Goal: Transaction & Acquisition: Purchase product/service

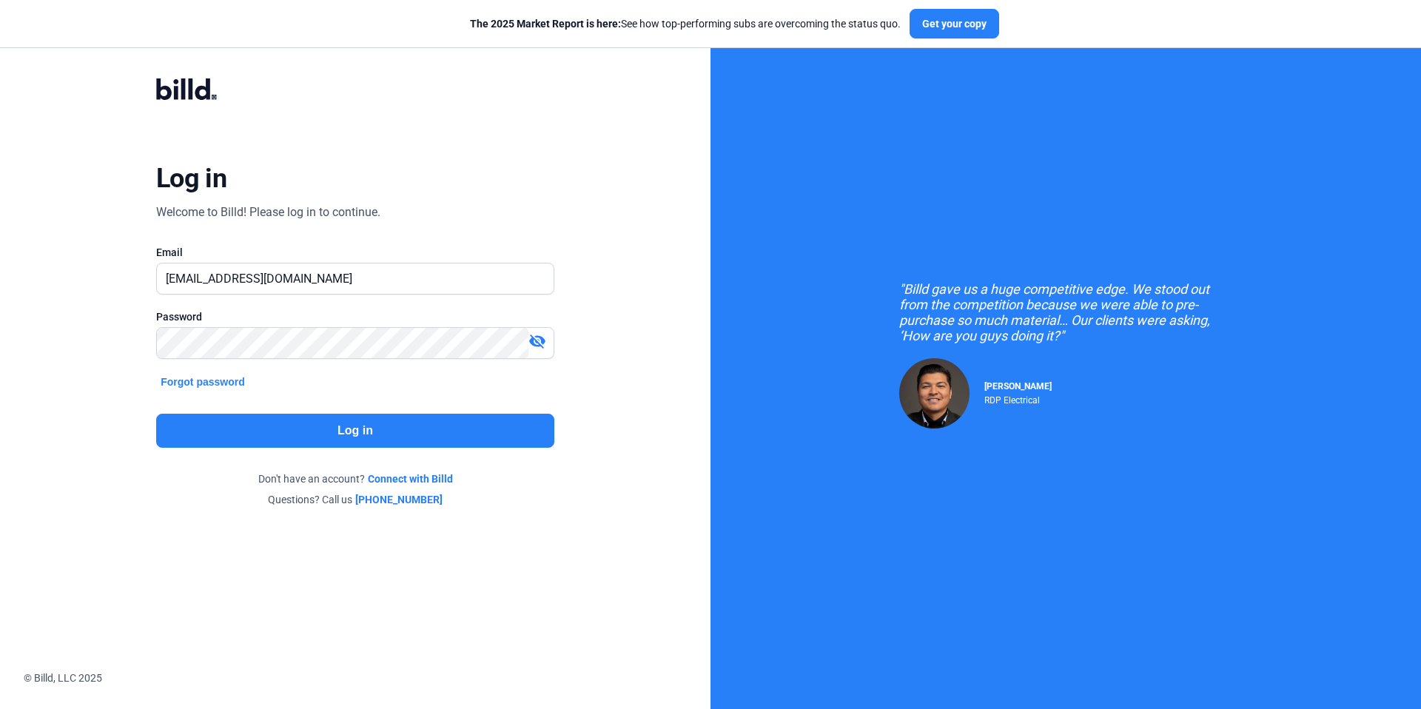
click at [406, 443] on button "Log in" at bounding box center [355, 431] width 398 height 34
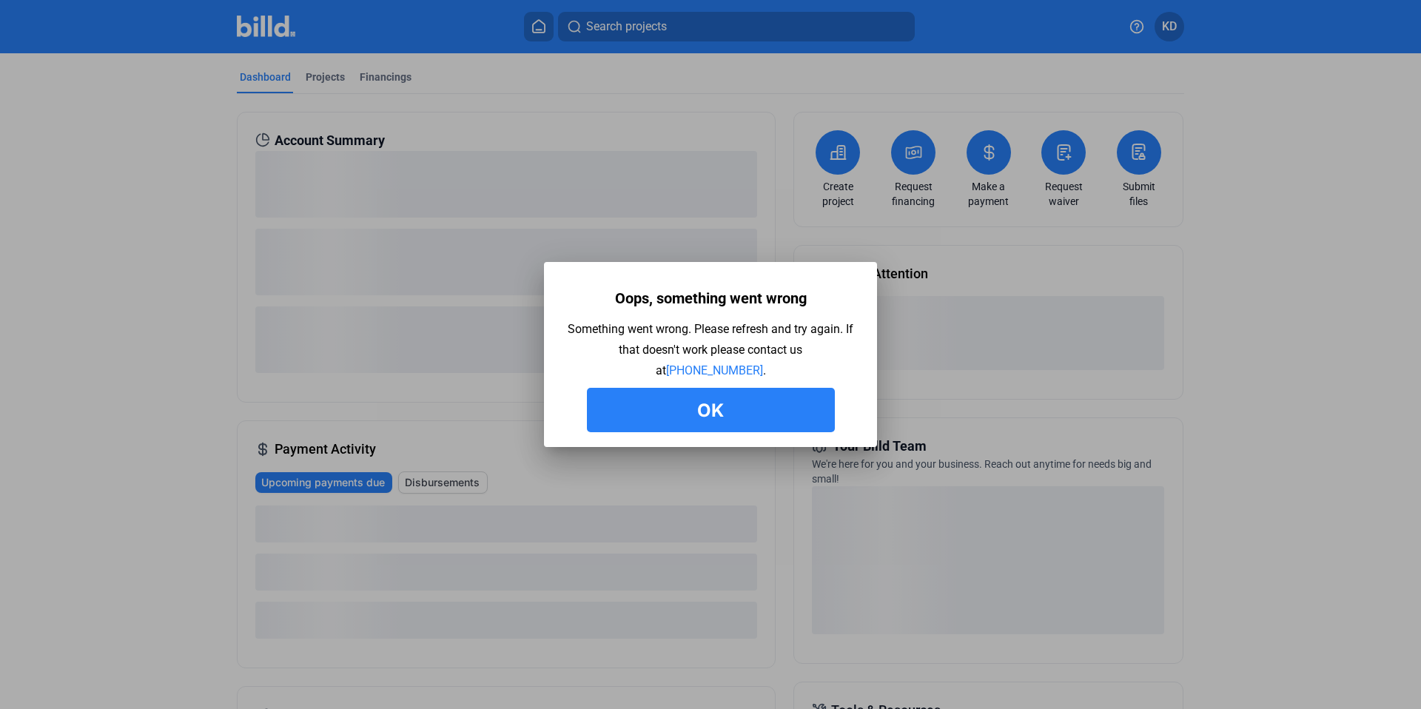
click at [708, 406] on button "Ok" at bounding box center [711, 410] width 248 height 44
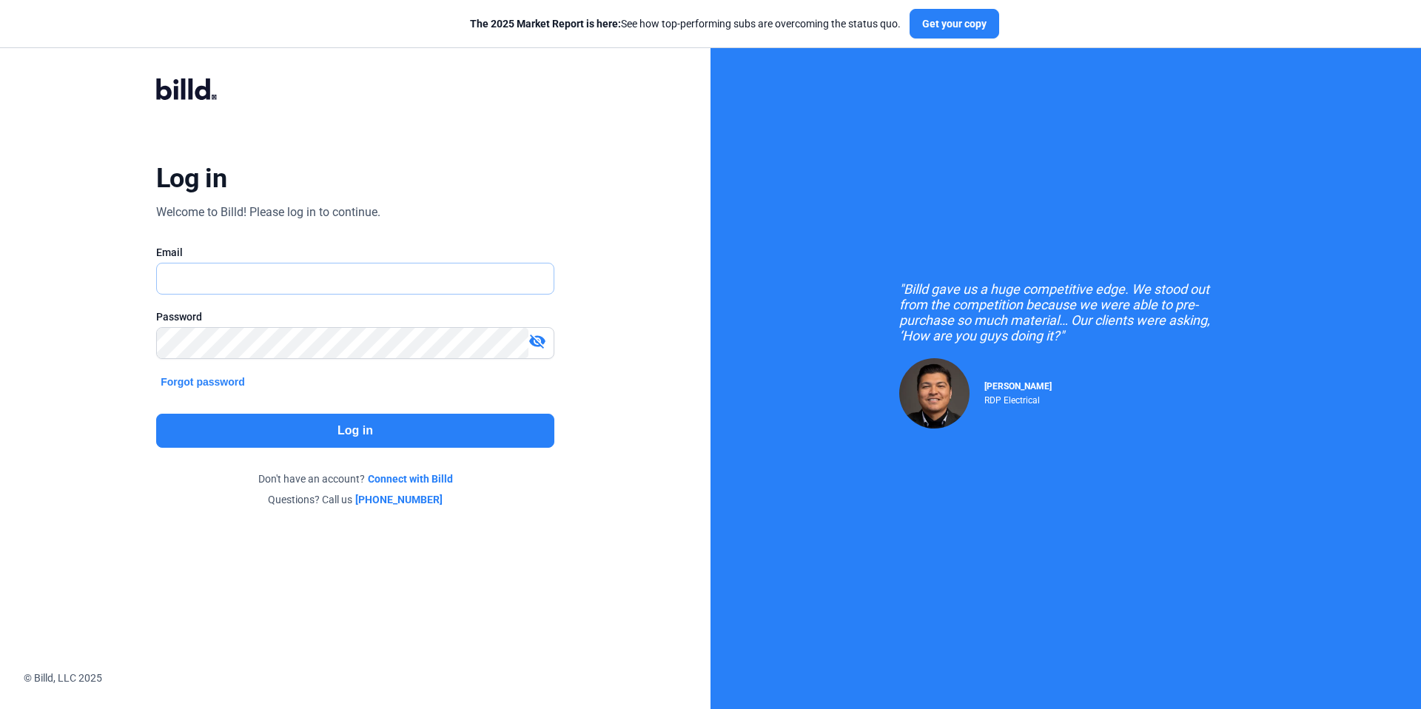
type input "[EMAIL_ADDRESS][DOMAIN_NAME]"
click at [357, 431] on button "Log in" at bounding box center [355, 431] width 398 height 34
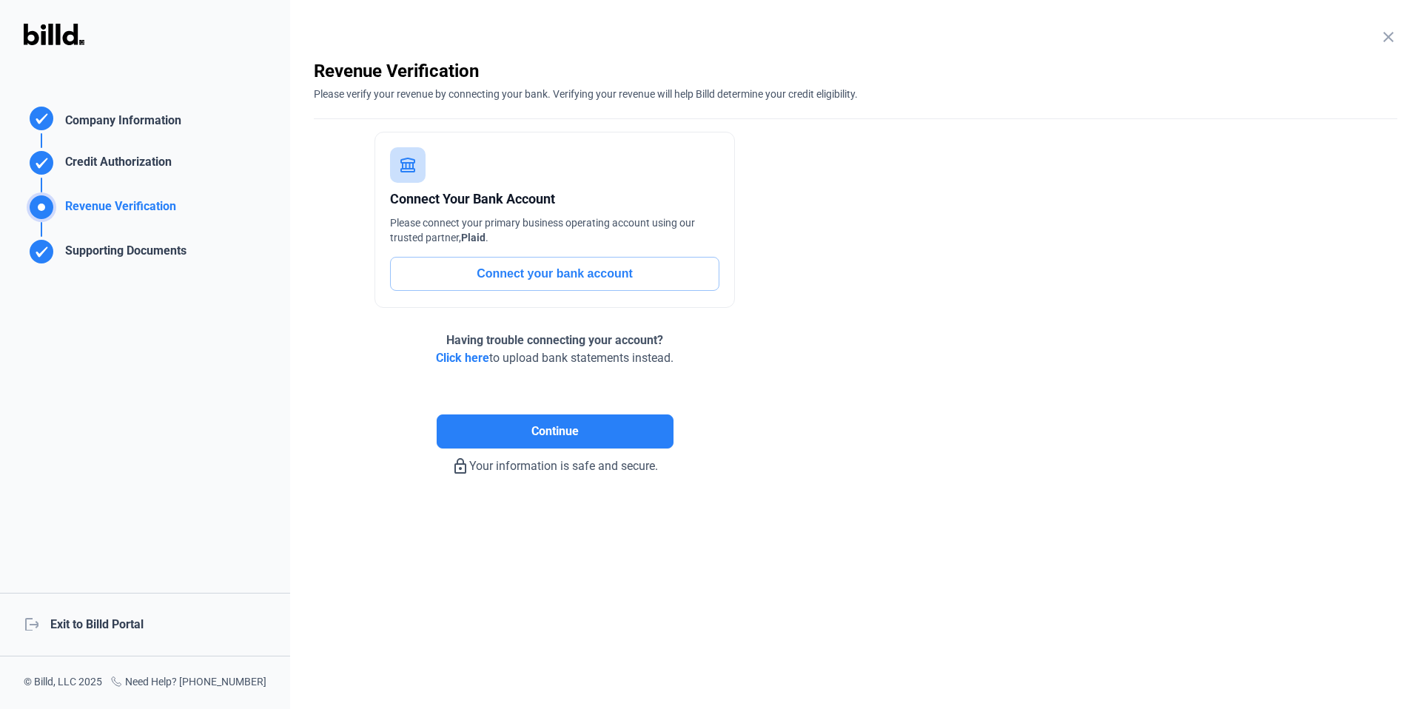
click at [131, 639] on div "logout Exit to Billd Portal" at bounding box center [145, 625] width 290 height 64
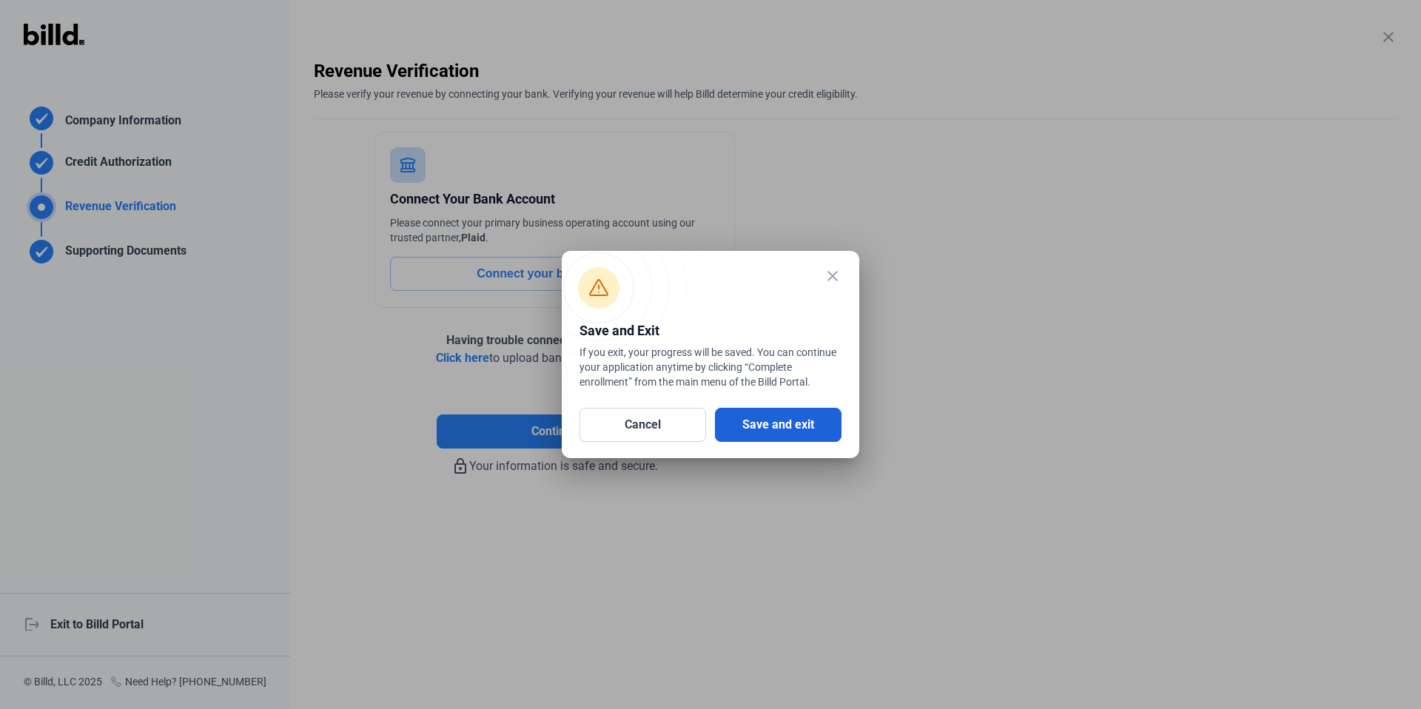
click at [774, 432] on button "Save and exit" at bounding box center [778, 425] width 127 height 34
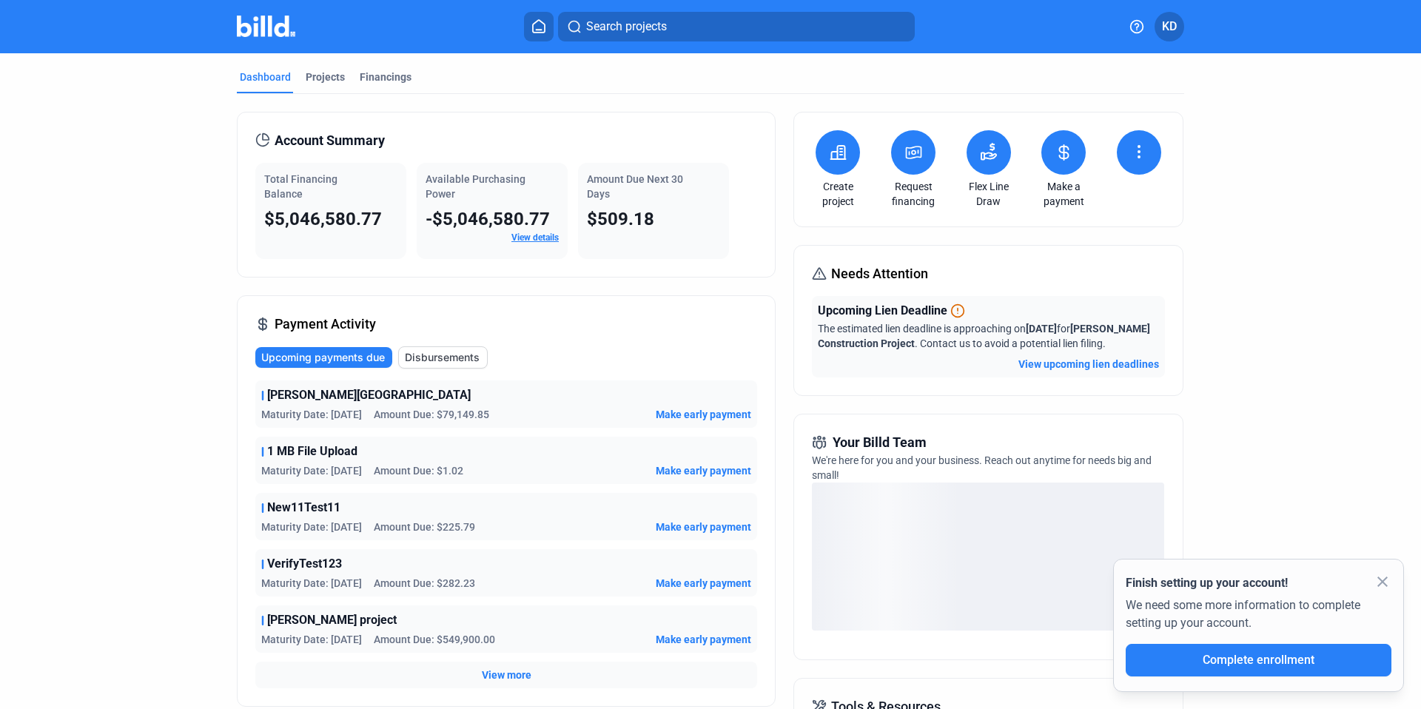
click at [1075, 158] on button at bounding box center [1063, 152] width 44 height 44
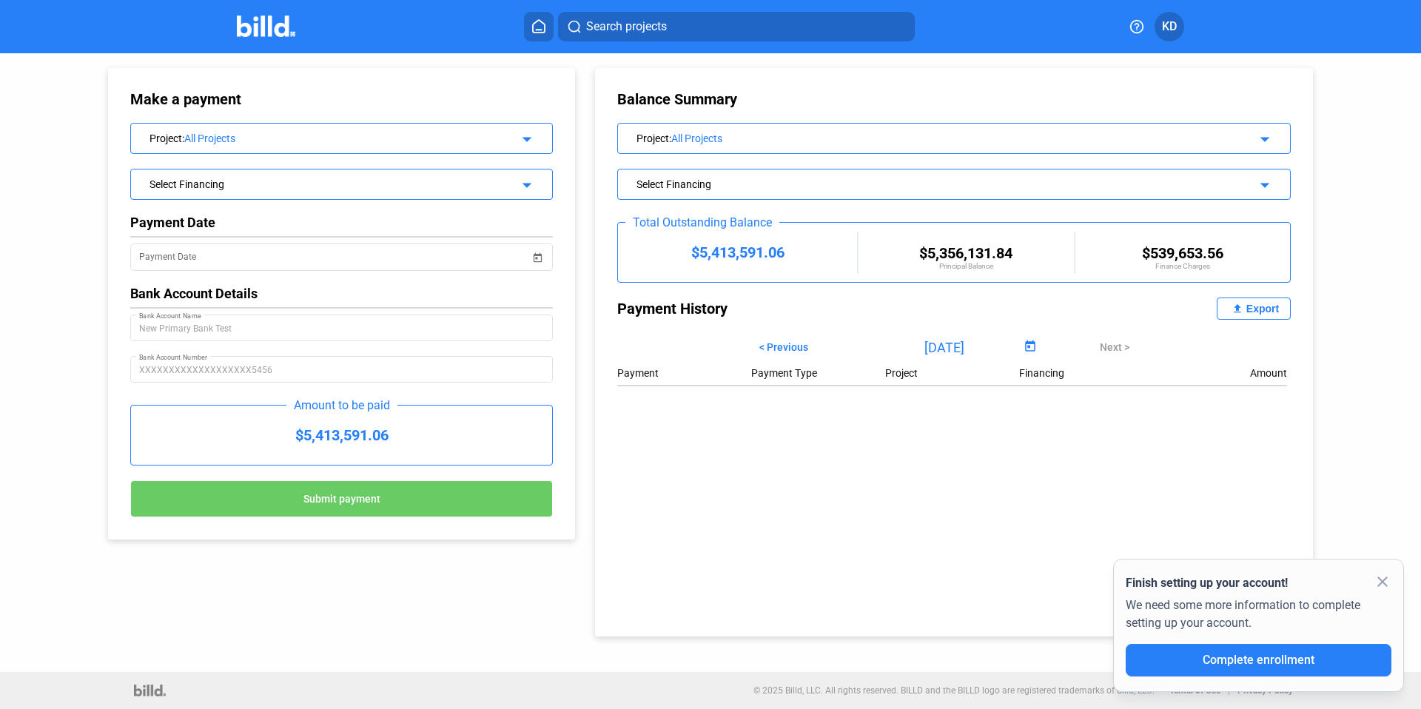
click at [295, 136] on div "All Projects" at bounding box center [339, 139] width 311 height 12
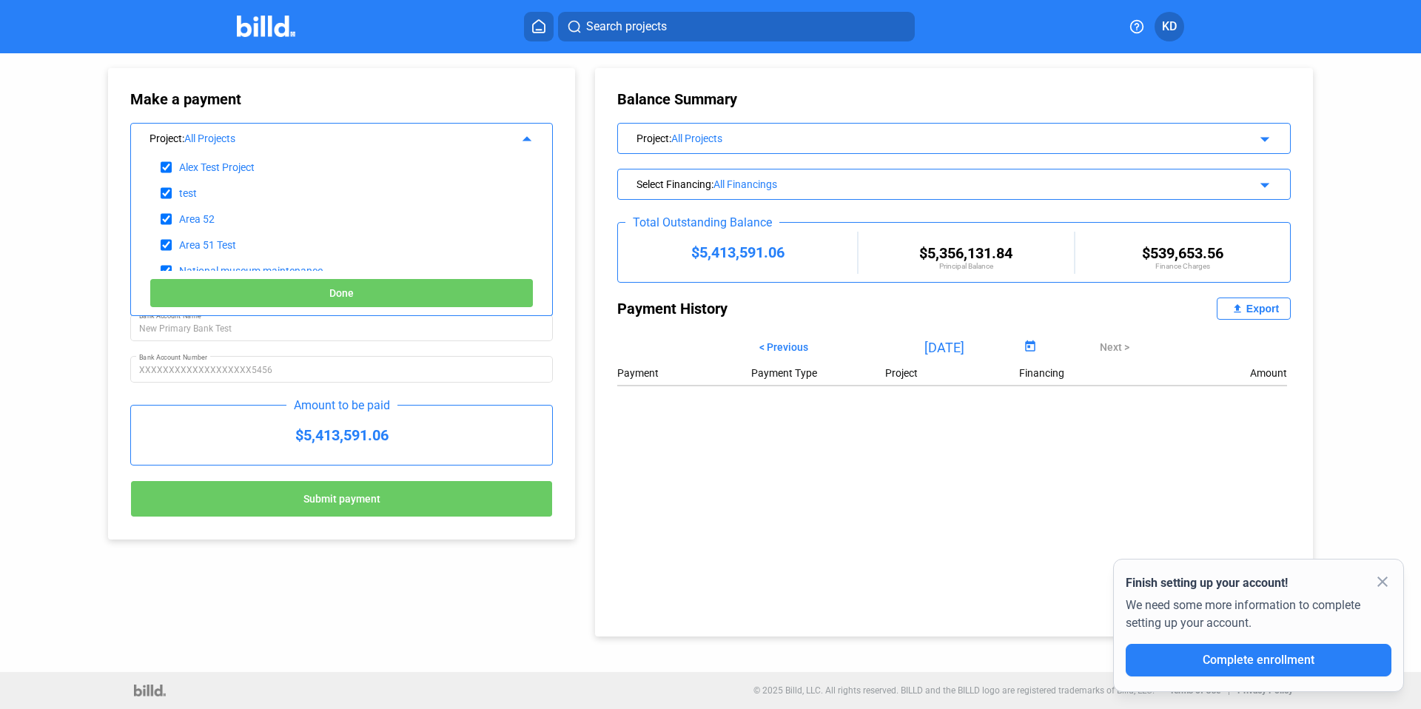
scroll to position [1254, 0]
click at [346, 289] on span "Done" at bounding box center [341, 294] width 24 height 12
type input "[DATE]"
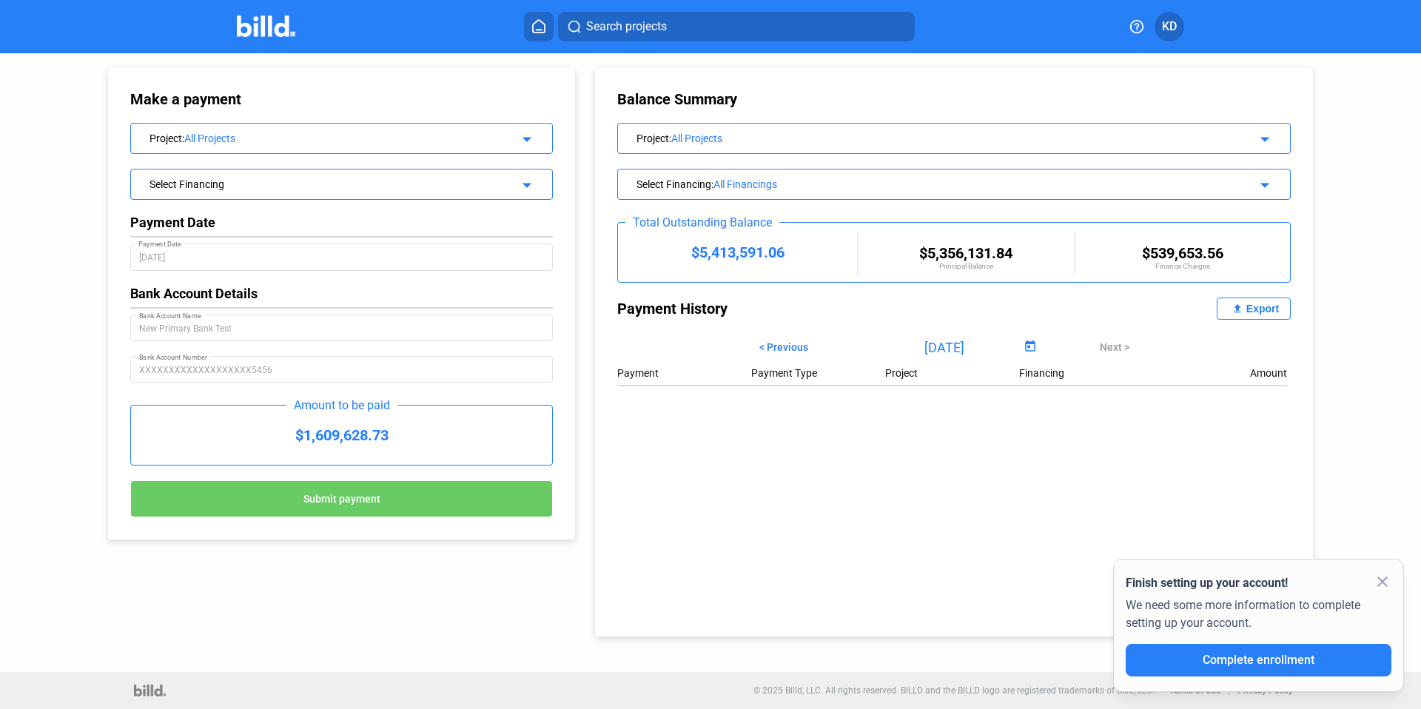
click at [215, 178] on div "Select Financing" at bounding box center [323, 182] width 346 height 15
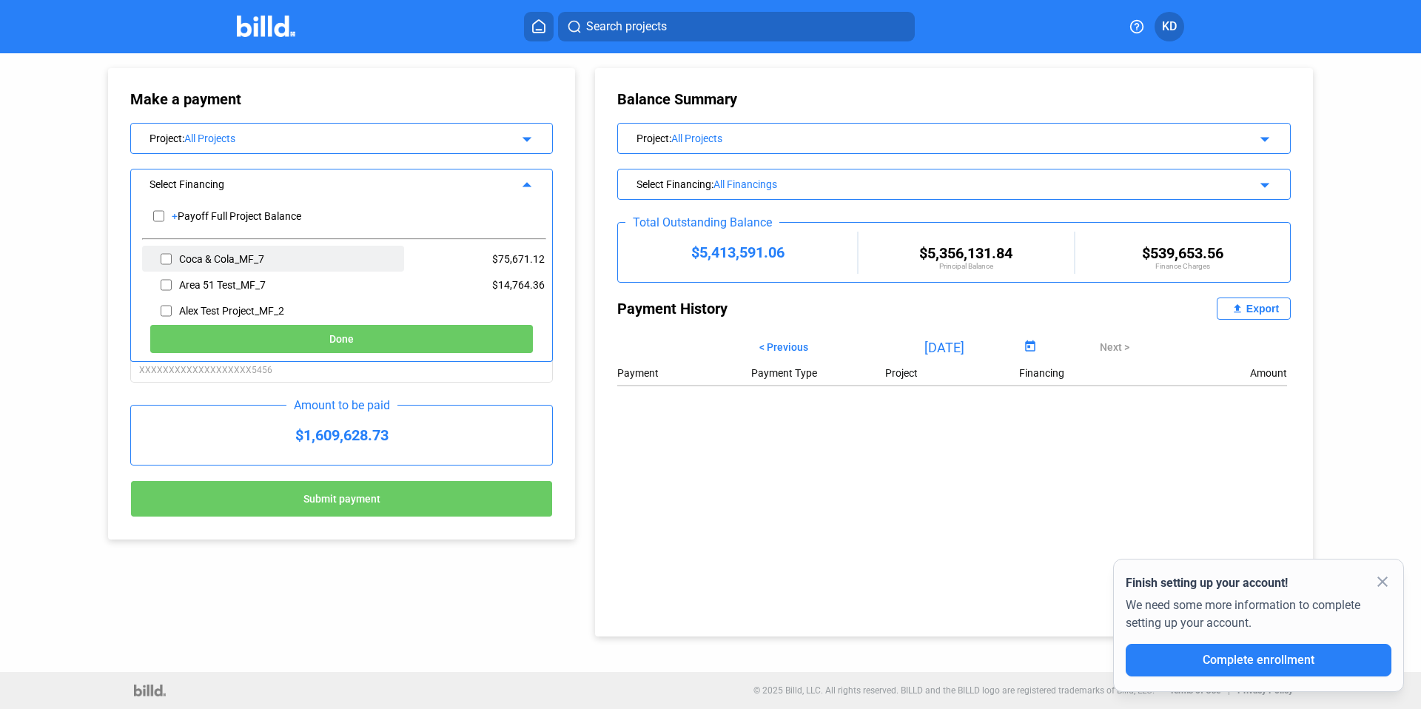
click at [165, 261] on input "checkbox" at bounding box center [166, 259] width 11 height 22
checkbox input "true"
click at [402, 346] on button "Done" at bounding box center [342, 339] width 384 height 30
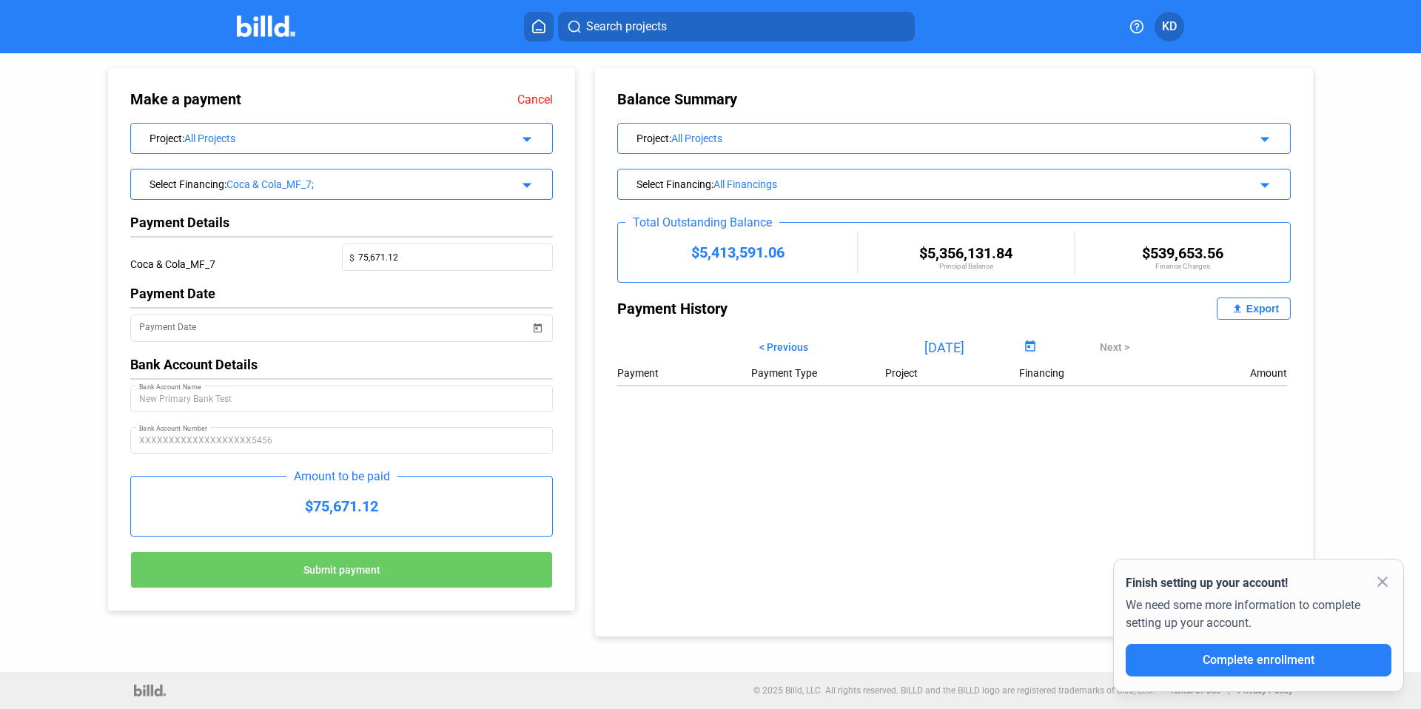
click at [380, 176] on div "Select Financing : Coca & Cola_MF_7;" at bounding box center [323, 182] width 346 height 15
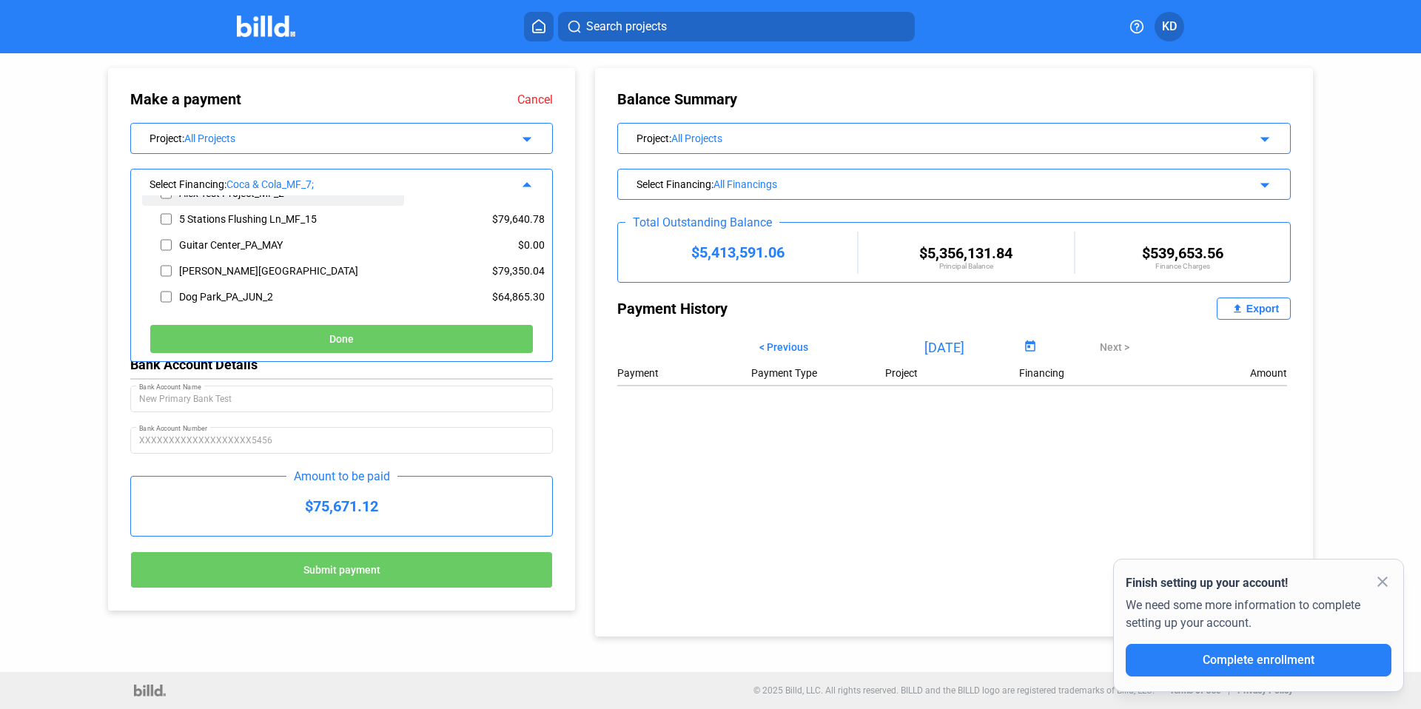
scroll to position [148, 0]
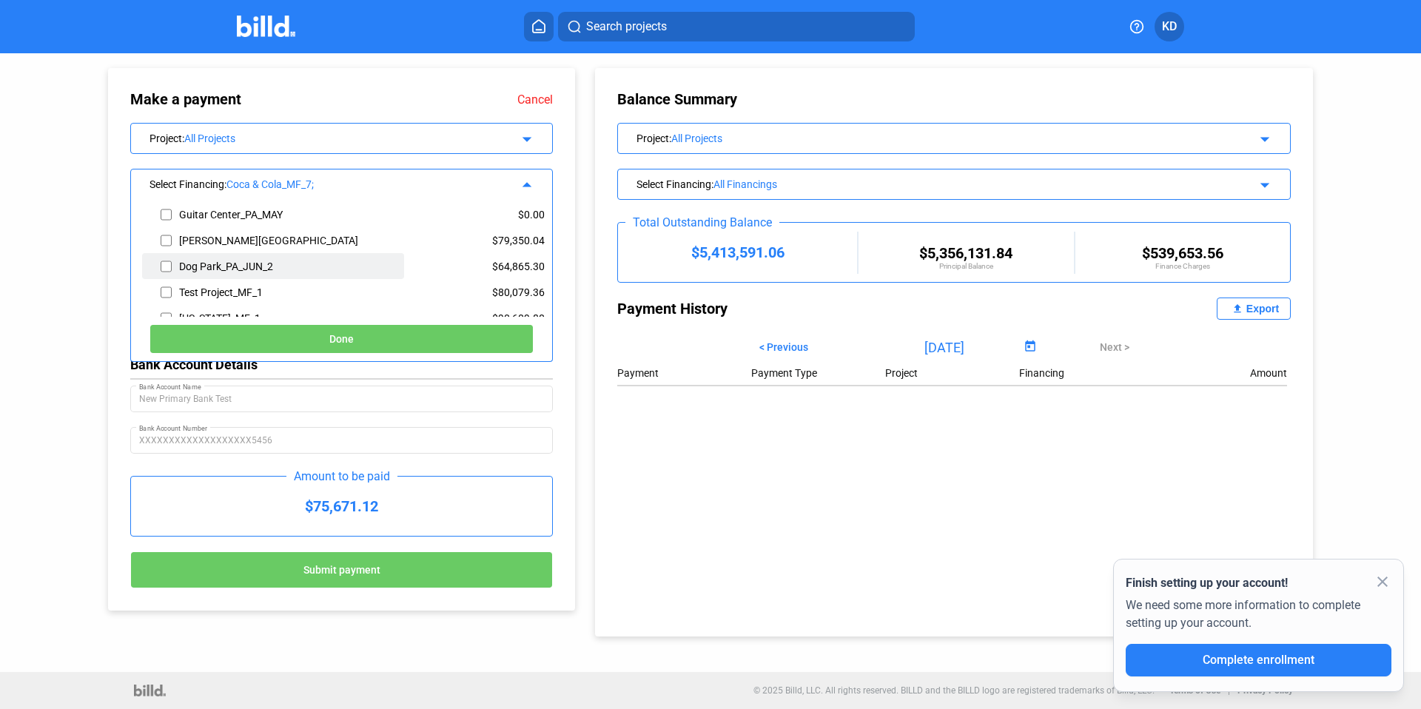
click at [164, 268] on input "checkbox" at bounding box center [166, 266] width 11 height 22
checkbox input "true"
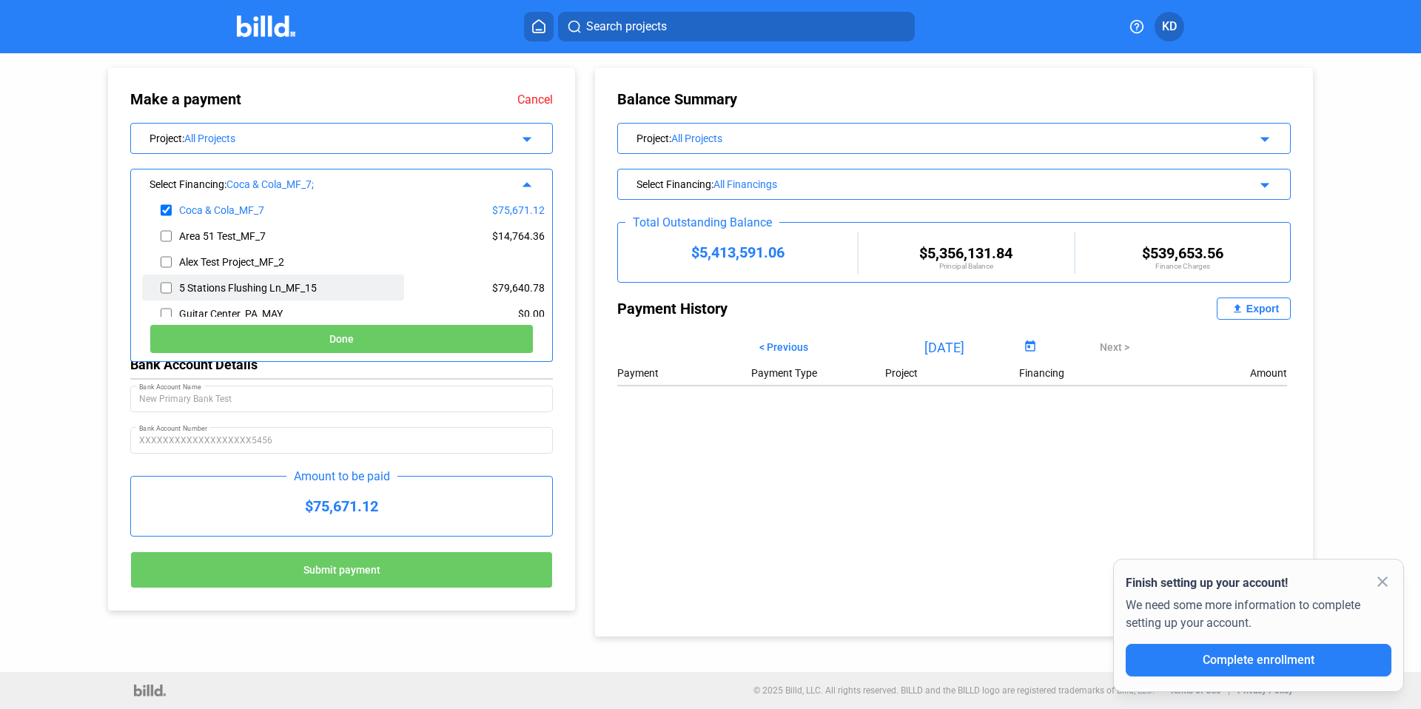
scroll to position [37, 0]
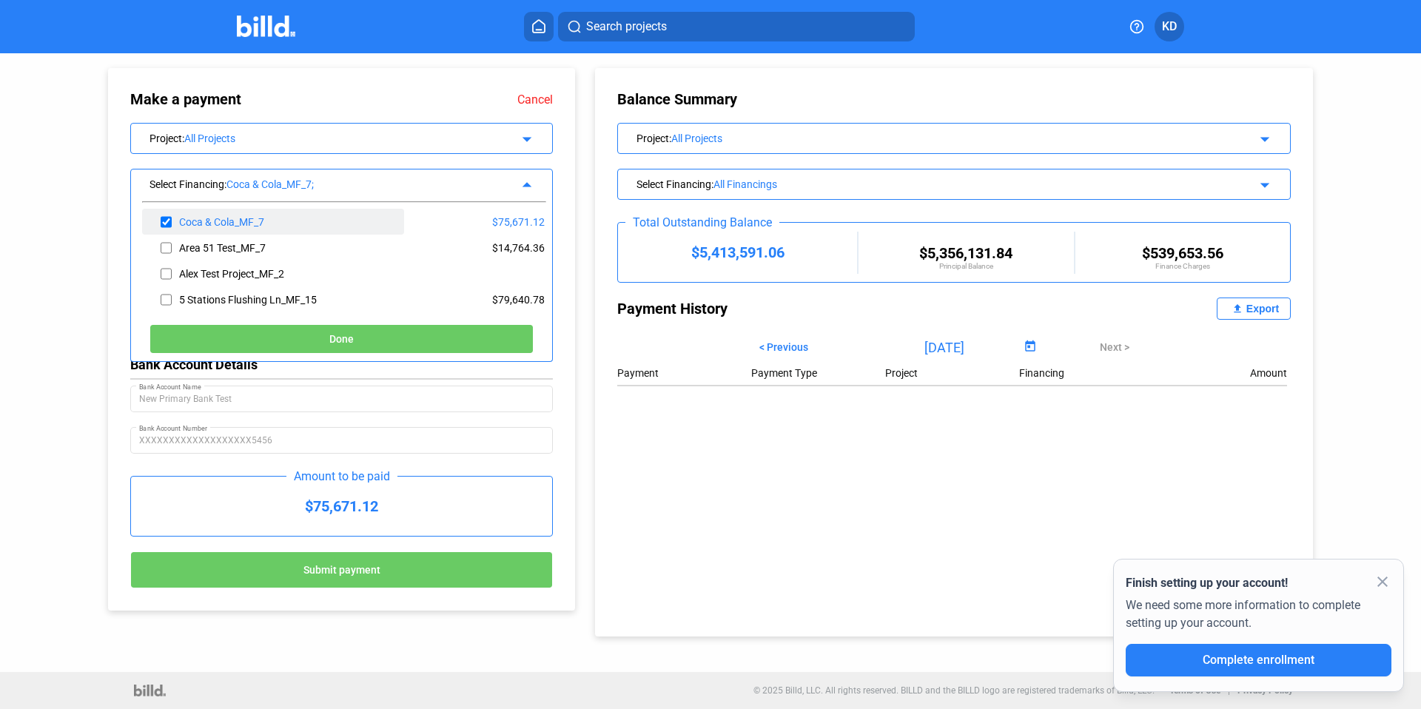
click at [167, 223] on input "checkbox" at bounding box center [166, 222] width 11 height 22
checkbox input "false"
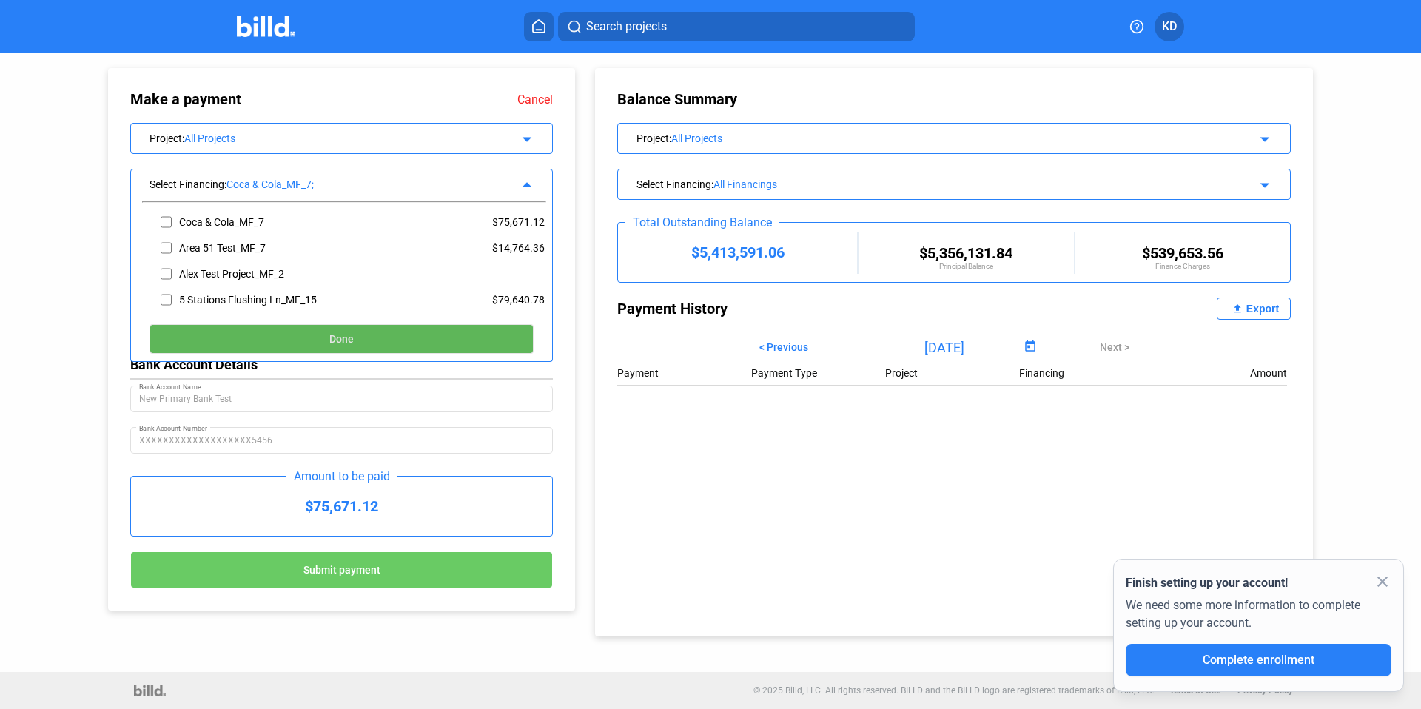
click at [378, 337] on button "Done" at bounding box center [342, 339] width 384 height 30
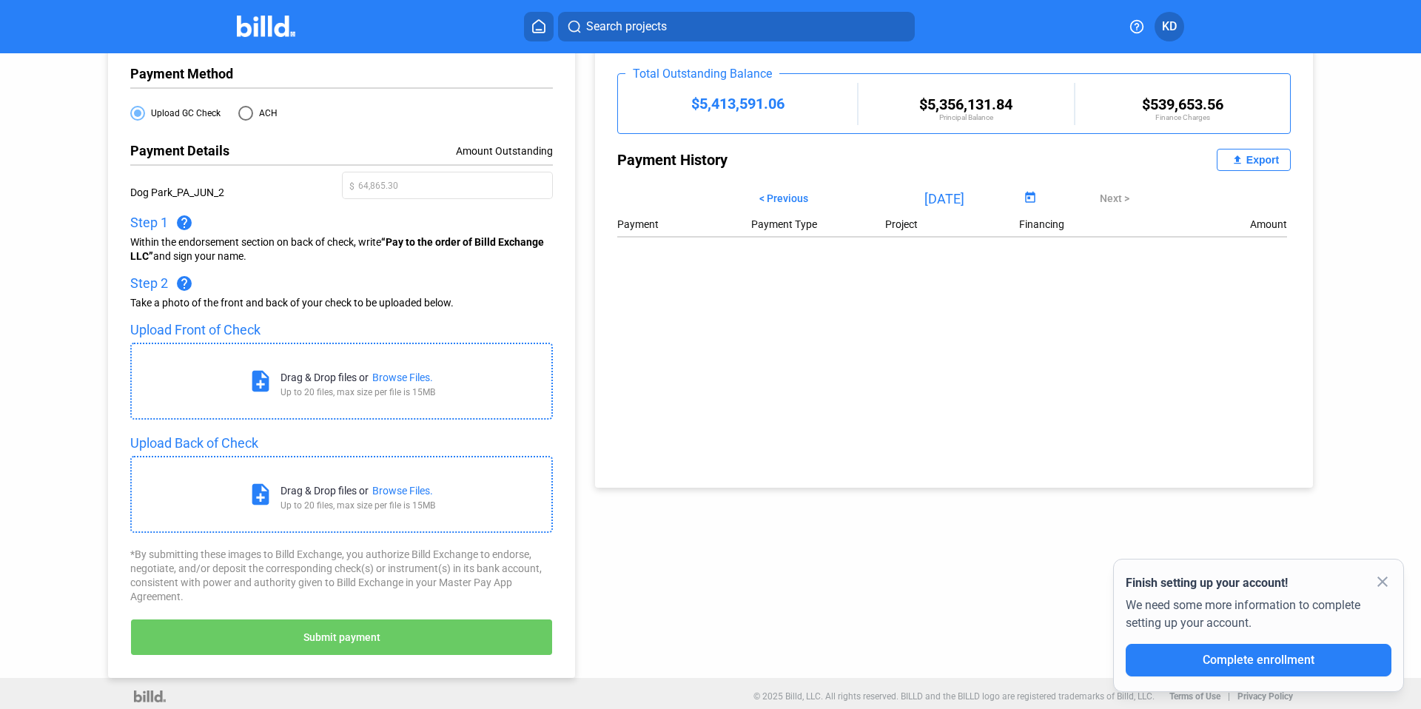
scroll to position [154, 0]
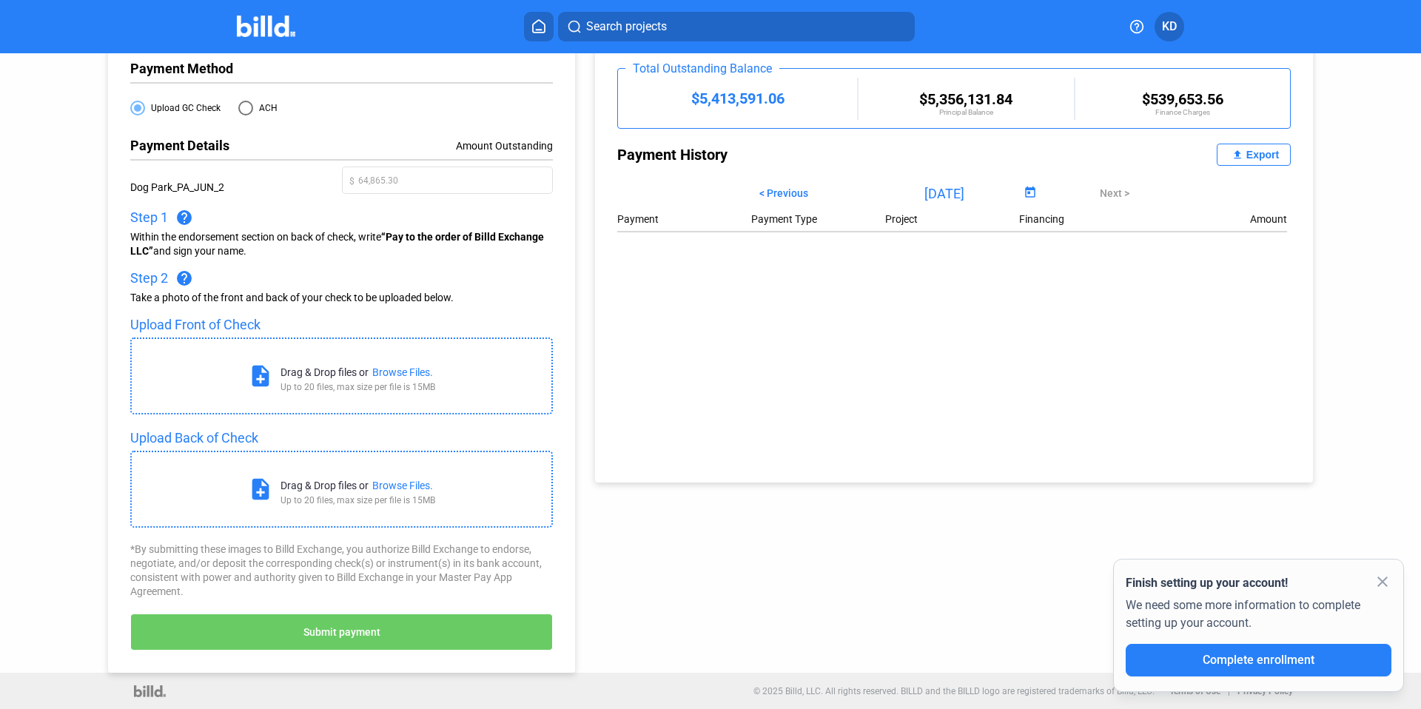
click at [400, 631] on button "Submit payment" at bounding box center [341, 632] width 423 height 37
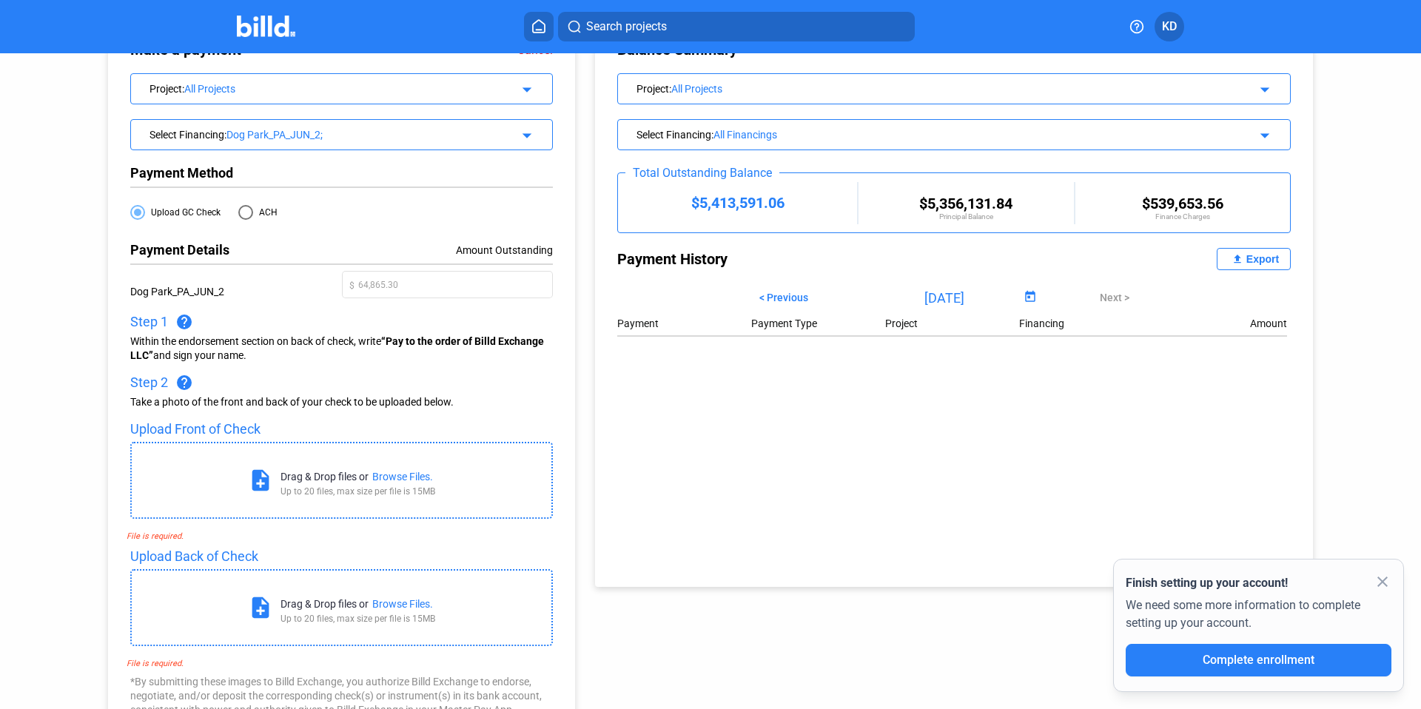
scroll to position [130, 0]
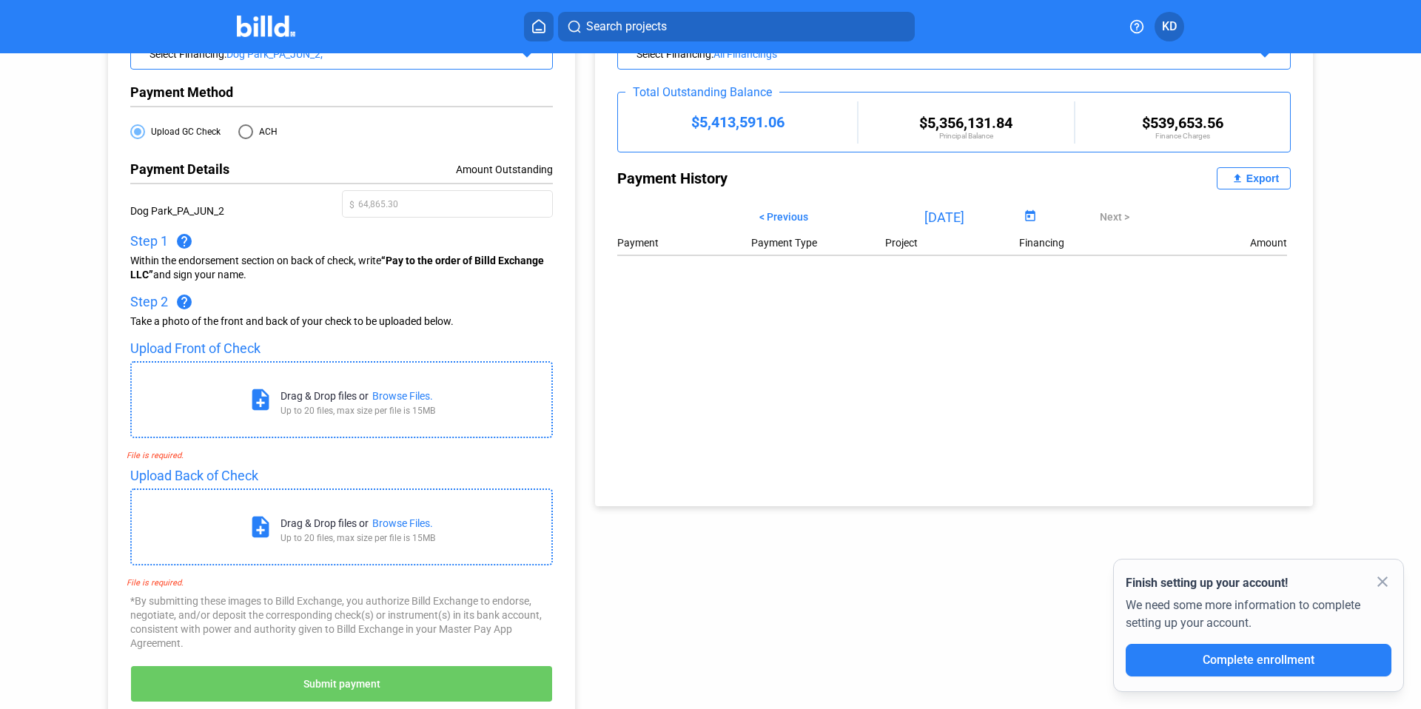
click at [389, 392] on div "Browse Files." at bounding box center [402, 396] width 61 height 12
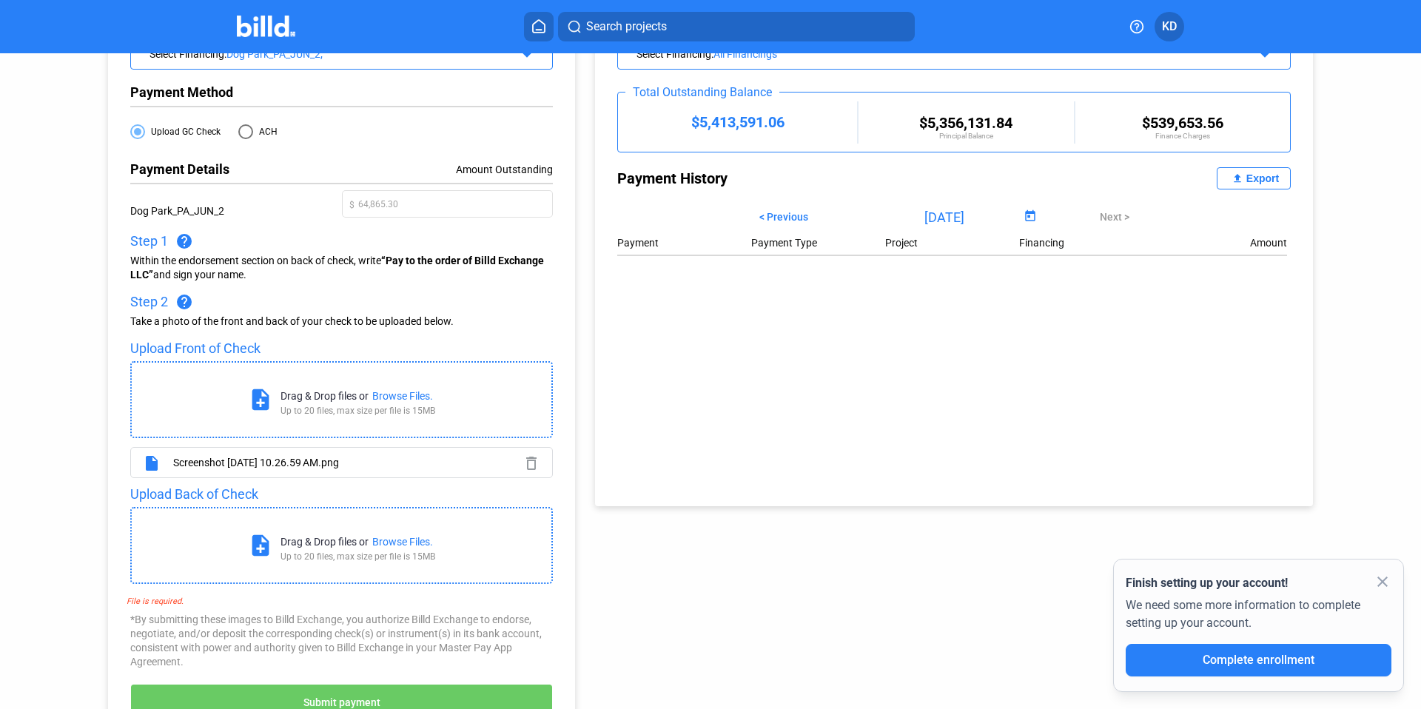
click at [409, 546] on div "Browse Files." at bounding box center [402, 542] width 61 height 12
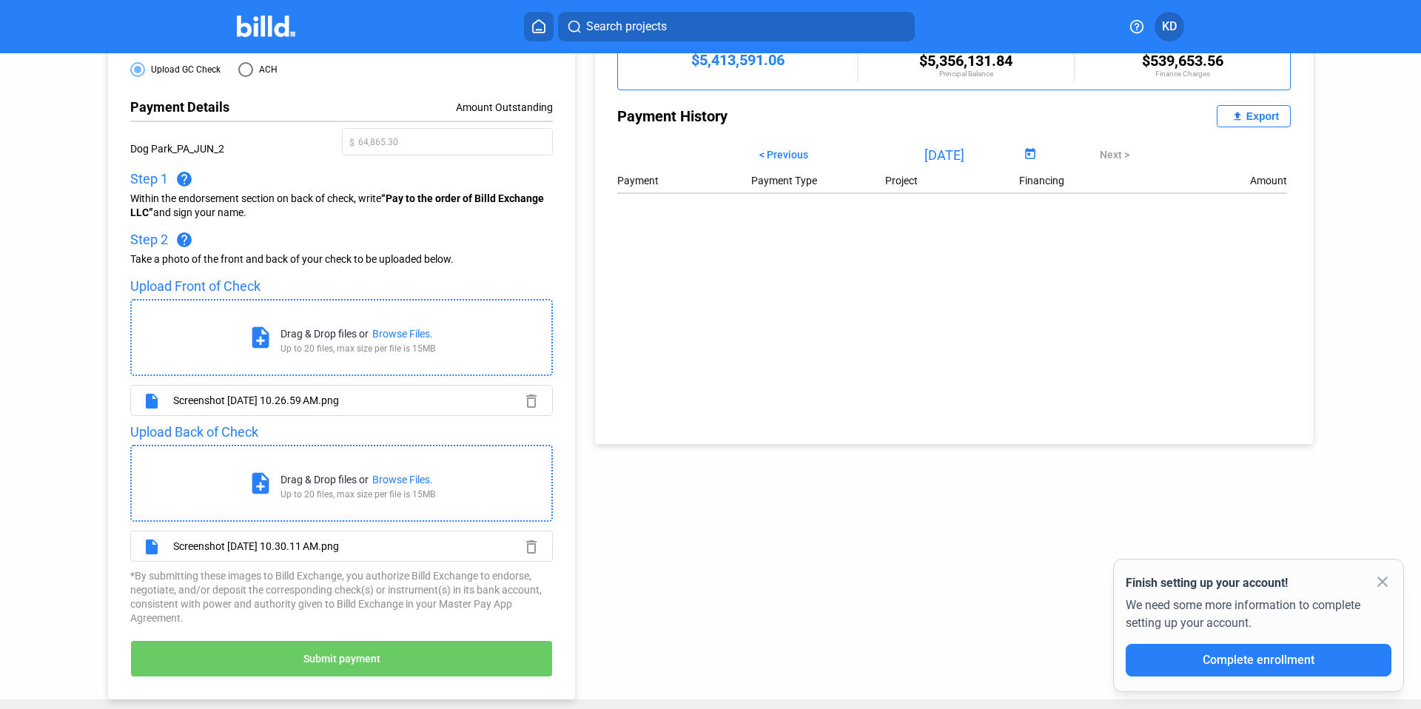
scroll to position [219, 0]
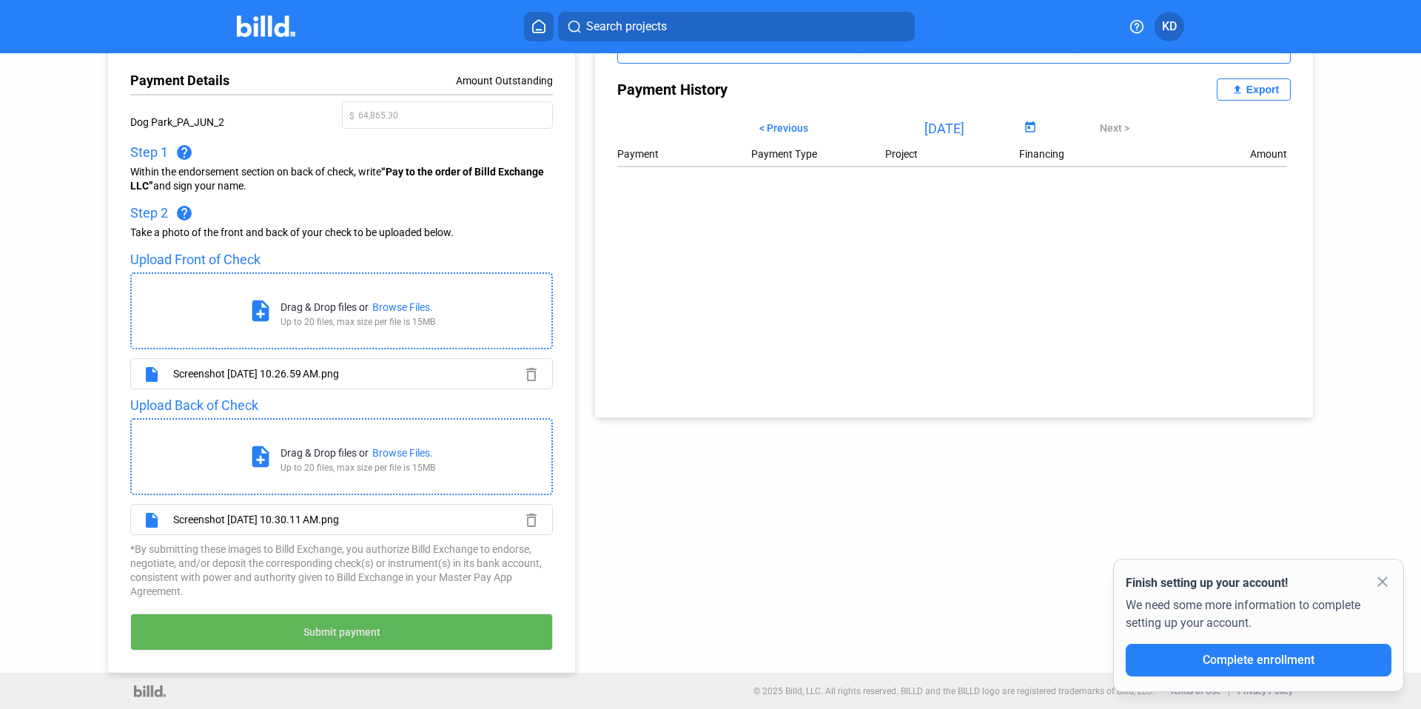
click at [432, 626] on button "Submit payment" at bounding box center [341, 632] width 423 height 37
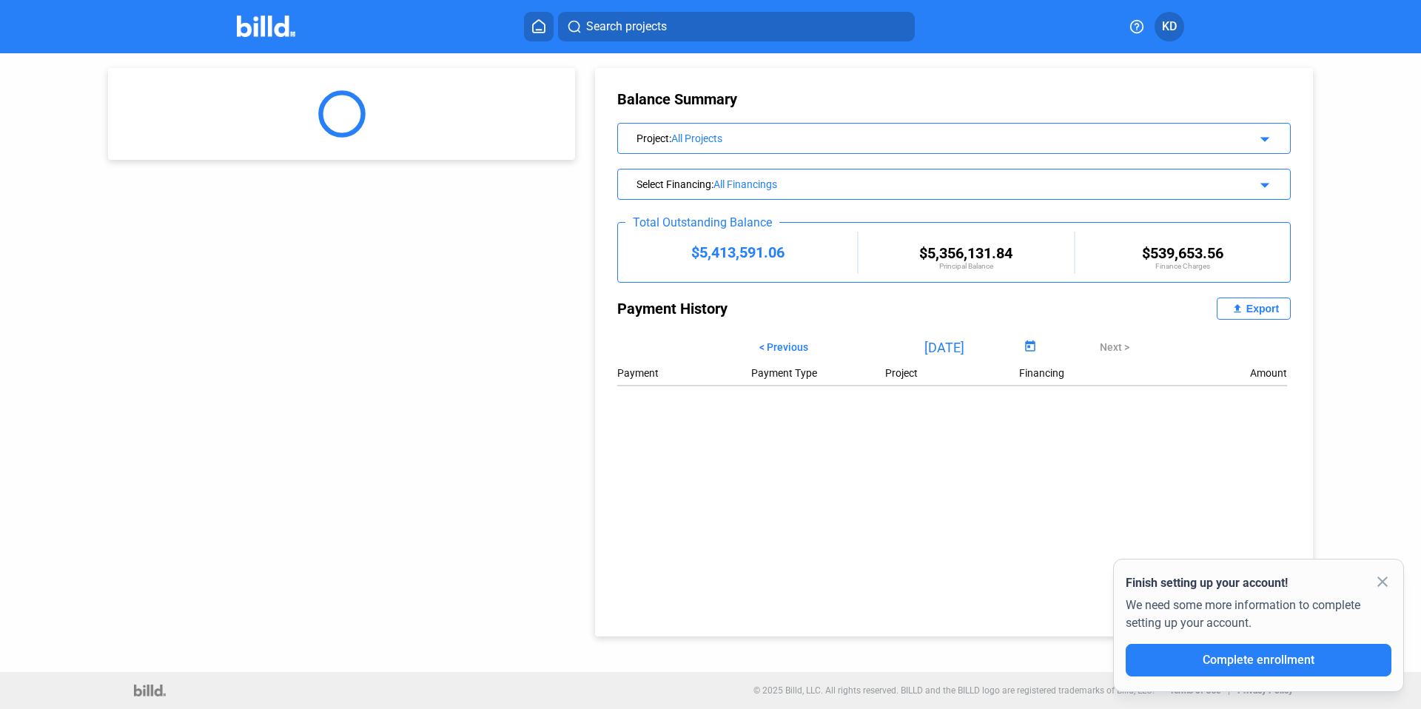
click at [1384, 579] on mat-icon "close" at bounding box center [1383, 582] width 18 height 18
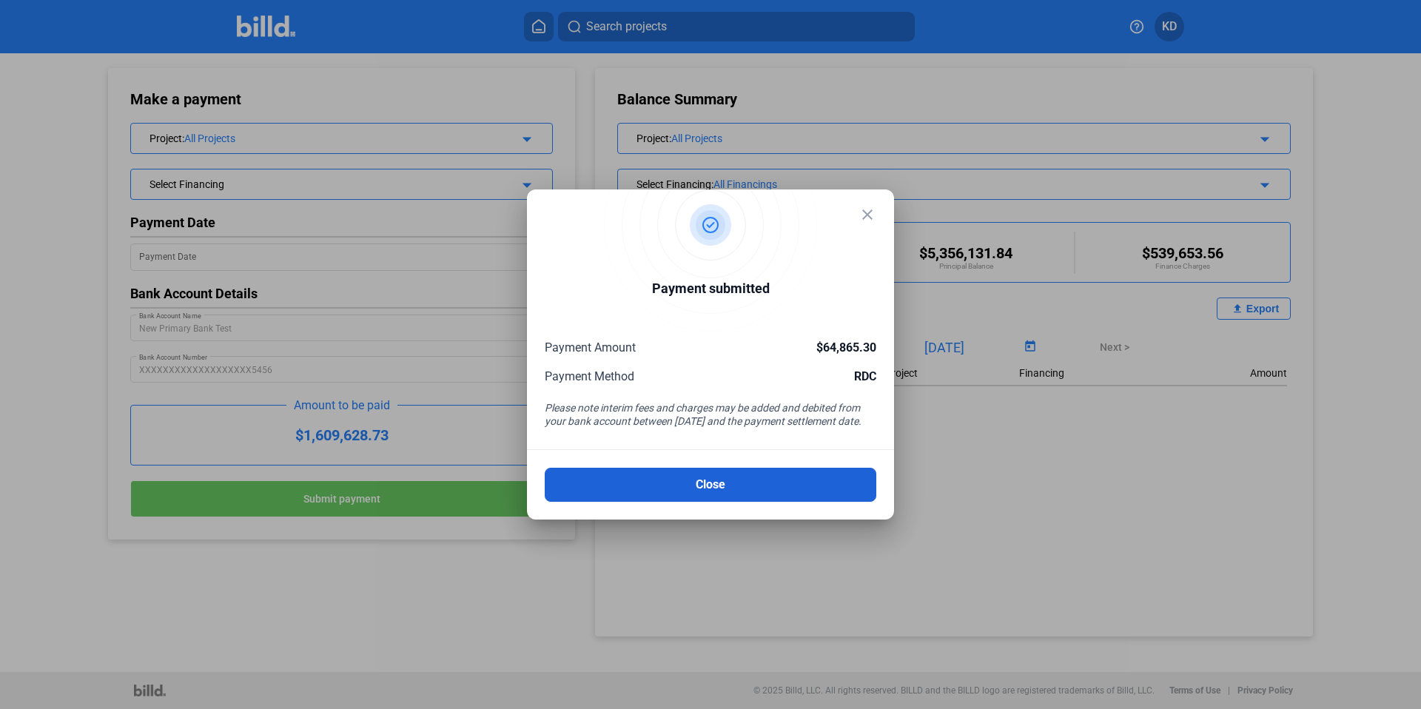
click at [746, 489] on button "Close" at bounding box center [711, 485] width 332 height 34
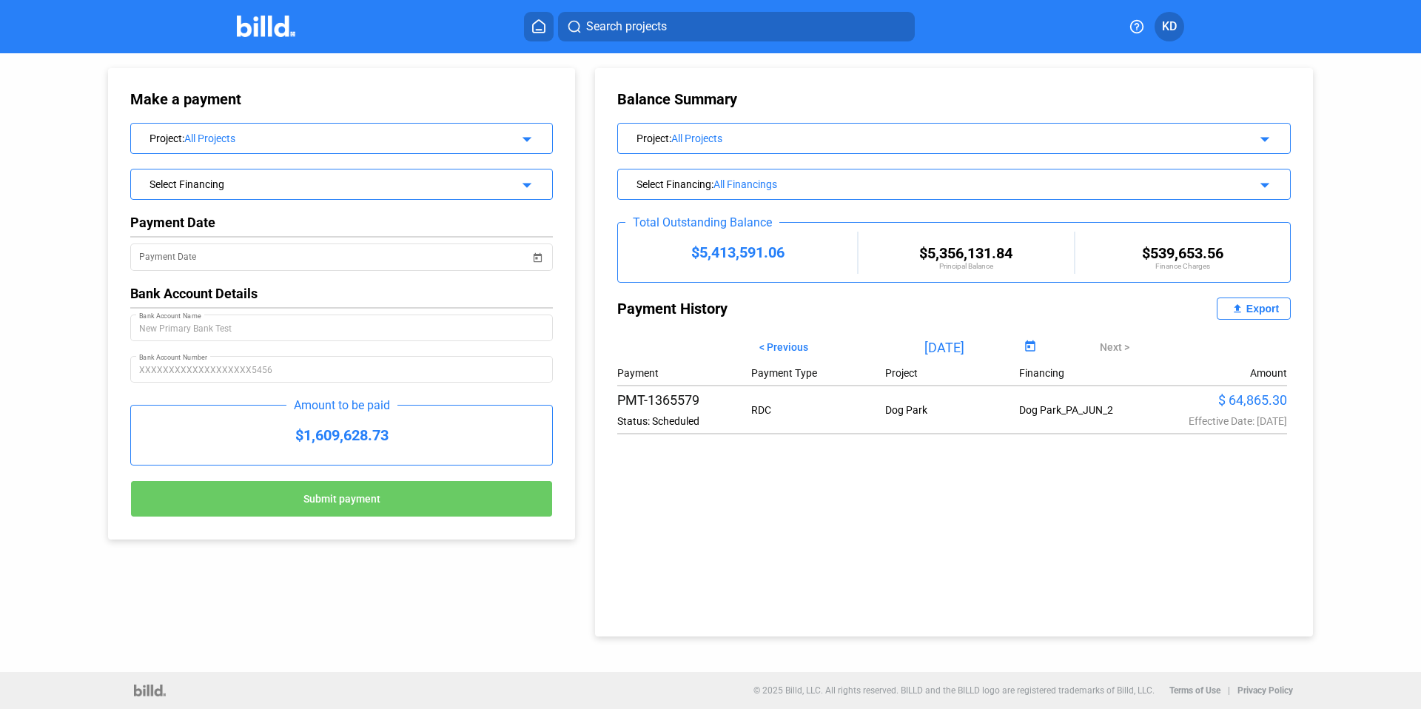
click at [810, 184] on div "All Financings" at bounding box center [961, 184] width 494 height 12
click at [750, 181] on div "All Financings" at bounding box center [961, 184] width 494 height 12
click at [1256, 186] on mat-icon "arrow_drop_down" at bounding box center [1263, 183] width 18 height 18
click at [587, 582] on div "Balance Summary Project : All Projects arrow_drop_down Select Financing : All F…" at bounding box center [967, 344] width 768 height 583
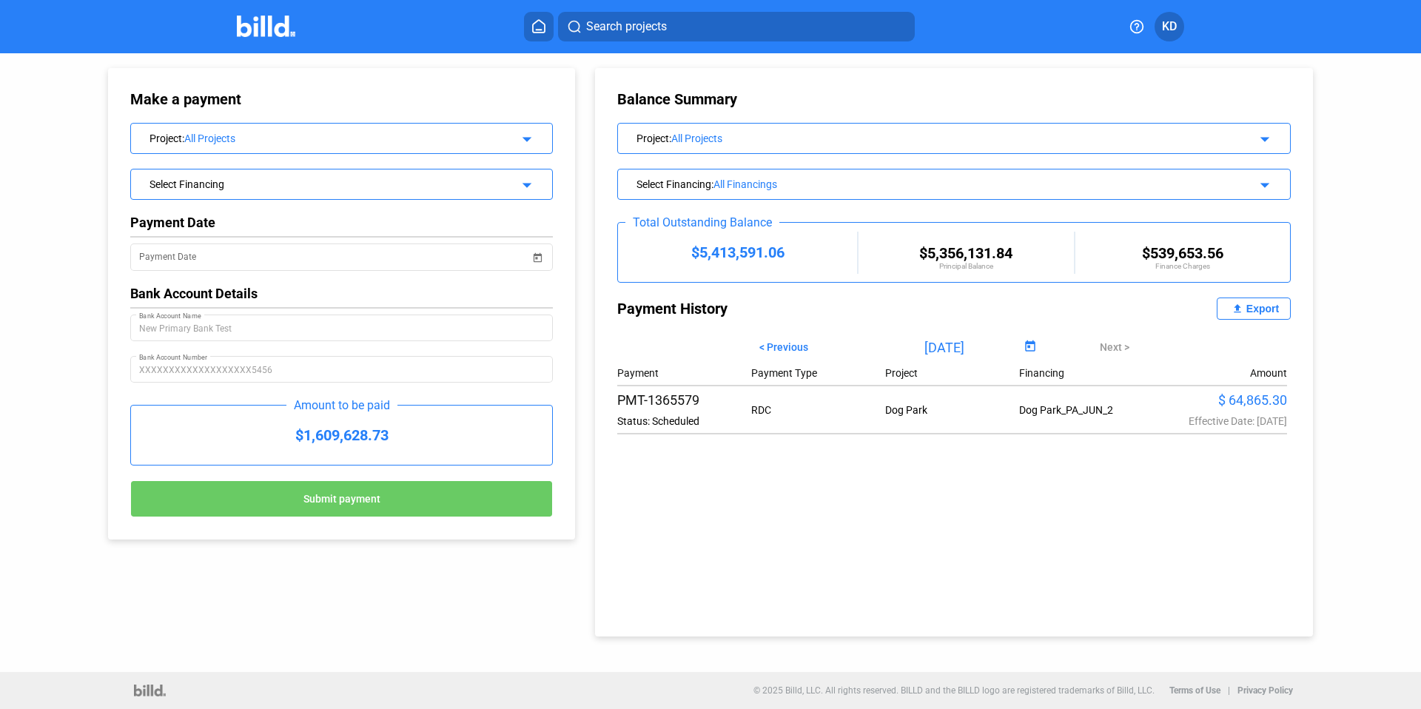
drag, startPoint x: 361, startPoint y: 579, endPoint x: 531, endPoint y: 349, distance: 285.9
click at [376, 563] on div "Make a payment Project : All Projects arrow_drop_down Select Financing arrow_dr…" at bounding box center [710, 344] width 1279 height 583
drag, startPoint x: 844, startPoint y: 528, endPoint x: 836, endPoint y: 353, distance: 174.9
click at [844, 526] on div "Balance Summary Project : All Projects arrow_drop_down Select Financing : All F…" at bounding box center [954, 352] width 718 height 568
click at [1312, 169] on div "Balance Summary Project : All Projects arrow_drop_down Select Financing : All F…" at bounding box center [954, 352] width 718 height 568
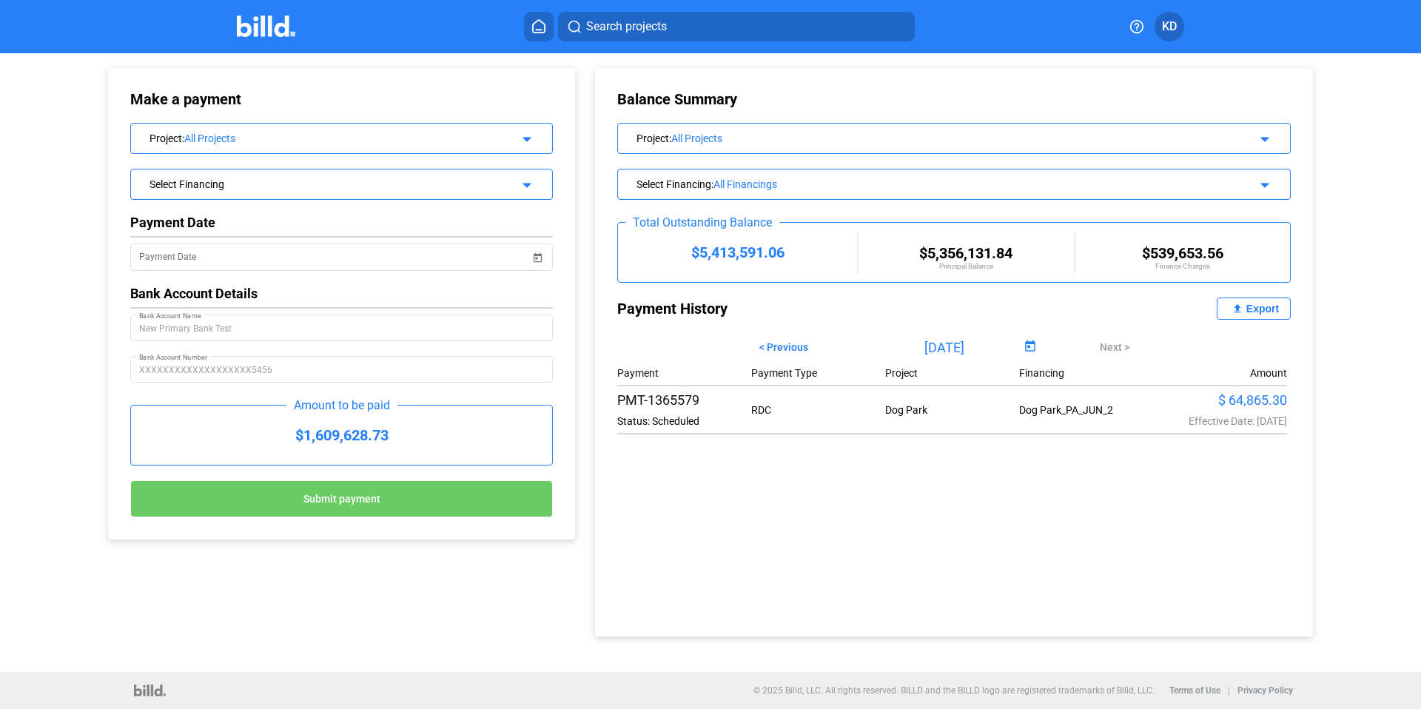
click at [1264, 308] on div "Export" at bounding box center [1263, 309] width 33 height 12
click at [1028, 346] on span "Open calendar" at bounding box center [1031, 347] width 36 height 36
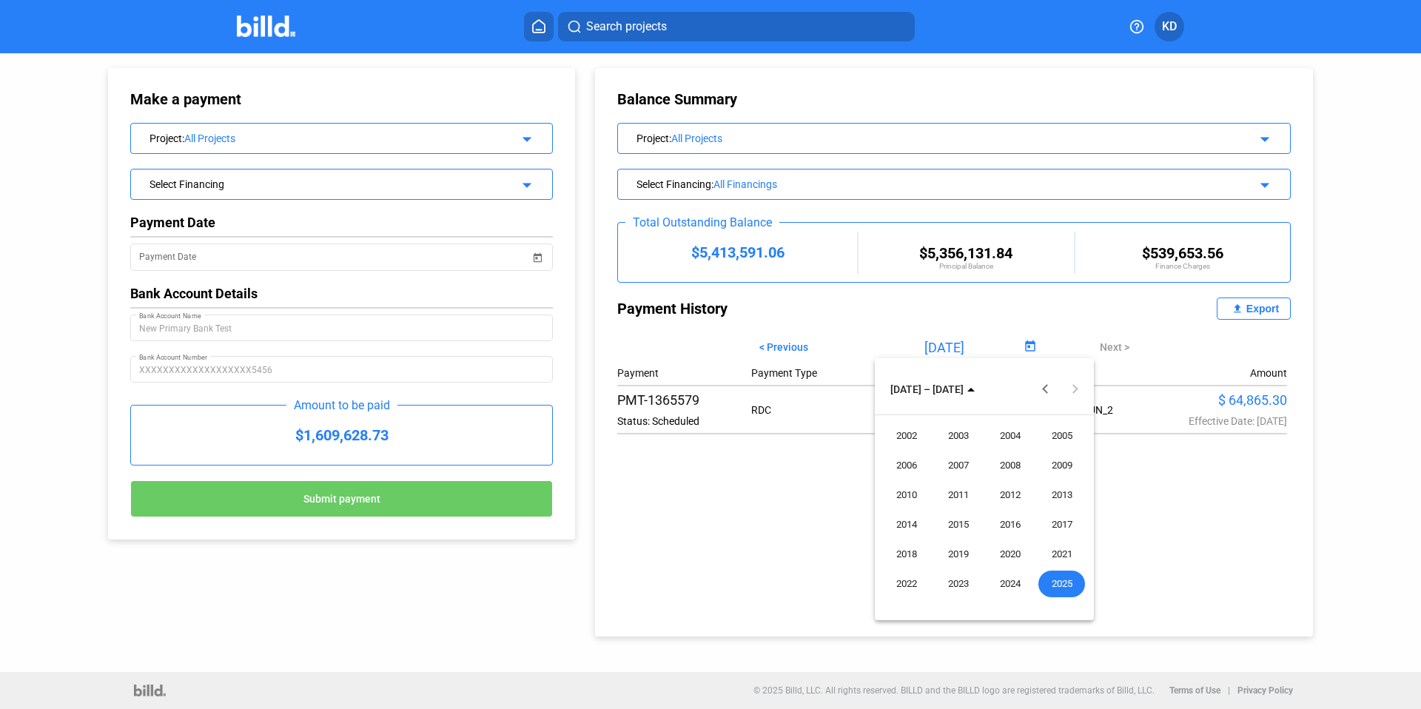
click at [767, 558] on div at bounding box center [710, 354] width 1421 height 709
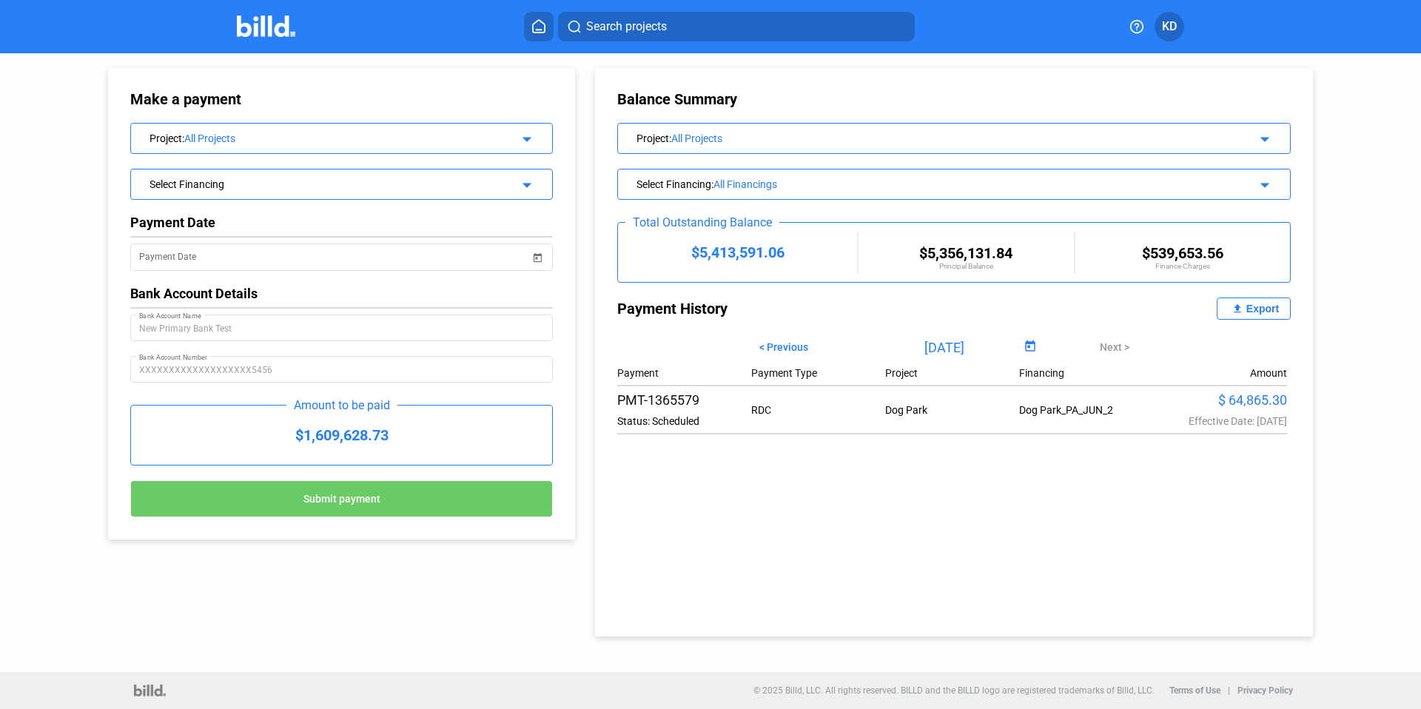
click at [755, 189] on div "All Financings" at bounding box center [961, 184] width 494 height 12
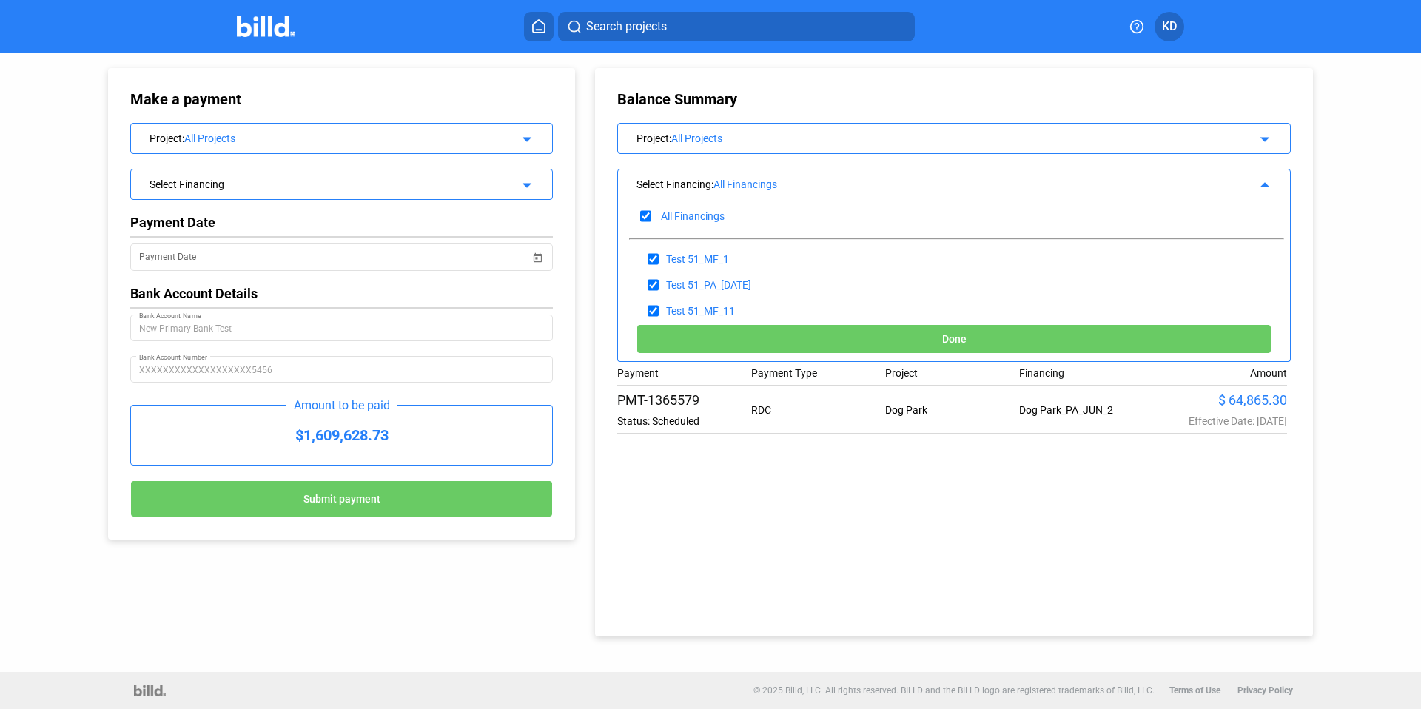
click at [1264, 184] on mat-icon "arrow_drop_up" at bounding box center [1263, 183] width 18 height 18
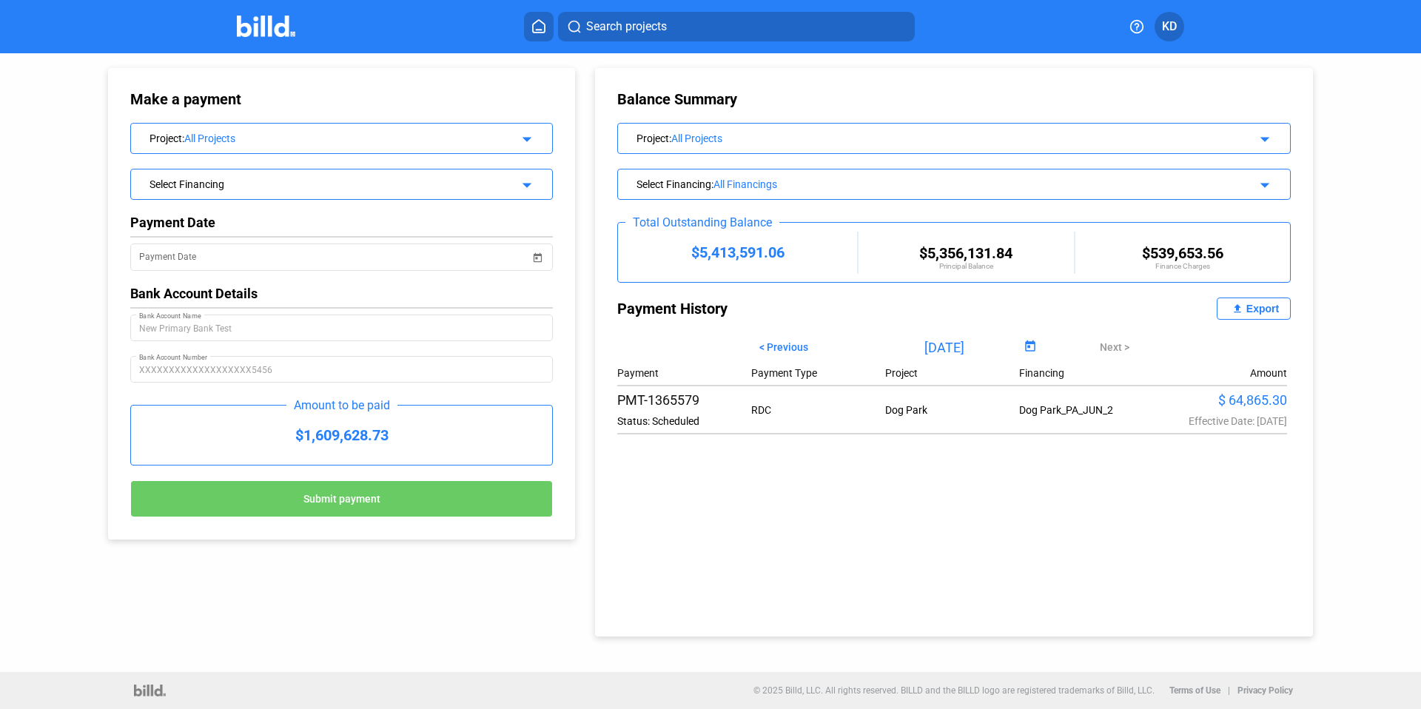
click at [1263, 185] on mat-icon "arrow_drop_down" at bounding box center [1263, 183] width 18 height 18
click at [695, 183] on div "Select Financing : All Financings" at bounding box center [922, 182] width 571 height 15
click at [742, 181] on div "All Financings" at bounding box center [961, 184] width 494 height 12
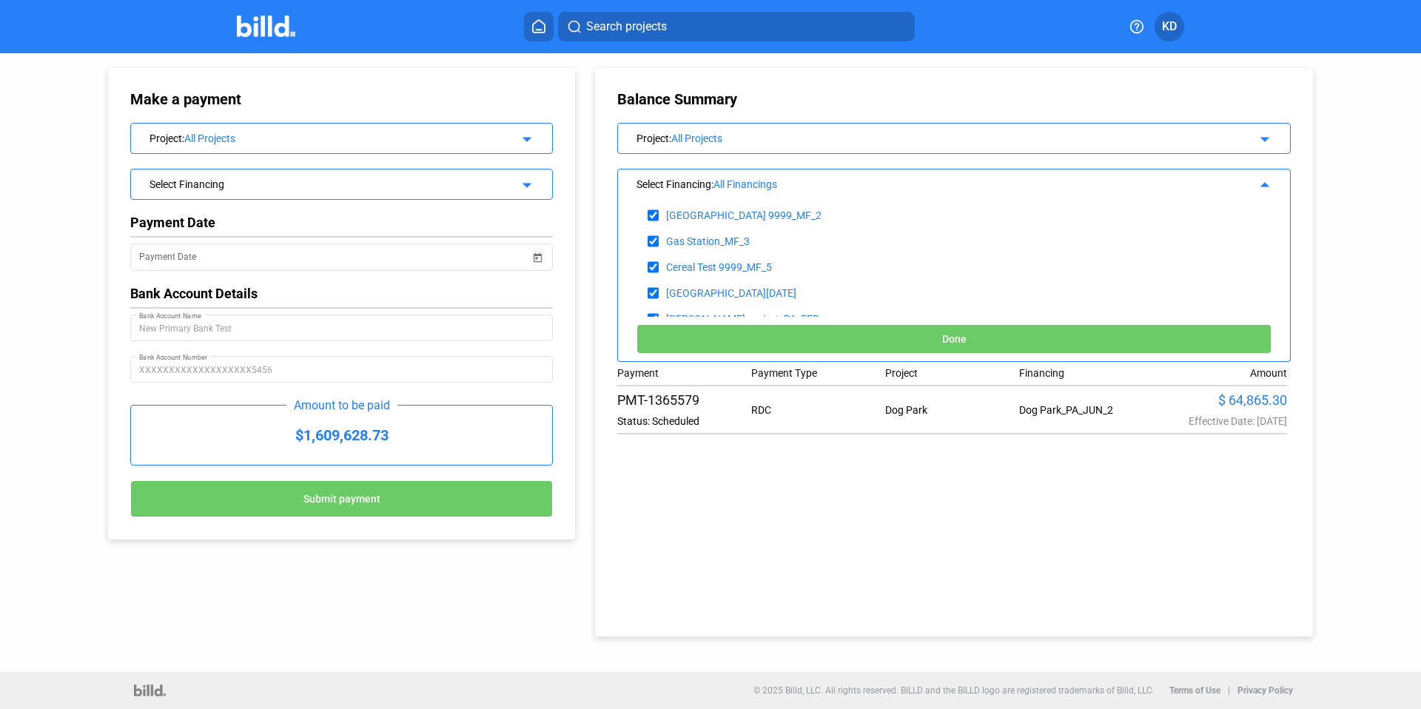
scroll to position [25574, 0]
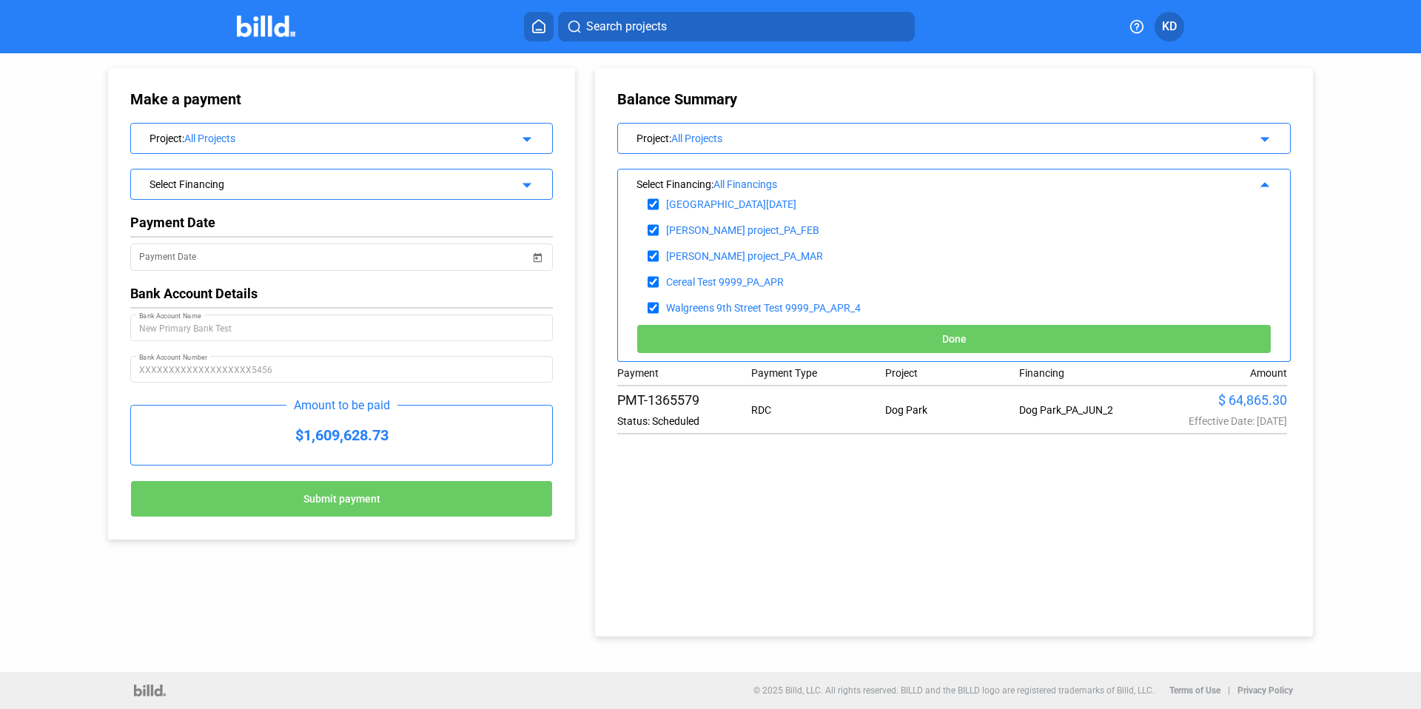
click at [266, 189] on div "Select Financing arrow_drop_down" at bounding box center [341, 183] width 421 height 26
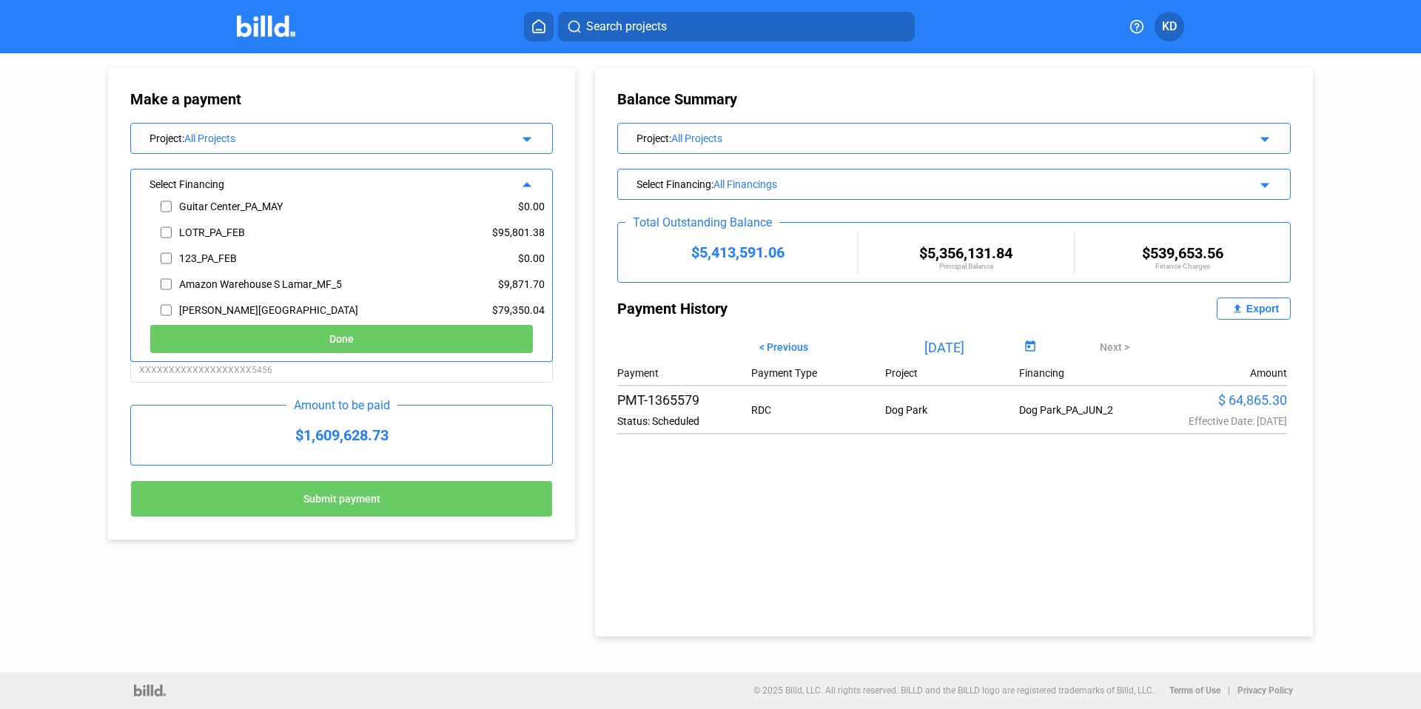
scroll to position [967, 0]
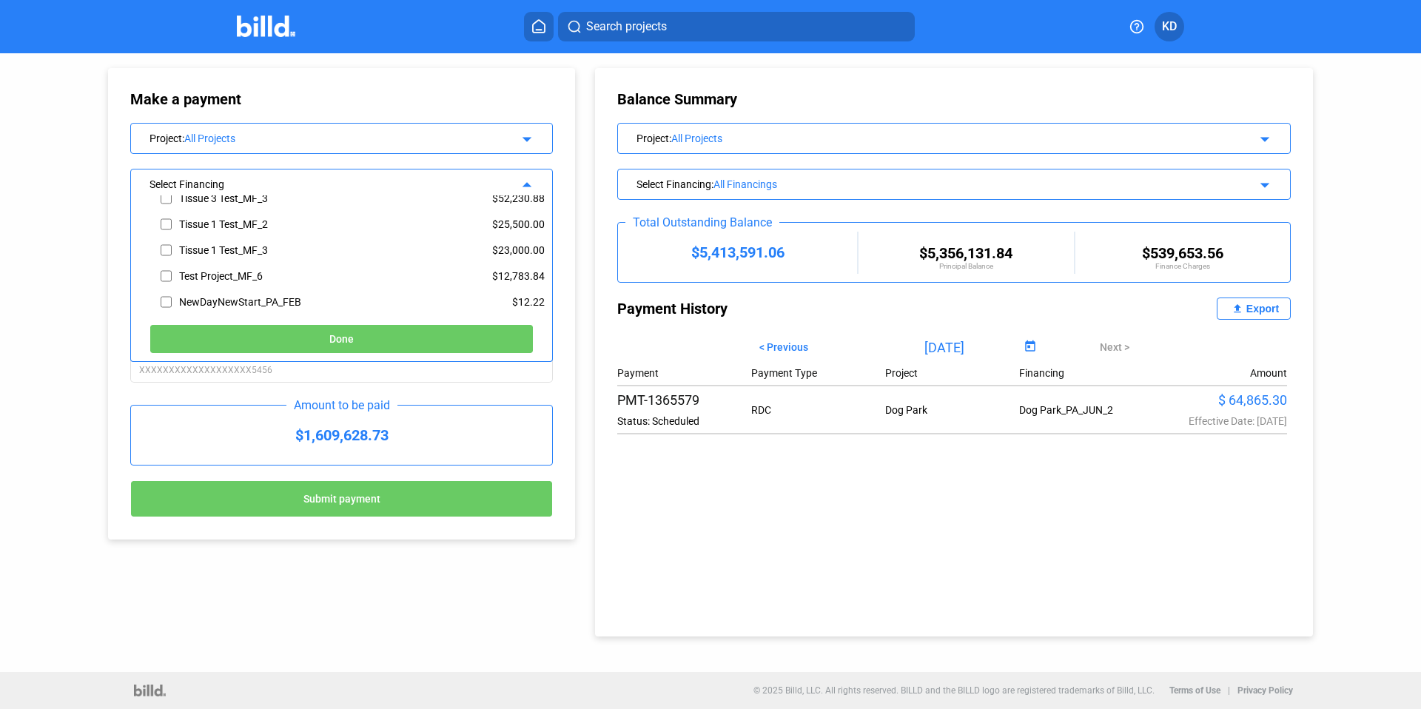
click at [869, 284] on div "Balance Summary Project : All Projects arrow_drop_down Select Financing : All F…" at bounding box center [954, 352] width 718 height 568
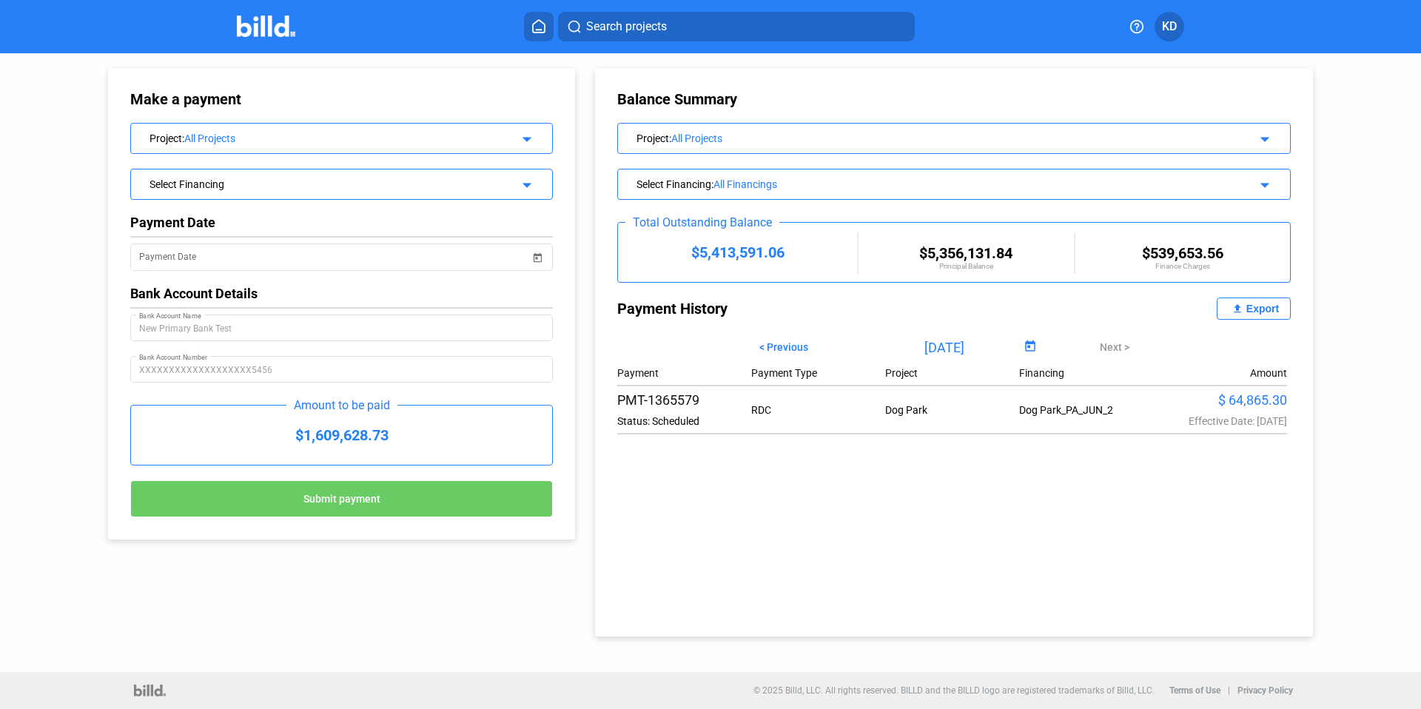
click at [642, 420] on div "Status: Scheduled" at bounding box center [684, 421] width 134 height 12
click at [242, 196] on div "Select Financing arrow_drop_down" at bounding box center [341, 184] width 423 height 31
click at [241, 186] on div "Select Financing" at bounding box center [323, 182] width 346 height 15
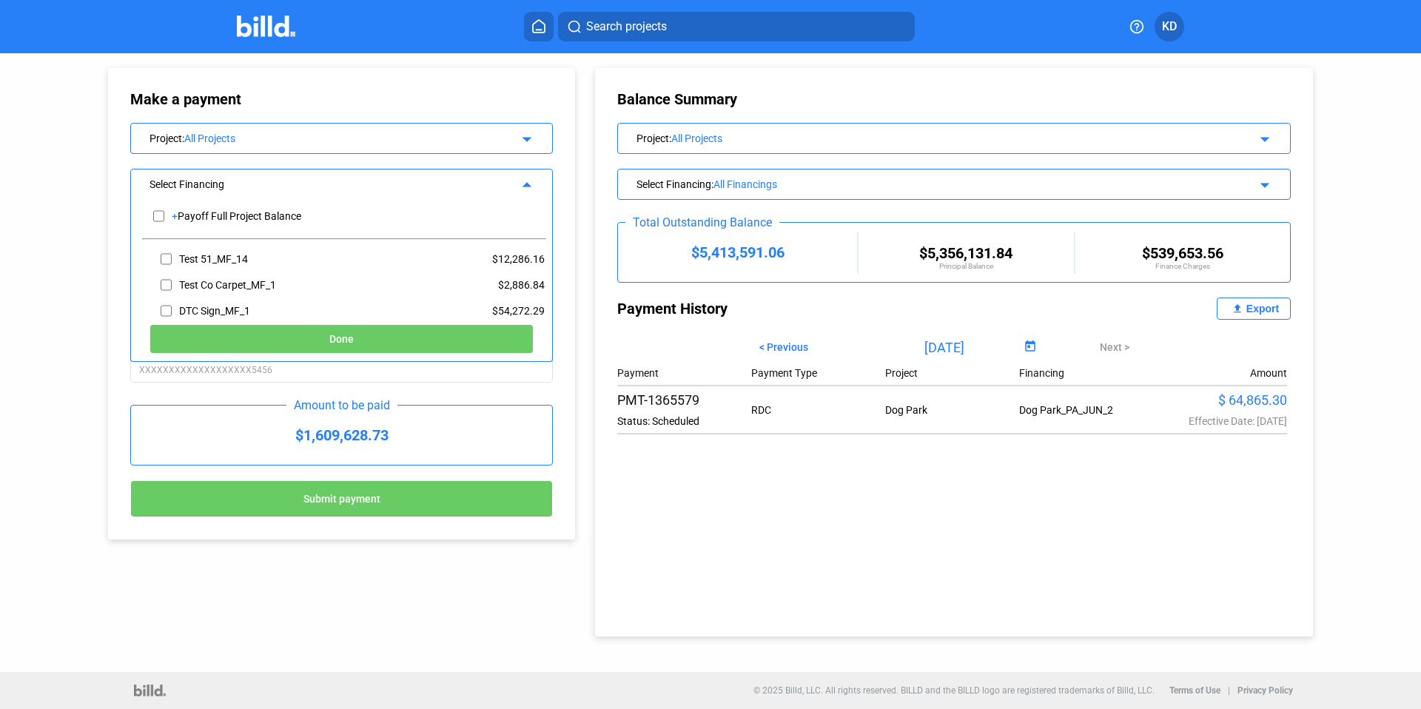
click at [460, 141] on div "All Projects" at bounding box center [339, 139] width 311 height 12
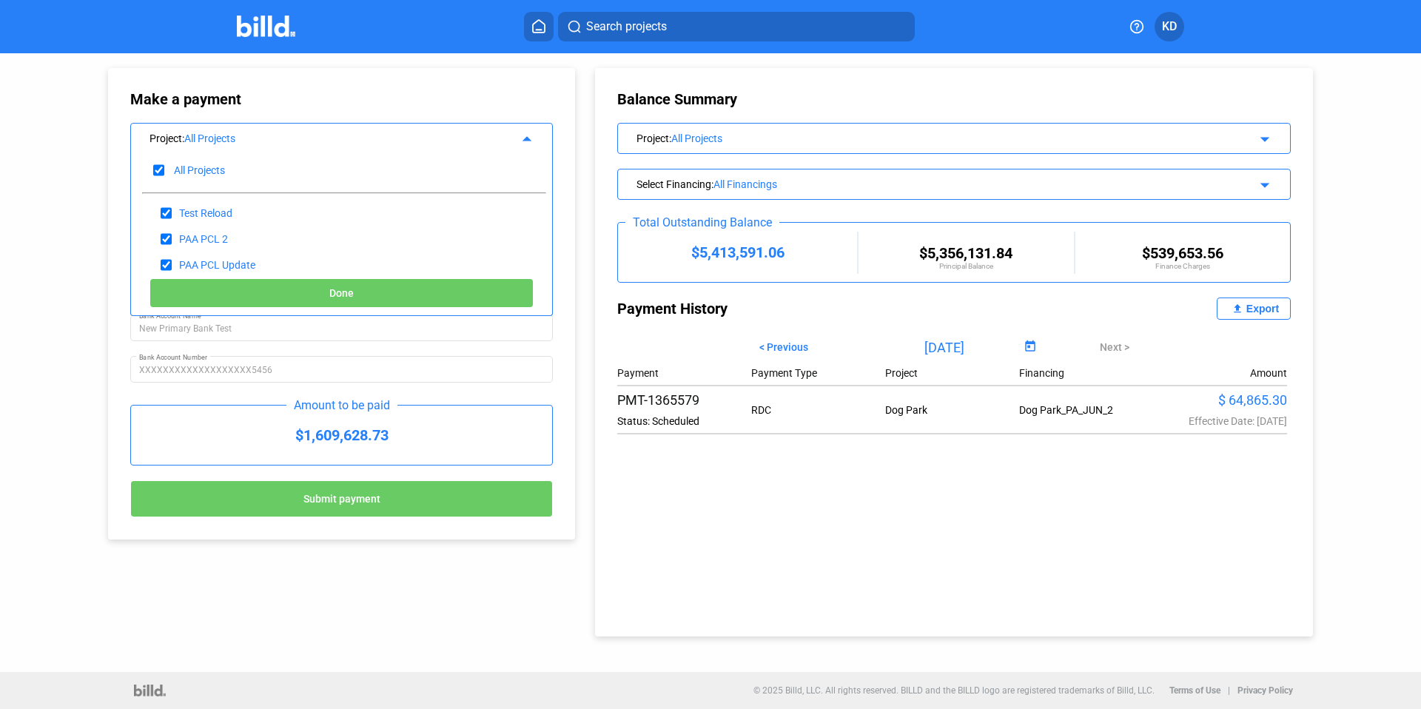
click at [302, 286] on button "Done" at bounding box center [342, 293] width 384 height 30
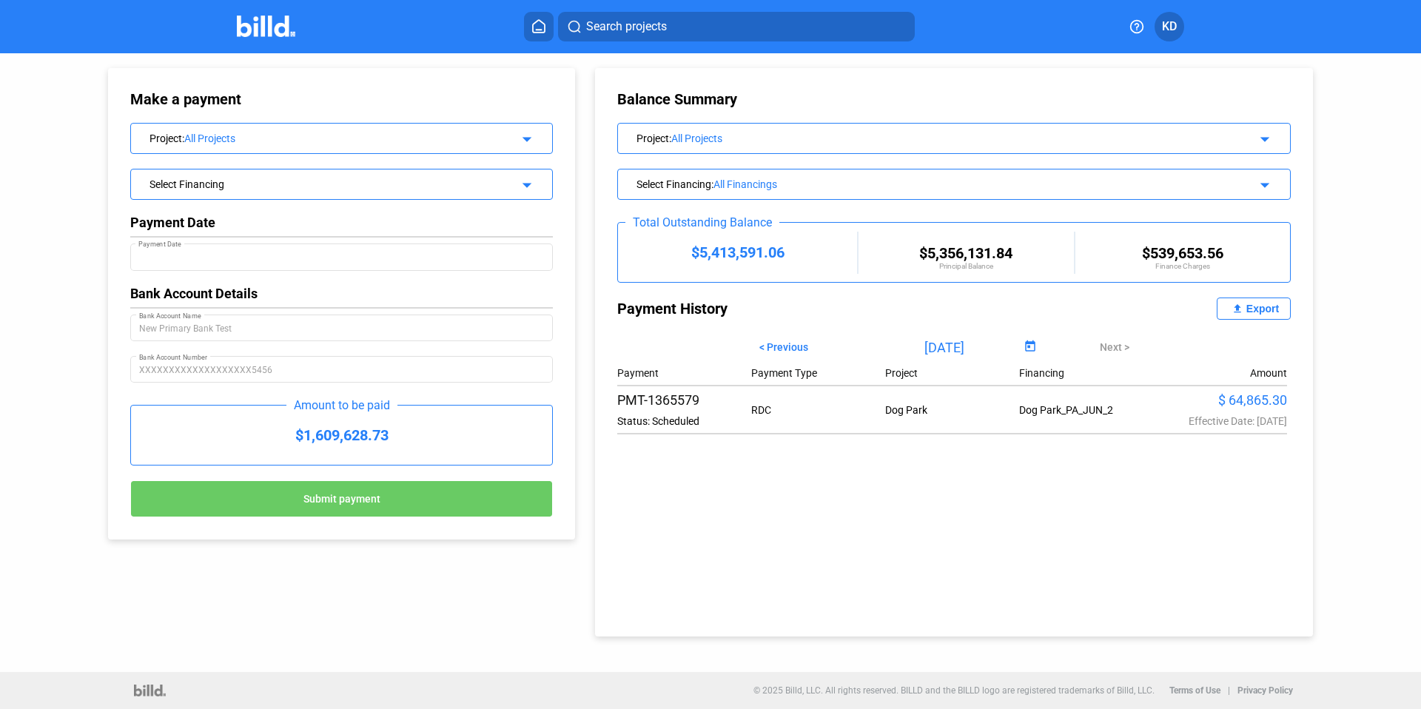
click at [204, 199] on div "Select Financing arrow_drop_down" at bounding box center [341, 184] width 423 height 31
click at [218, 181] on div "Select Financing" at bounding box center [323, 182] width 346 height 15
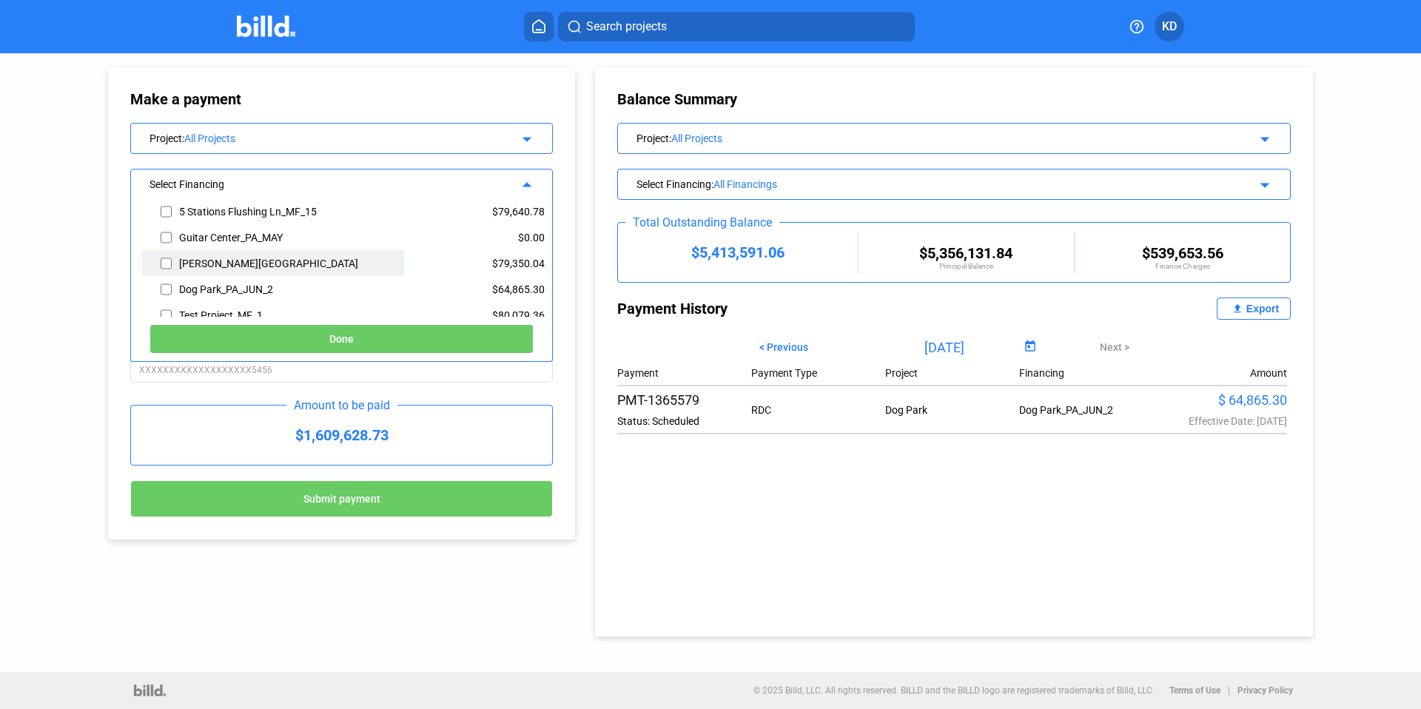
scroll to position [125, 0]
click at [164, 286] on input "checkbox" at bounding box center [166, 289] width 11 height 22
checkbox input "true"
click at [248, 346] on button "Done" at bounding box center [342, 339] width 384 height 30
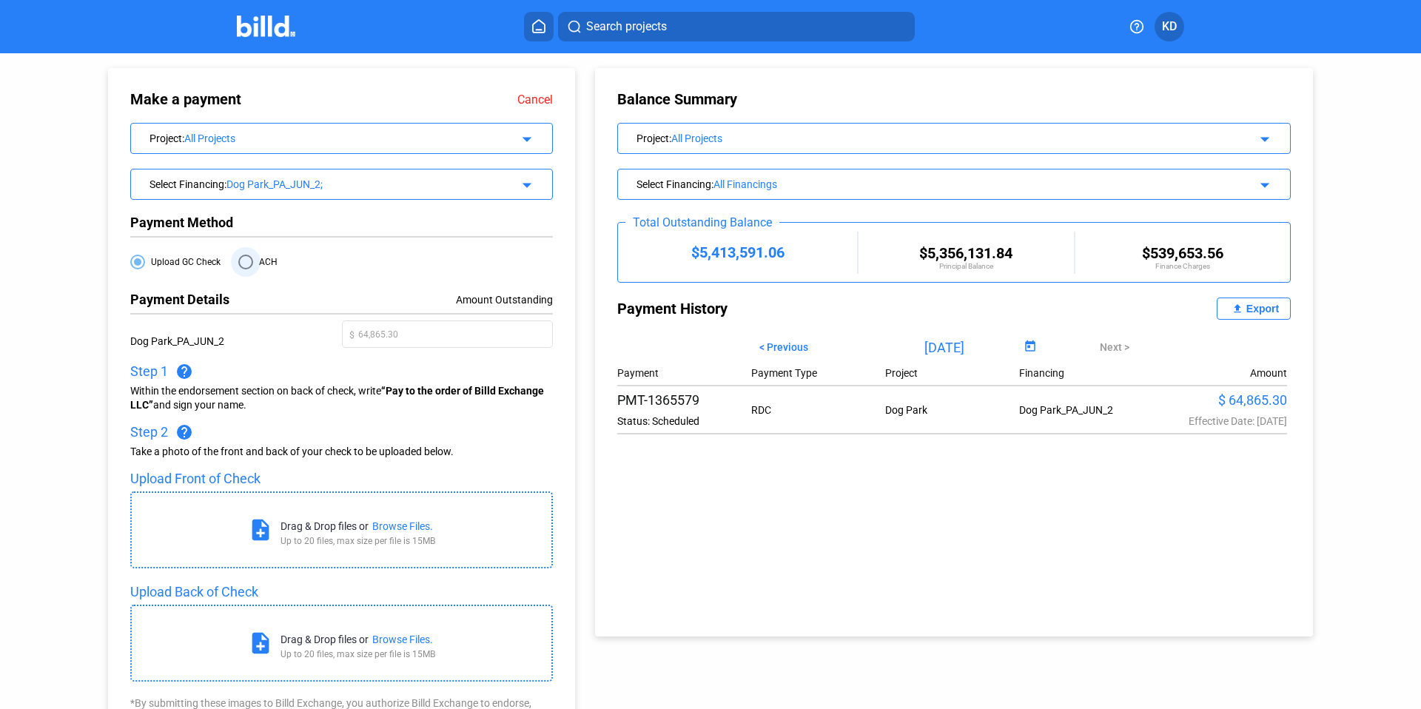
click at [243, 258] on span at bounding box center [245, 262] width 15 height 15
click at [243, 258] on input "ACH" at bounding box center [245, 262] width 15 height 15
radio input "true"
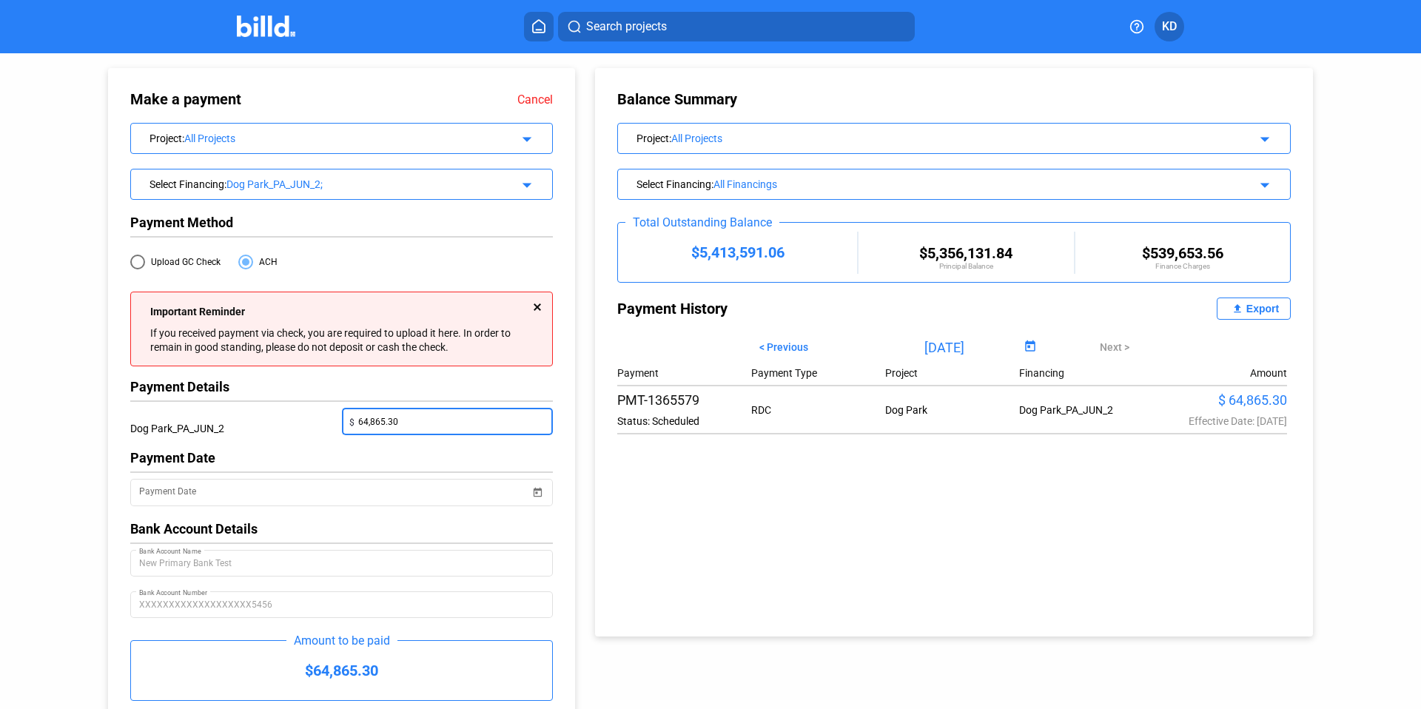
click at [412, 421] on input "64,865.30" at bounding box center [451, 420] width 187 height 21
drag, startPoint x: 432, startPoint y: 423, endPoint x: 292, endPoint y: 423, distance: 139.9
click at [292, 423] on div "Dog Park_PA_JUN_2 $ 64,865.30" at bounding box center [341, 429] width 423 height 42
type input "20,000"
click at [290, 453] on div "Payment Date" at bounding box center [341, 458] width 423 height 16
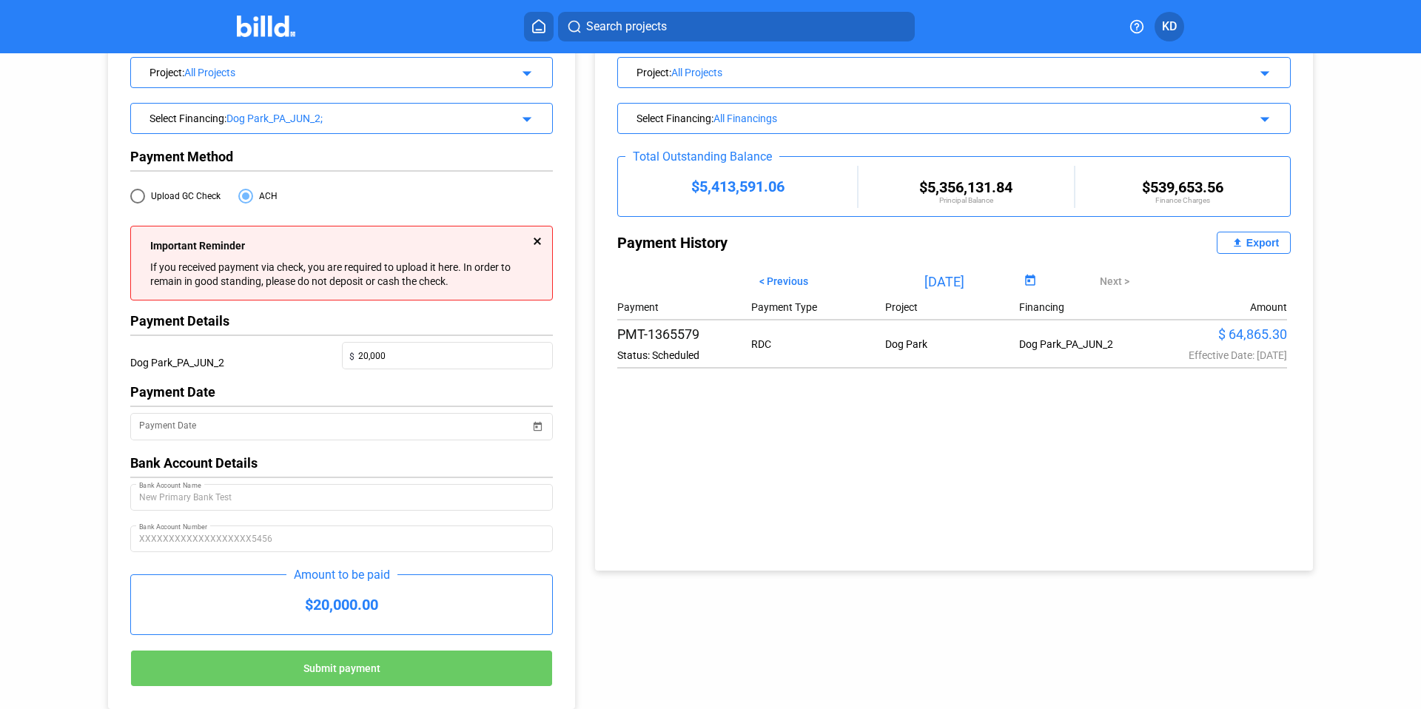
scroll to position [81, 0]
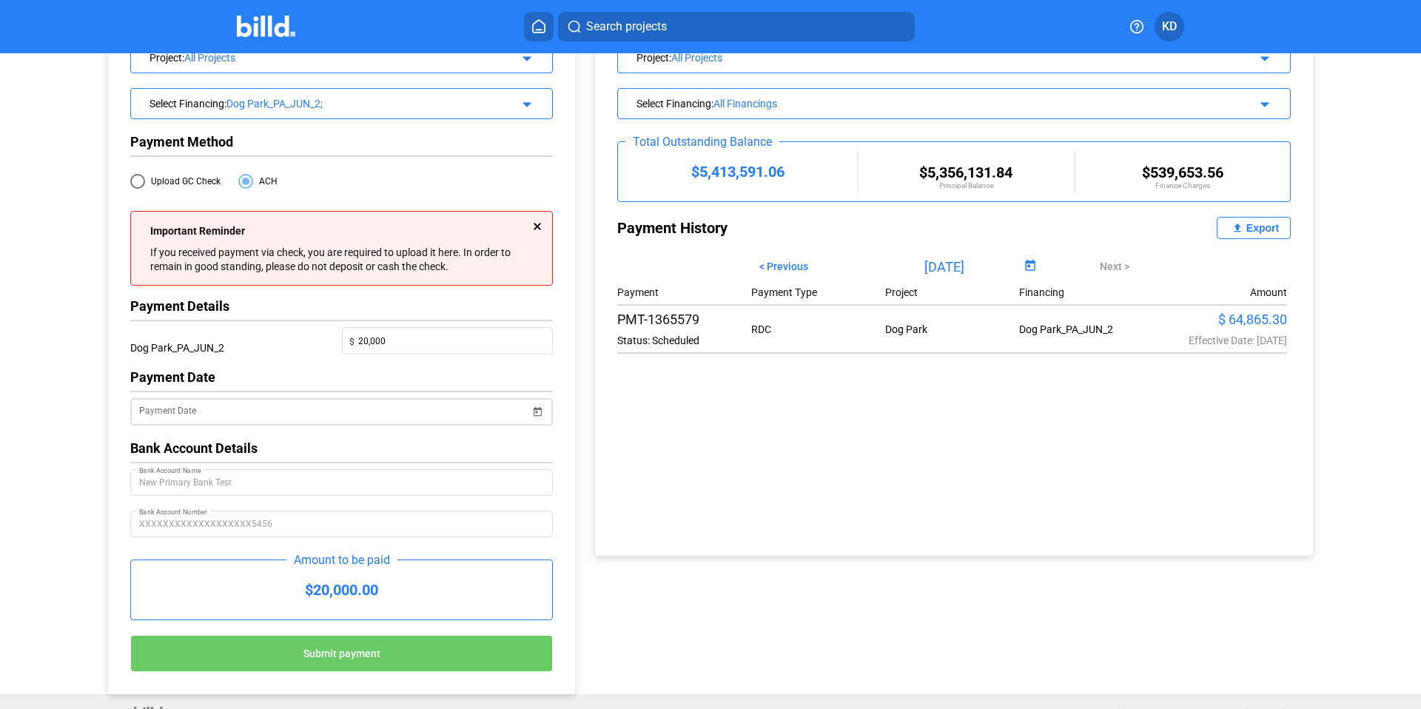
click at [212, 406] on input "Payment Date" at bounding box center [334, 412] width 391 height 18
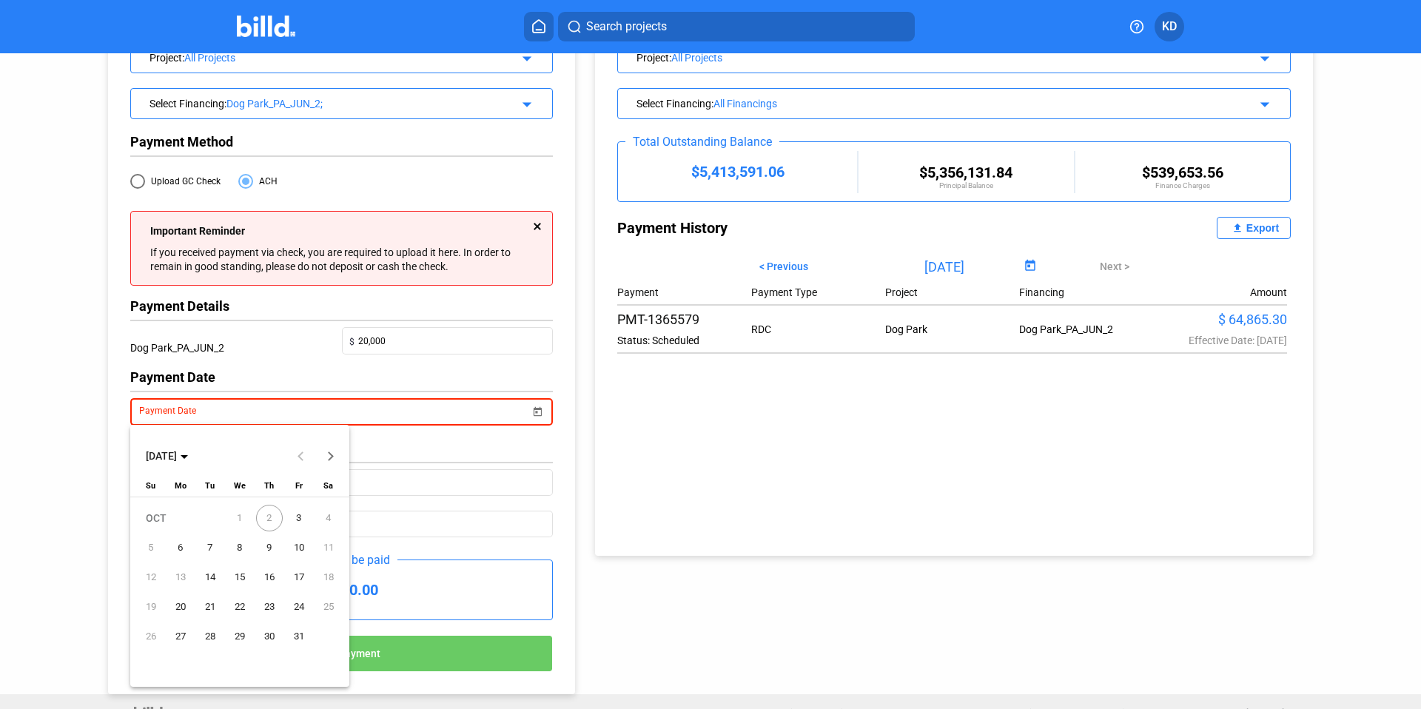
click at [182, 551] on span "6" at bounding box center [180, 547] width 27 height 27
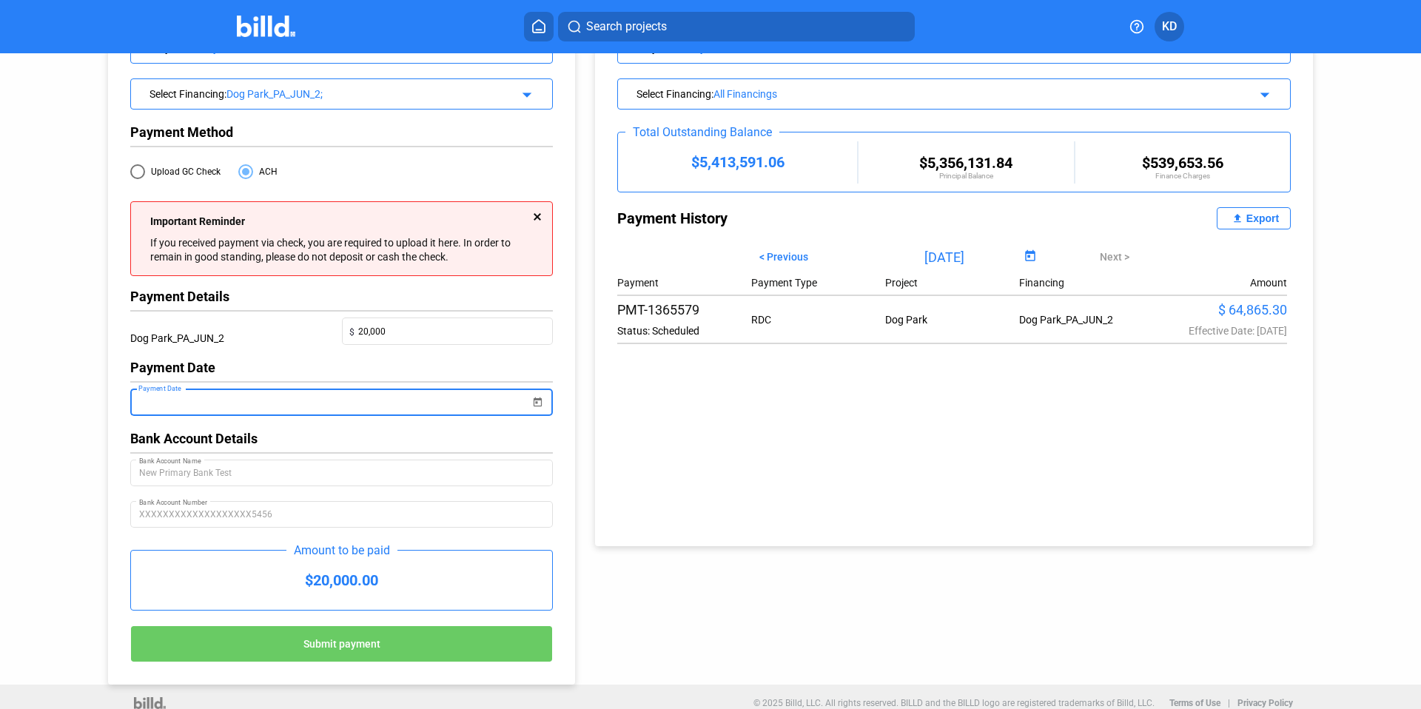
scroll to position [102, 0]
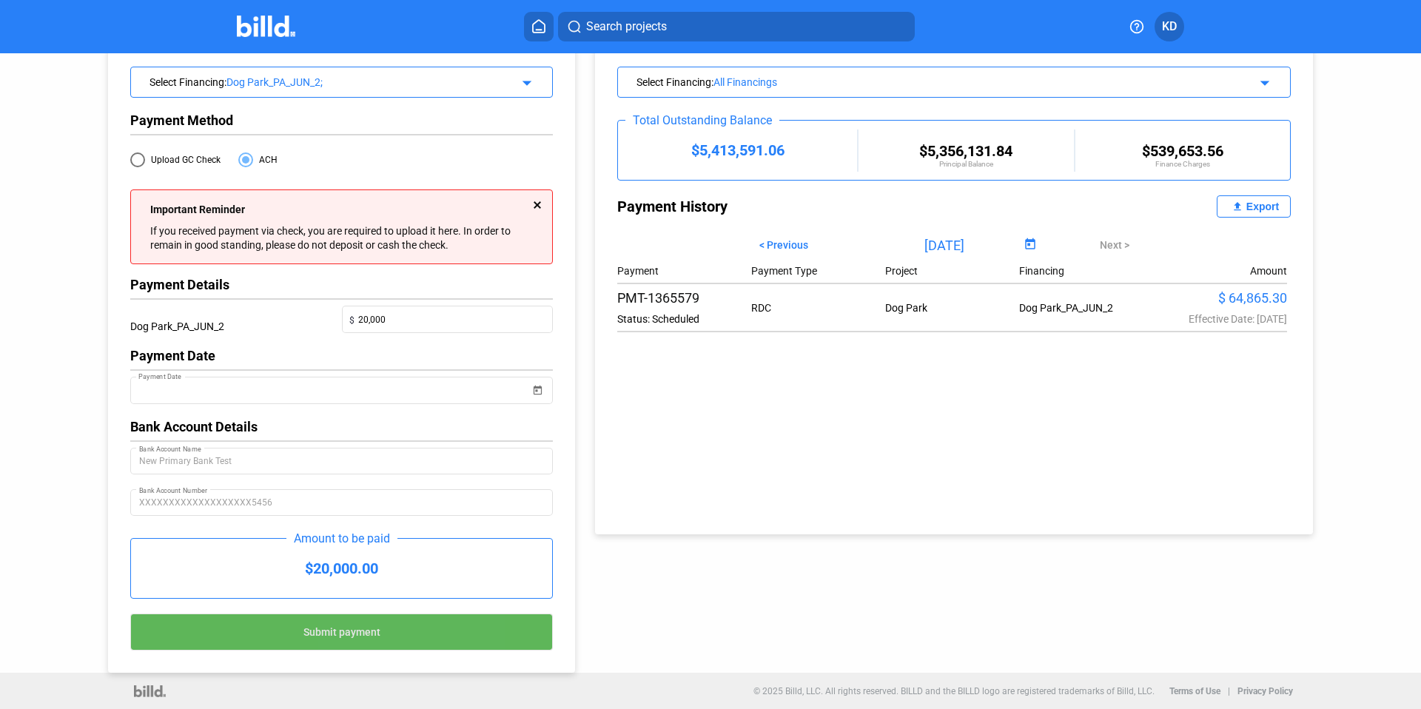
click at [386, 637] on button "Submit payment" at bounding box center [341, 632] width 423 height 37
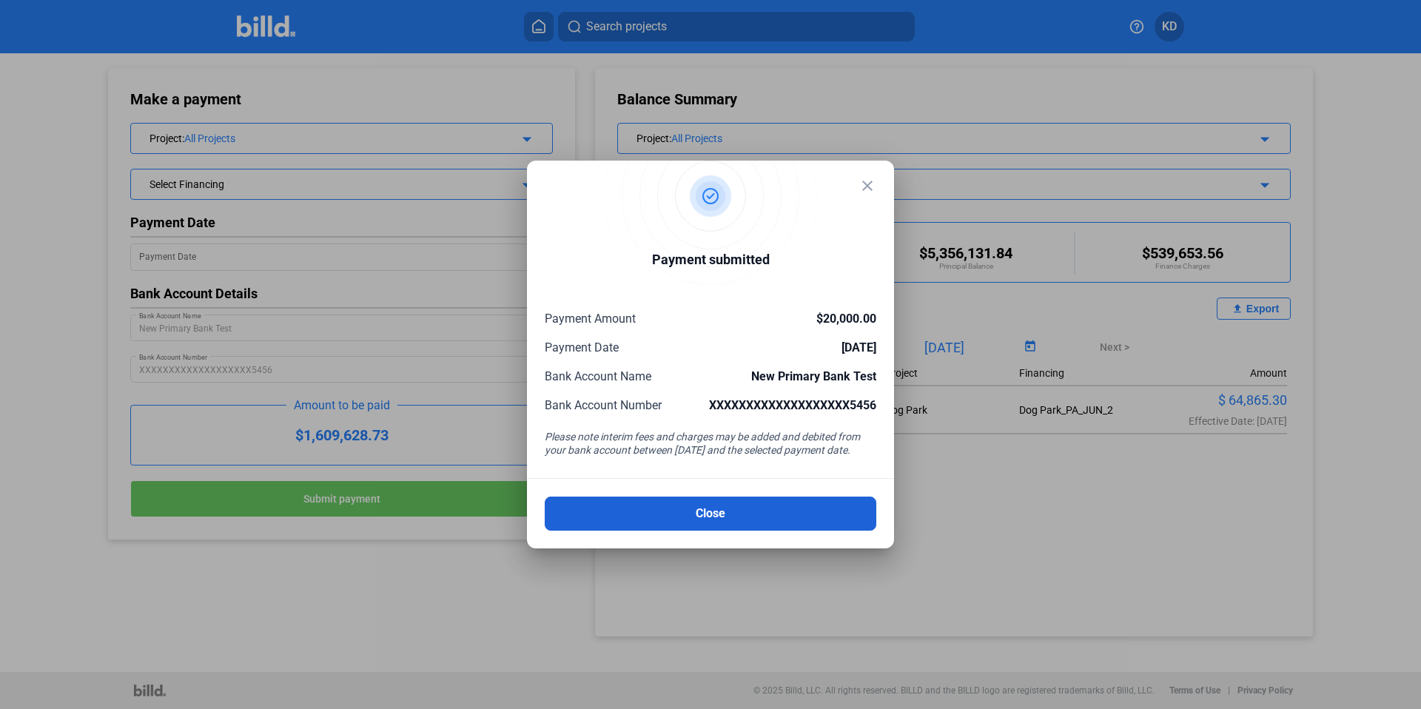
click at [725, 515] on button "Close" at bounding box center [711, 514] width 332 height 34
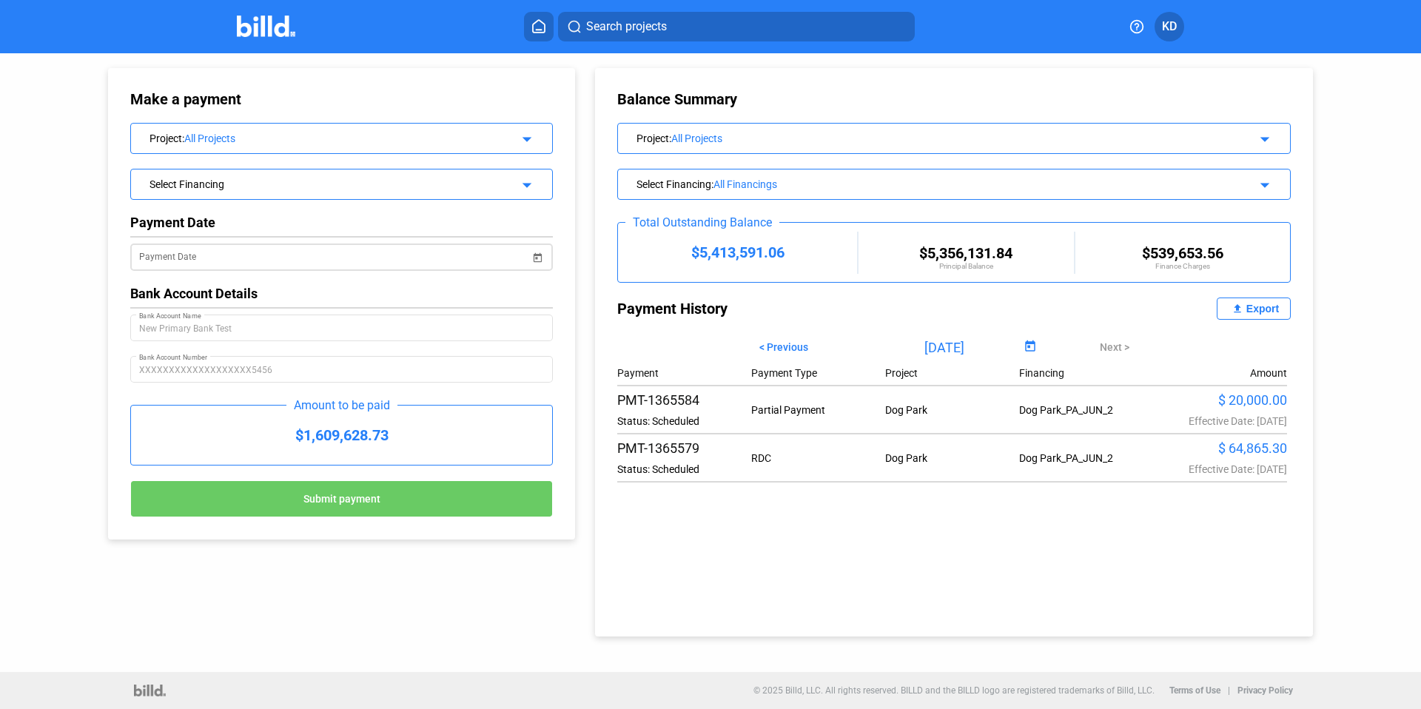
click at [237, 254] on input "Payment Date" at bounding box center [334, 258] width 391 height 18
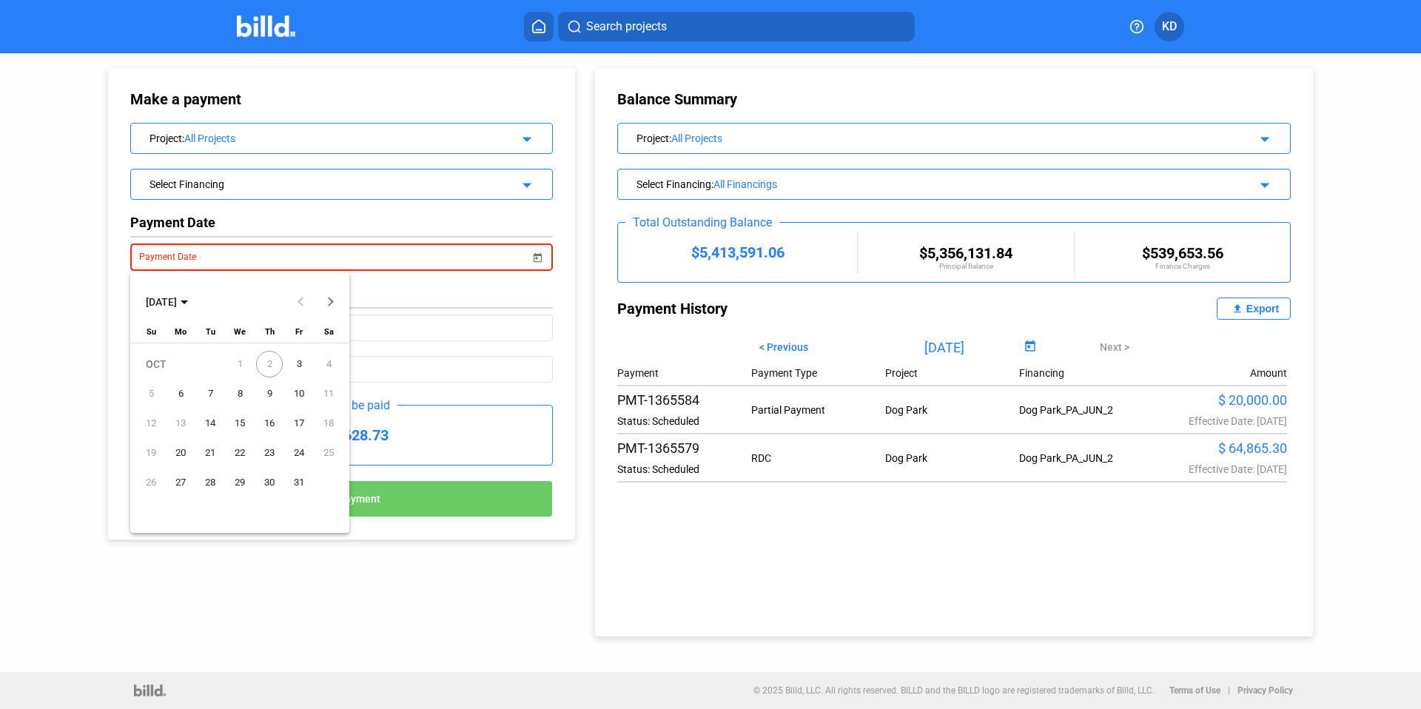
drag, startPoint x: 298, startPoint y: 364, endPoint x: 271, endPoint y: 318, distance: 53.7
click at [298, 364] on span "3" at bounding box center [299, 364] width 27 height 27
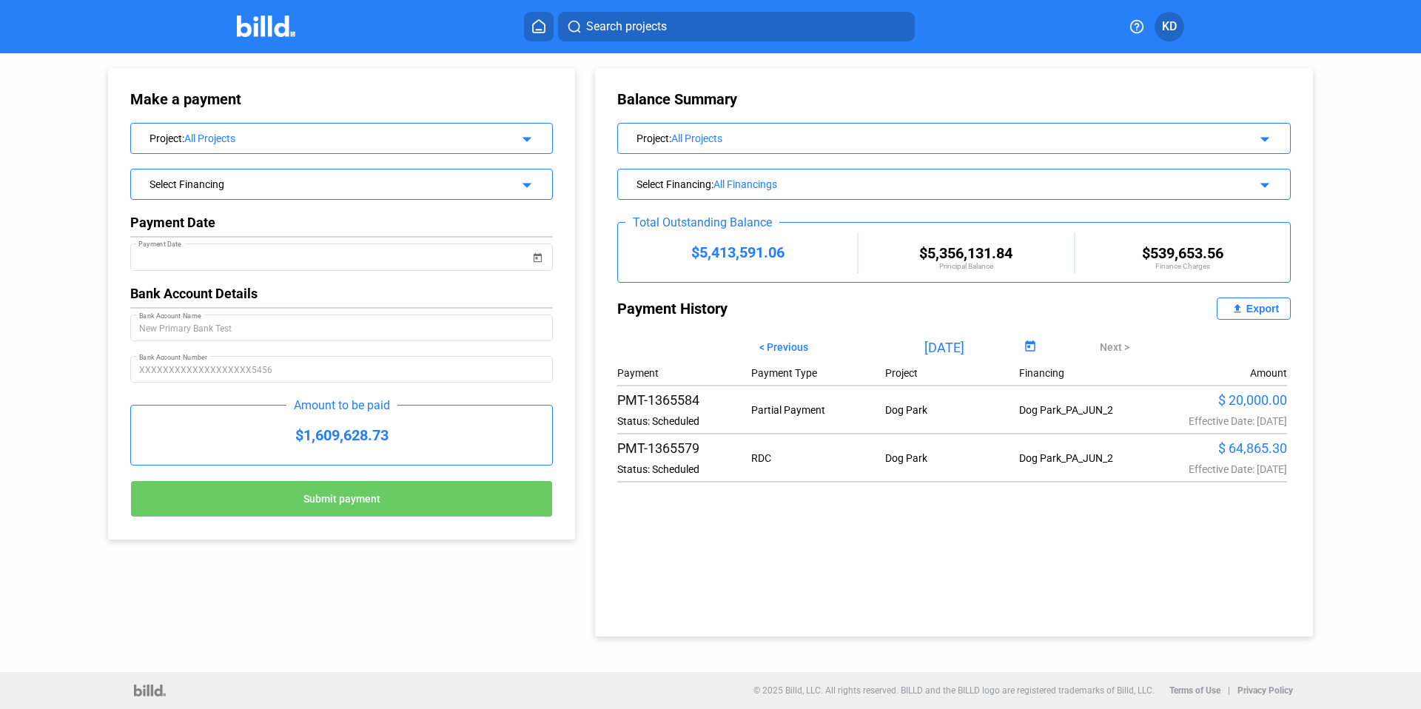
click at [200, 188] on div "Select Financing" at bounding box center [323, 182] width 346 height 15
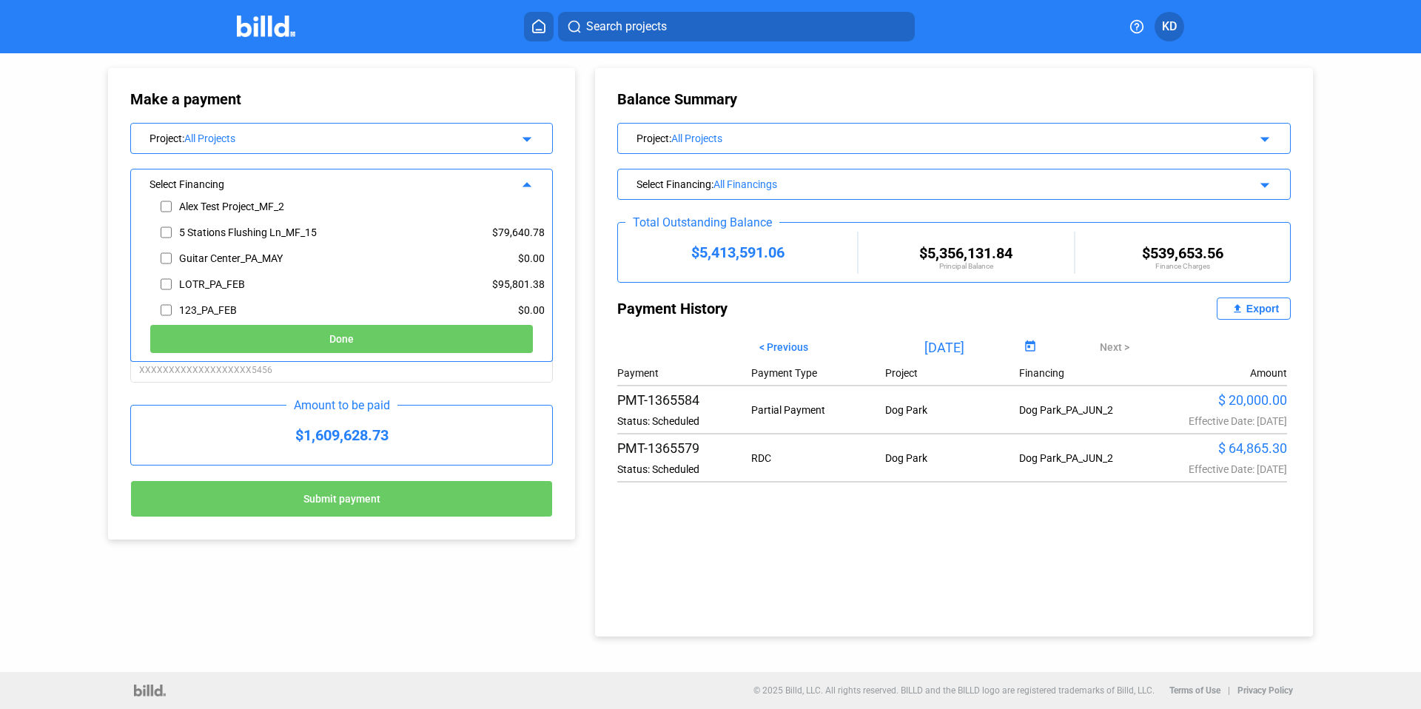
scroll to position [393, 0]
click at [164, 281] on input "checkbox" at bounding box center [166, 280] width 11 height 22
checkbox input "true"
click at [305, 328] on button "Done" at bounding box center [342, 339] width 384 height 30
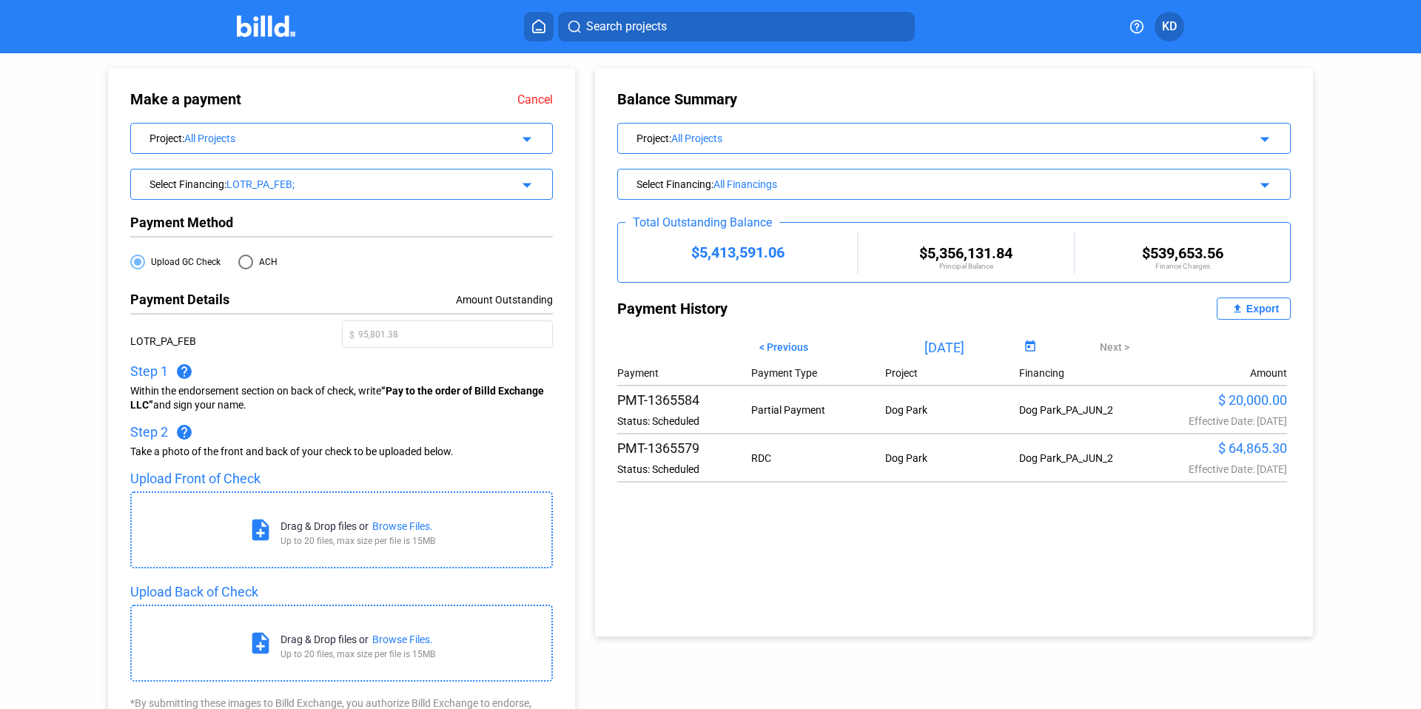
click at [241, 257] on span at bounding box center [245, 262] width 15 height 15
click at [241, 257] on input "ACH" at bounding box center [245, 262] width 15 height 15
radio input "true"
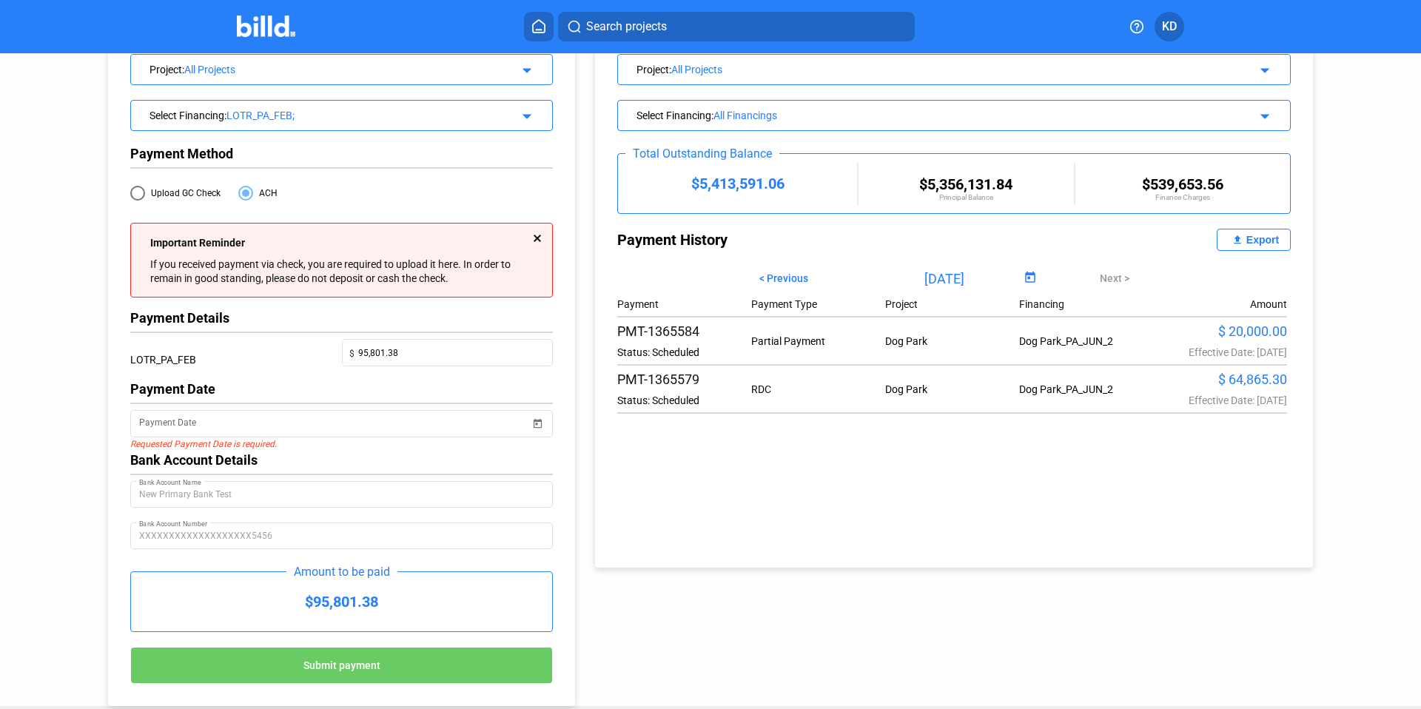
scroll to position [102, 0]
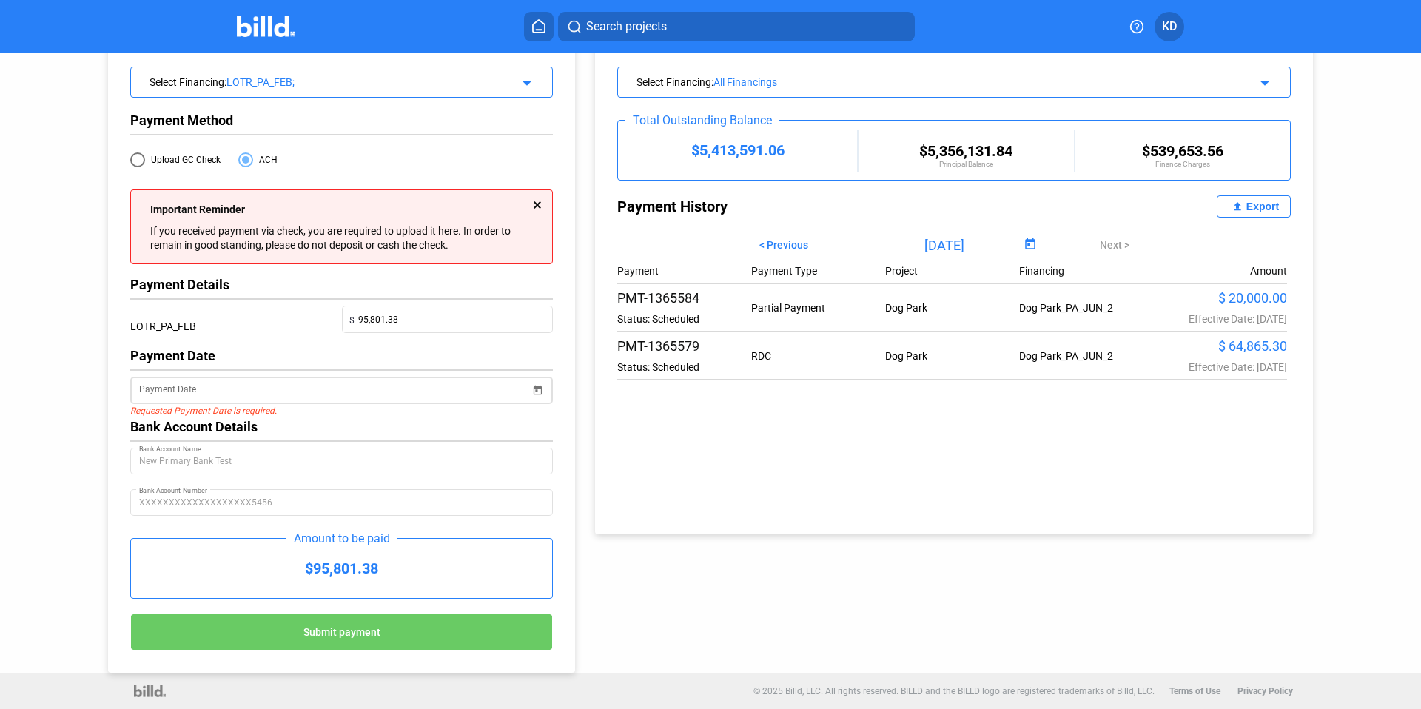
click at [197, 389] on input "Payment Date" at bounding box center [334, 391] width 391 height 18
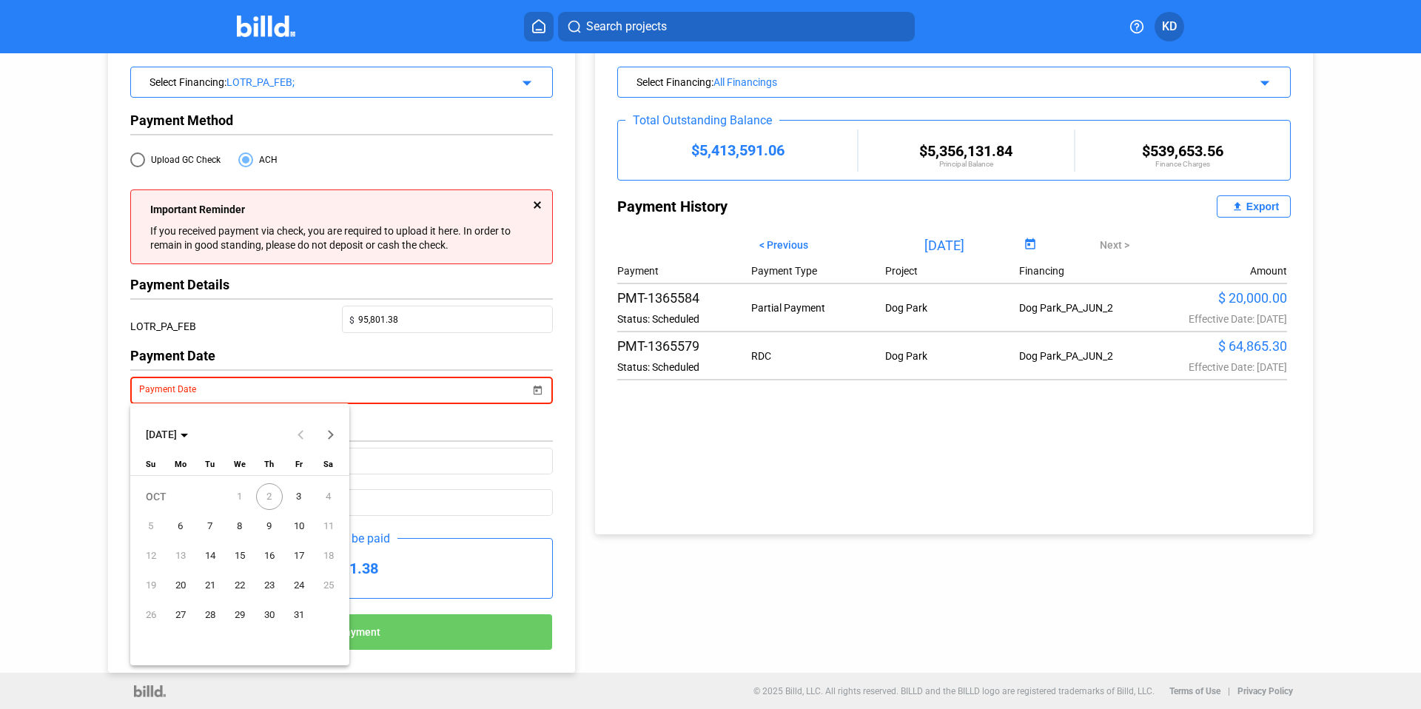
click at [299, 498] on span "3" at bounding box center [299, 496] width 27 height 27
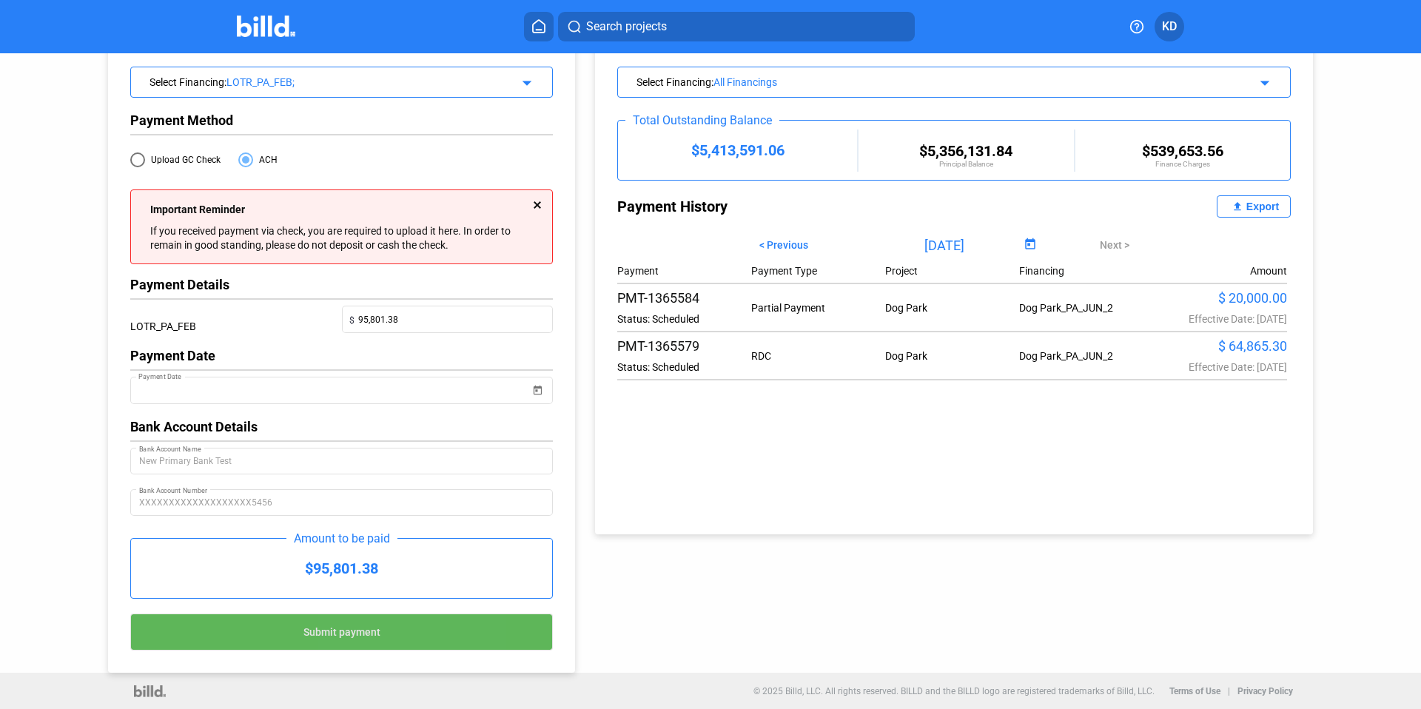
click at [412, 637] on button "Submit payment" at bounding box center [341, 632] width 423 height 37
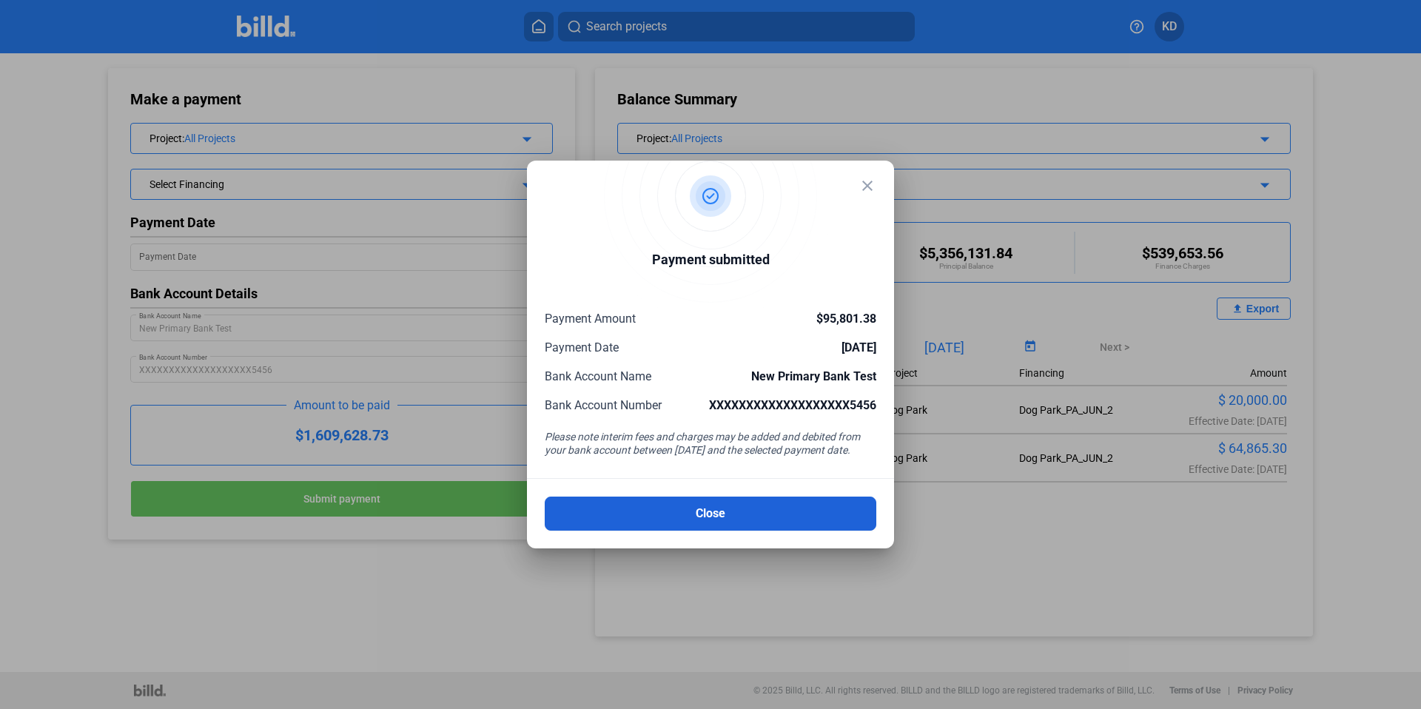
click at [748, 514] on button "Close" at bounding box center [711, 514] width 332 height 34
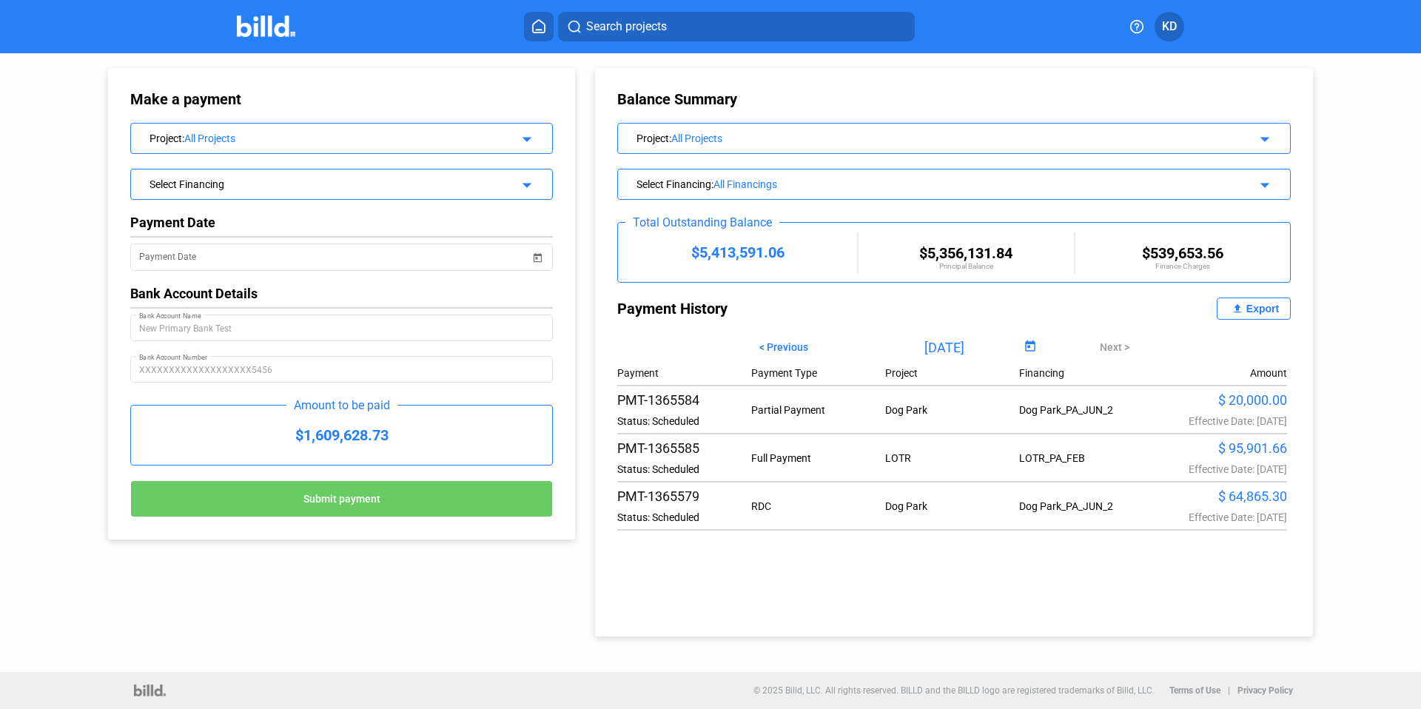
drag, startPoint x: 1082, startPoint y: 461, endPoint x: 1014, endPoint y: 460, distance: 68.1
click at [1014, 460] on div "PMT-1365585 Status: Scheduled Full Payment LOTR LOTR_PA_FEB $ 95,901.66 Effecti…" at bounding box center [952, 457] width 670 height 35
copy div "LOTR_PA_FEB"
click at [223, 178] on div "Select Financing" at bounding box center [323, 182] width 346 height 15
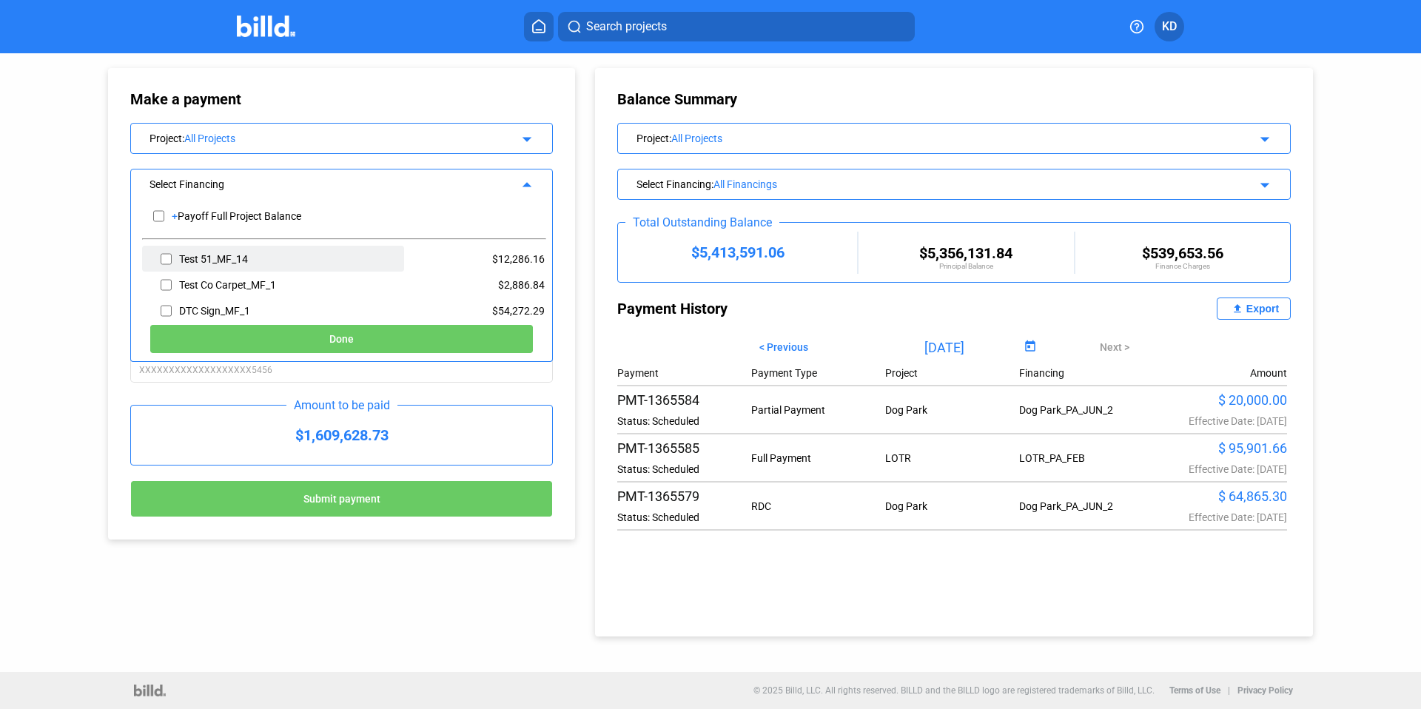
click at [243, 255] on div "Test 51_MF_14" at bounding box center [213, 259] width 69 height 12
click at [169, 257] on input "checkbox" at bounding box center [166, 259] width 11 height 22
checkbox input "true"
click at [308, 338] on button "Done" at bounding box center [342, 339] width 384 height 30
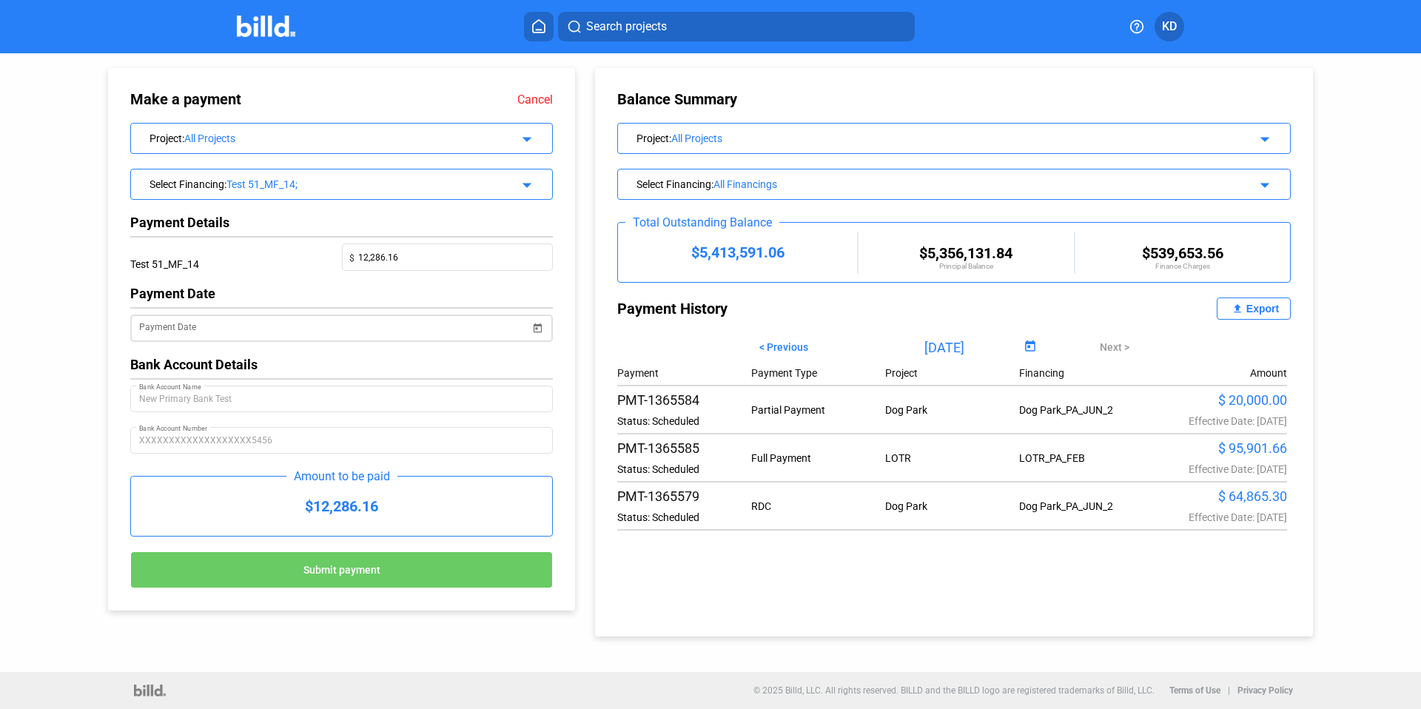
click at [236, 316] on div "Payment Date" at bounding box center [334, 327] width 391 height 30
click at [428, 329] on input "Payment Date" at bounding box center [334, 329] width 391 height 18
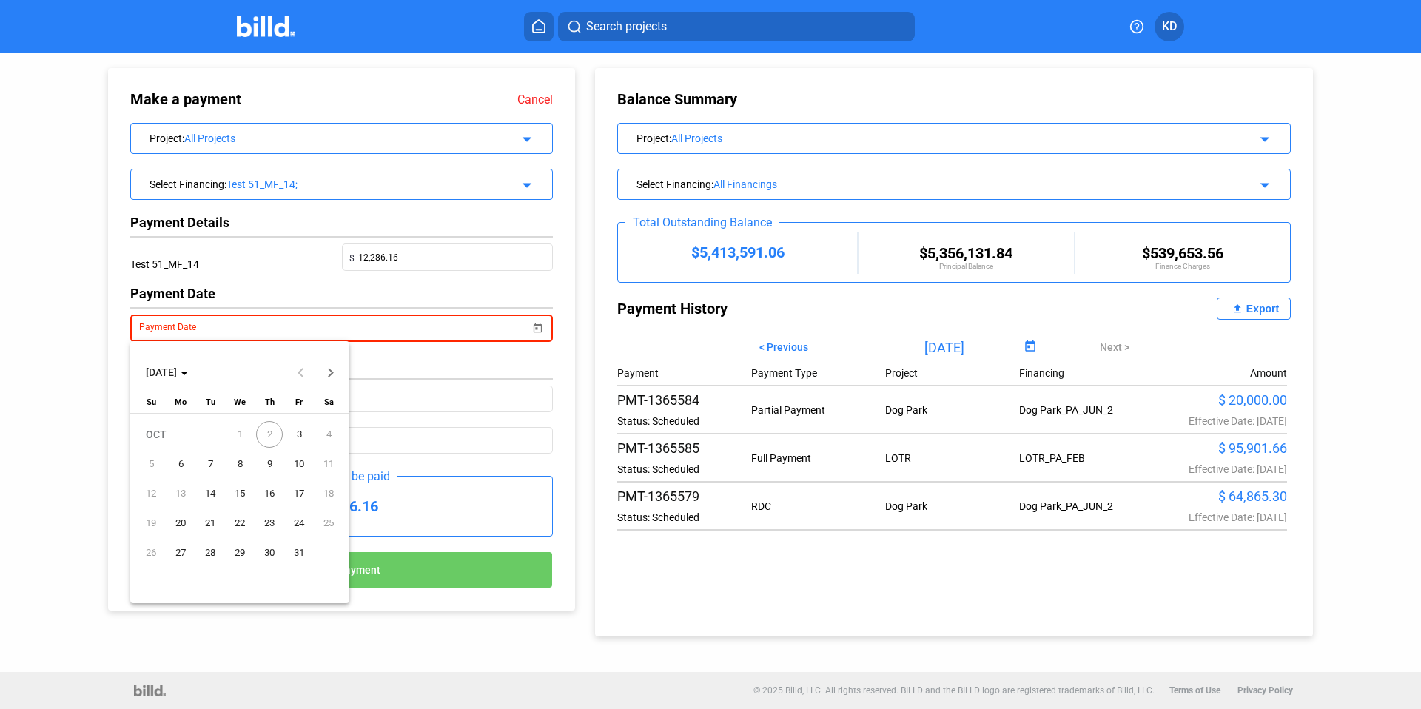
click at [302, 432] on span "3" at bounding box center [299, 434] width 27 height 27
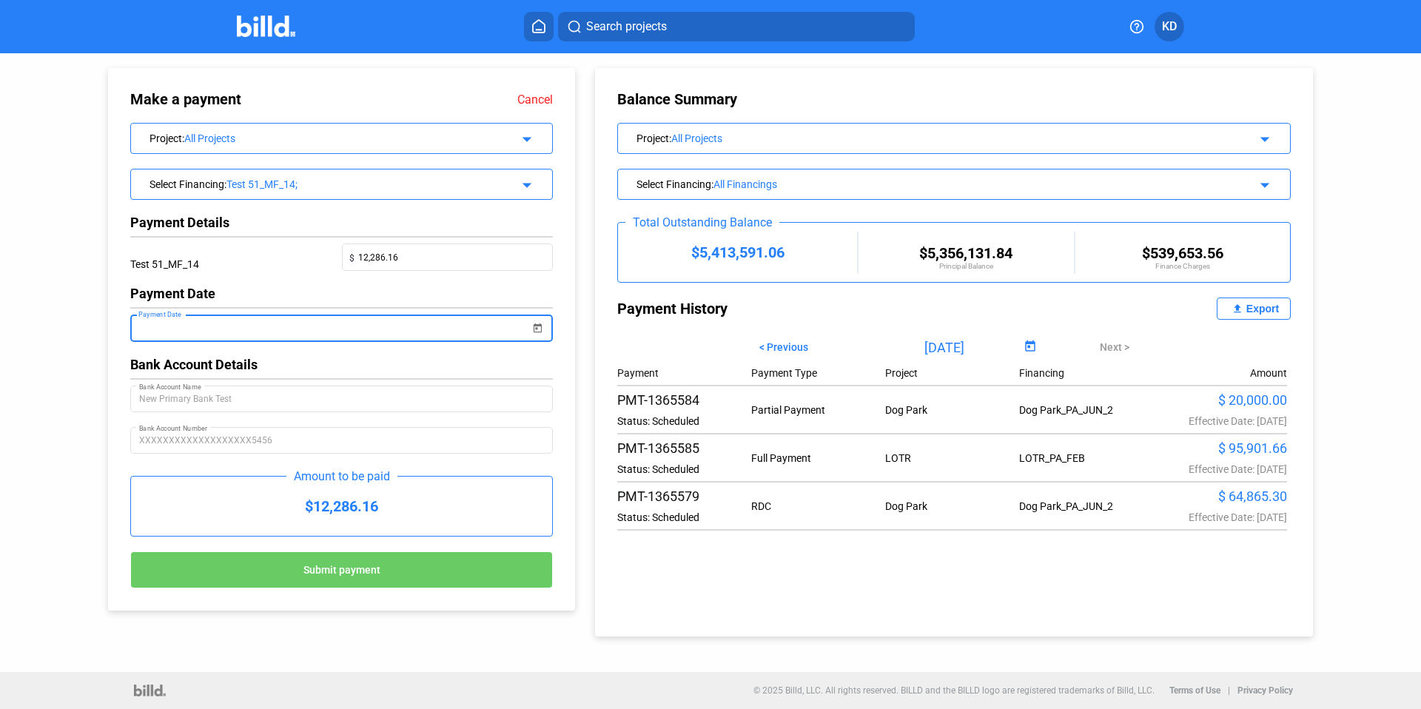
click at [371, 571] on span "Submit payment" at bounding box center [341, 570] width 77 height 12
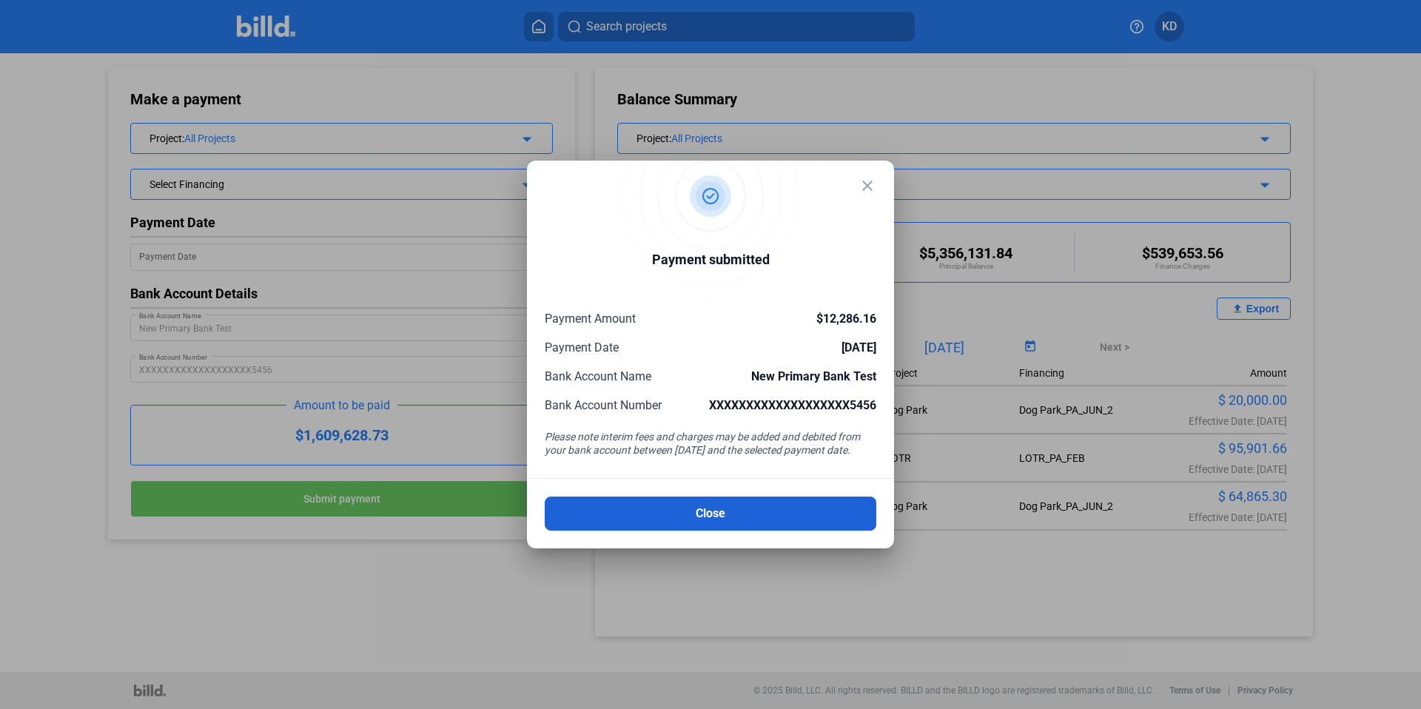
click at [739, 514] on button "Close" at bounding box center [711, 514] width 332 height 34
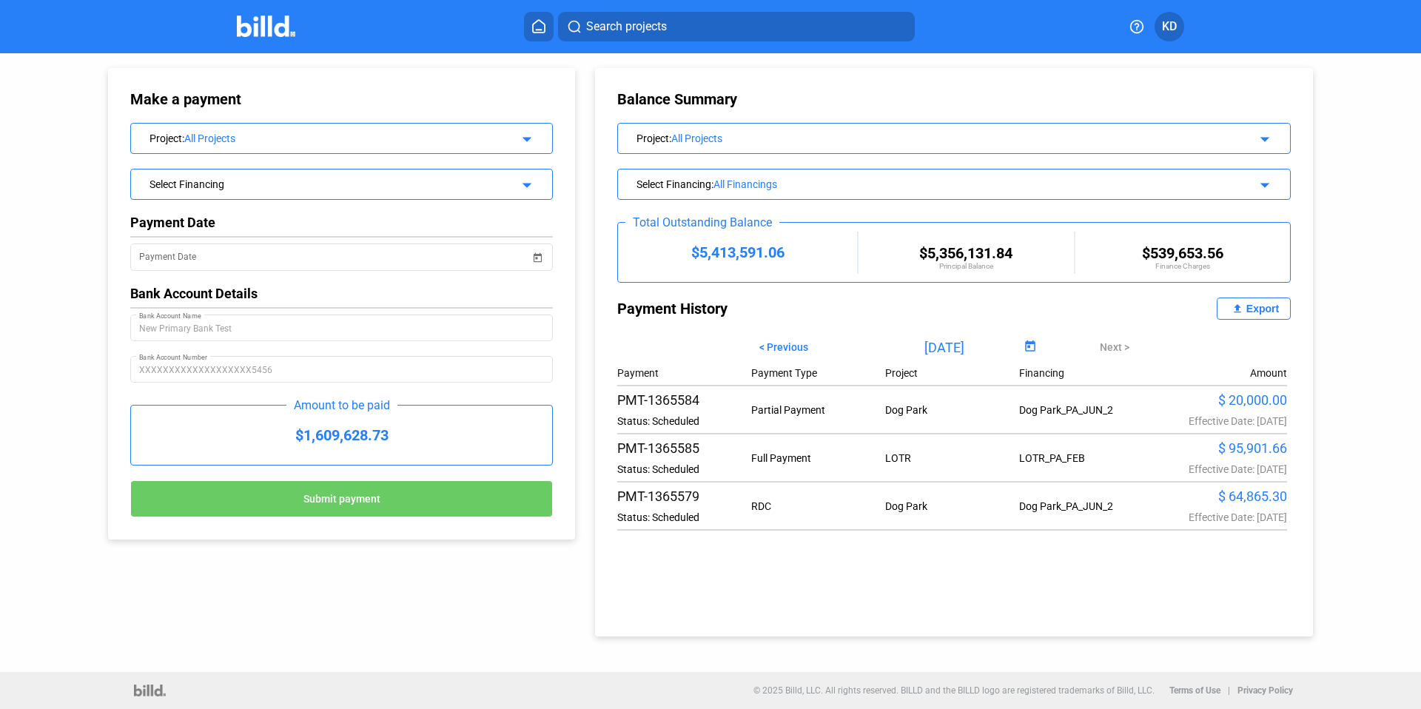
click at [937, 555] on div "Balance Summary Project : All Projects arrow_drop_down Select Financing : All F…" at bounding box center [954, 352] width 718 height 568
click at [972, 347] on input "[DATE]" at bounding box center [944, 347] width 152 height 22
click at [1015, 345] on span "Open calendar" at bounding box center [1031, 347] width 36 height 36
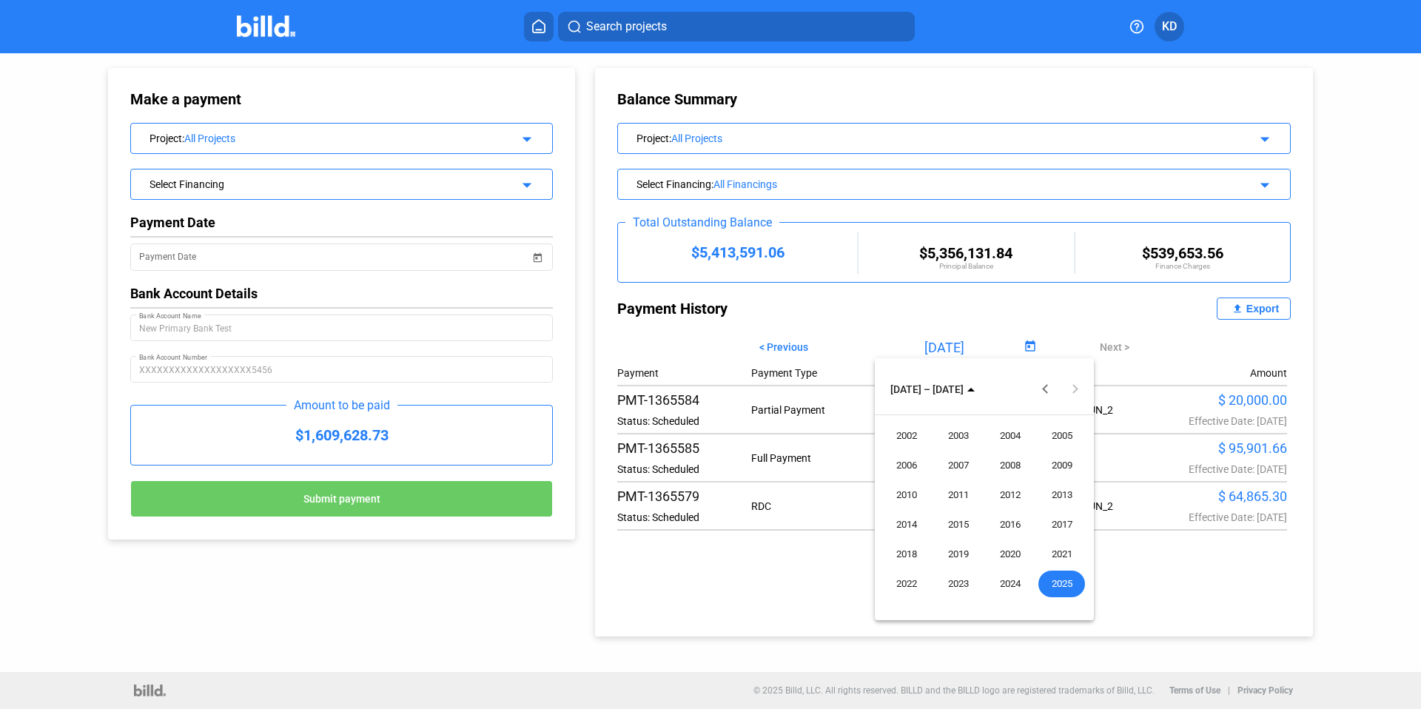
click at [1031, 584] on tbody "2002 2003 2004 2005 2006 2007 2008 2009 2010 2011 2012 2013 2014 2015 2016 2017…" at bounding box center [984, 510] width 207 height 178
click at [1077, 578] on span "2025" at bounding box center [1062, 584] width 47 height 27
click at [753, 567] on div at bounding box center [710, 354] width 1421 height 709
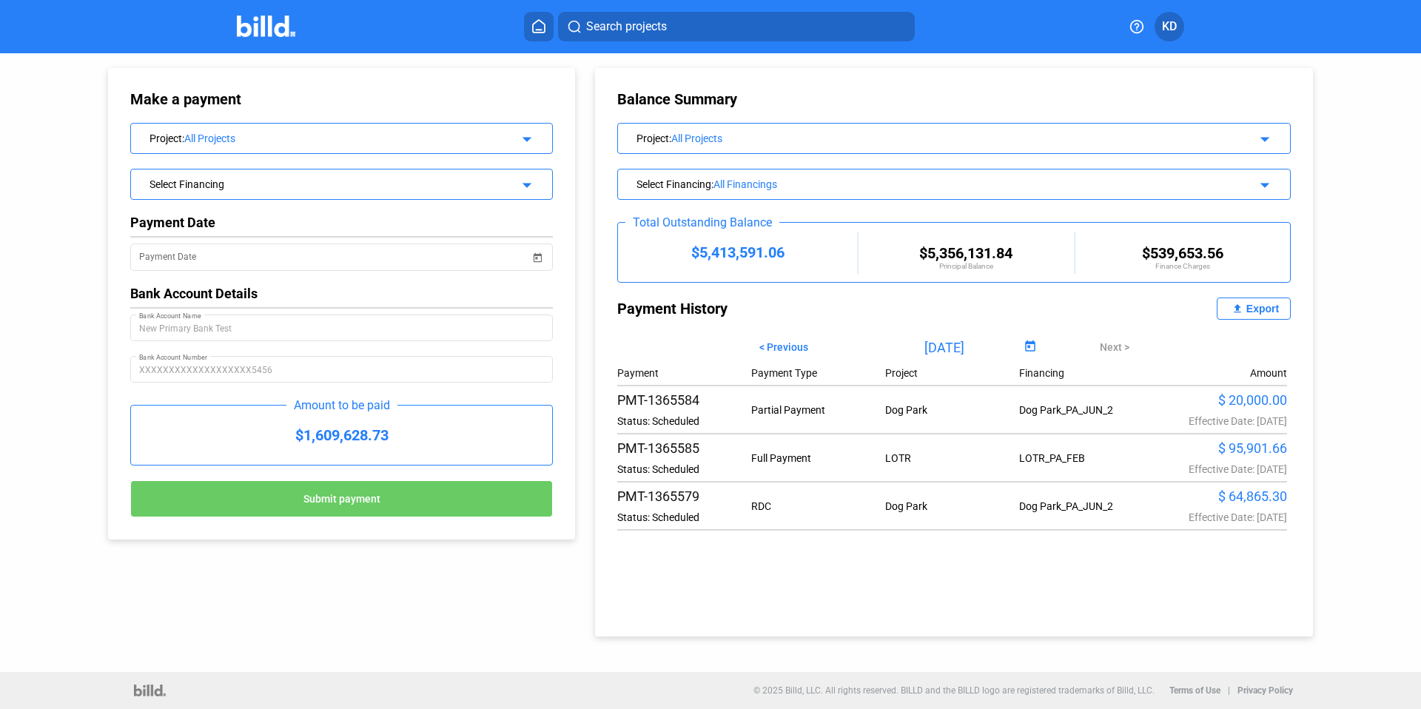
click at [839, 558] on div "Balance Summary Project : All Projects arrow_drop_down Select Financing : All F…" at bounding box center [954, 352] width 718 height 568
click at [742, 184] on div "All Financings" at bounding box center [961, 184] width 494 height 12
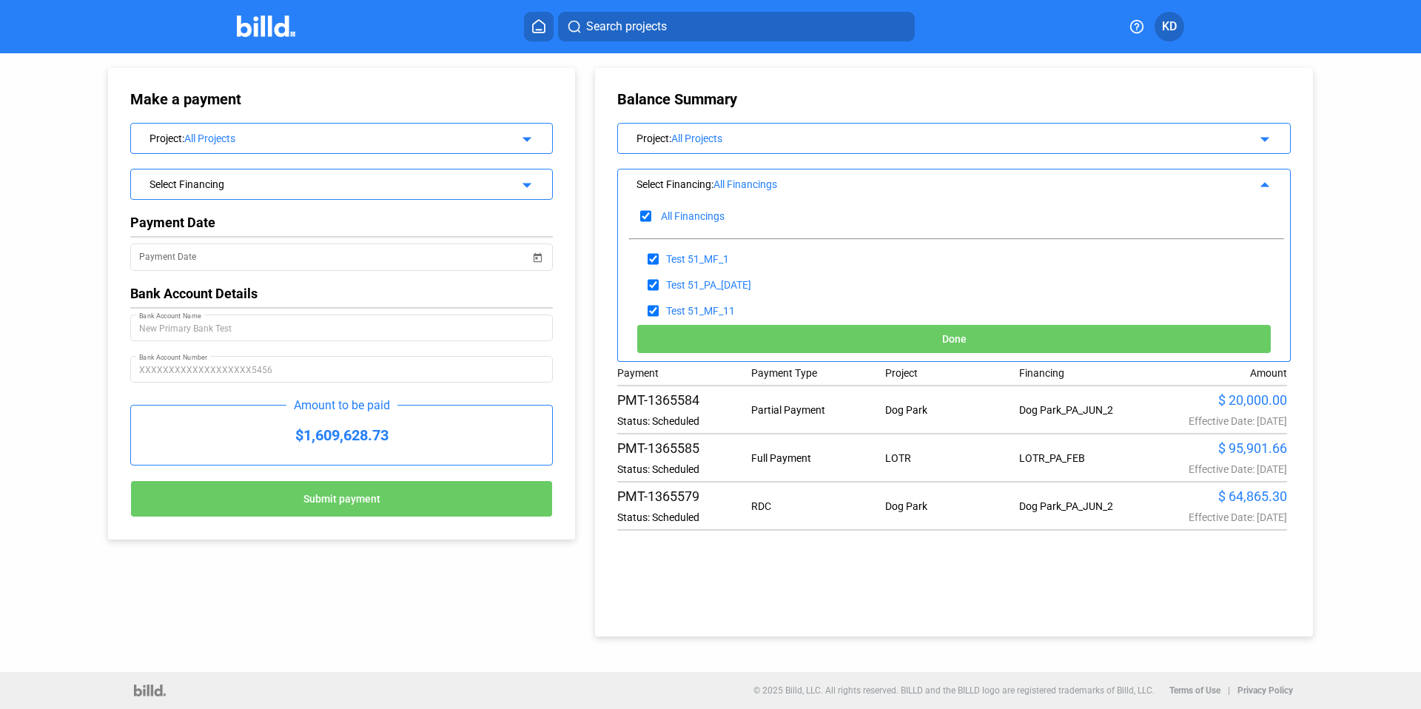
click at [811, 537] on div "Payment Payment Type Project Financing Amount PMT-1365584 Status: Scheduled Par…" at bounding box center [954, 448] width 674 height 177
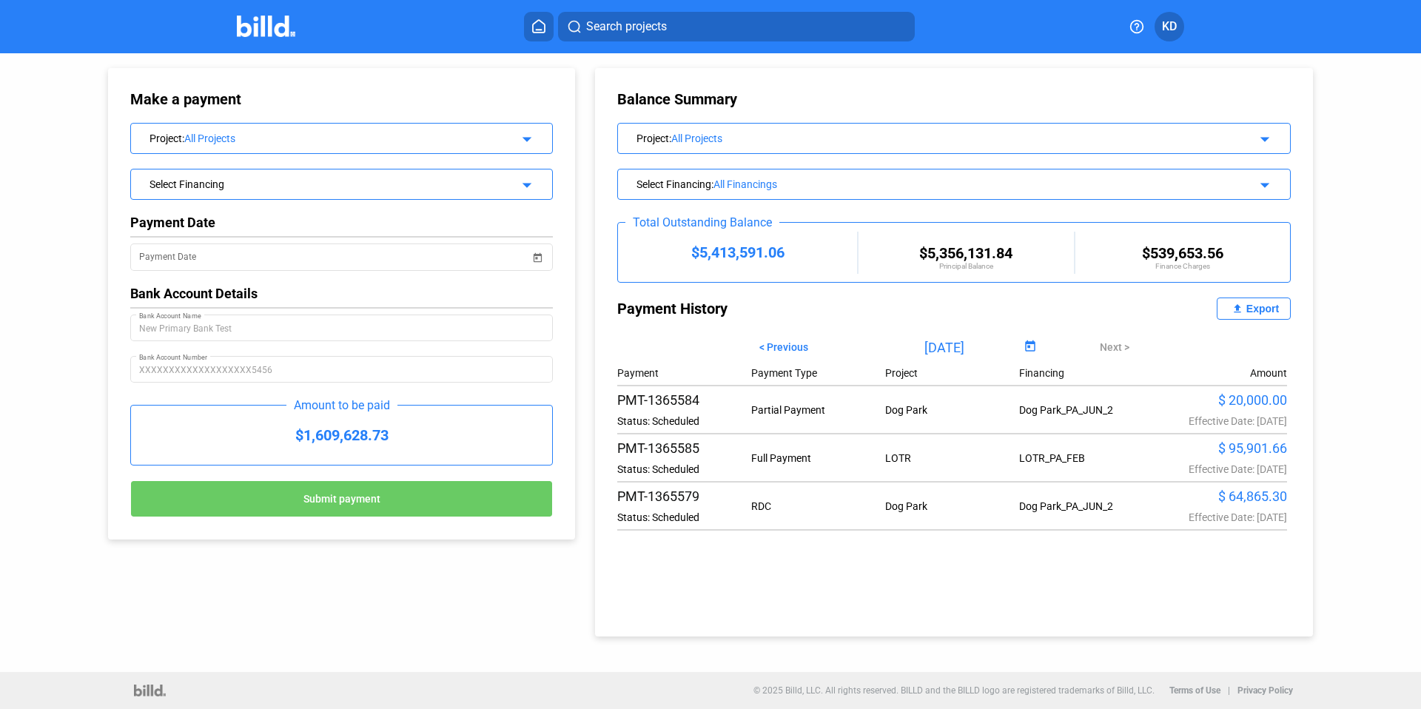
click at [1268, 309] on div "Export" at bounding box center [1263, 309] width 33 height 12
click at [814, 492] on div "PMT-1365579 Status: Scheduled RDC [GEOGRAPHIC_DATA] $ 64,865.30 Effective Date:…" at bounding box center [952, 506] width 670 height 35
click at [869, 327] on div "Balance Summary Project : All Projects arrow_drop_down Select Financing : All F…" at bounding box center [954, 352] width 718 height 568
click at [739, 181] on div "All Financings" at bounding box center [961, 184] width 494 height 12
click at [680, 181] on div "Select Financing : All Financings" at bounding box center [922, 182] width 571 height 15
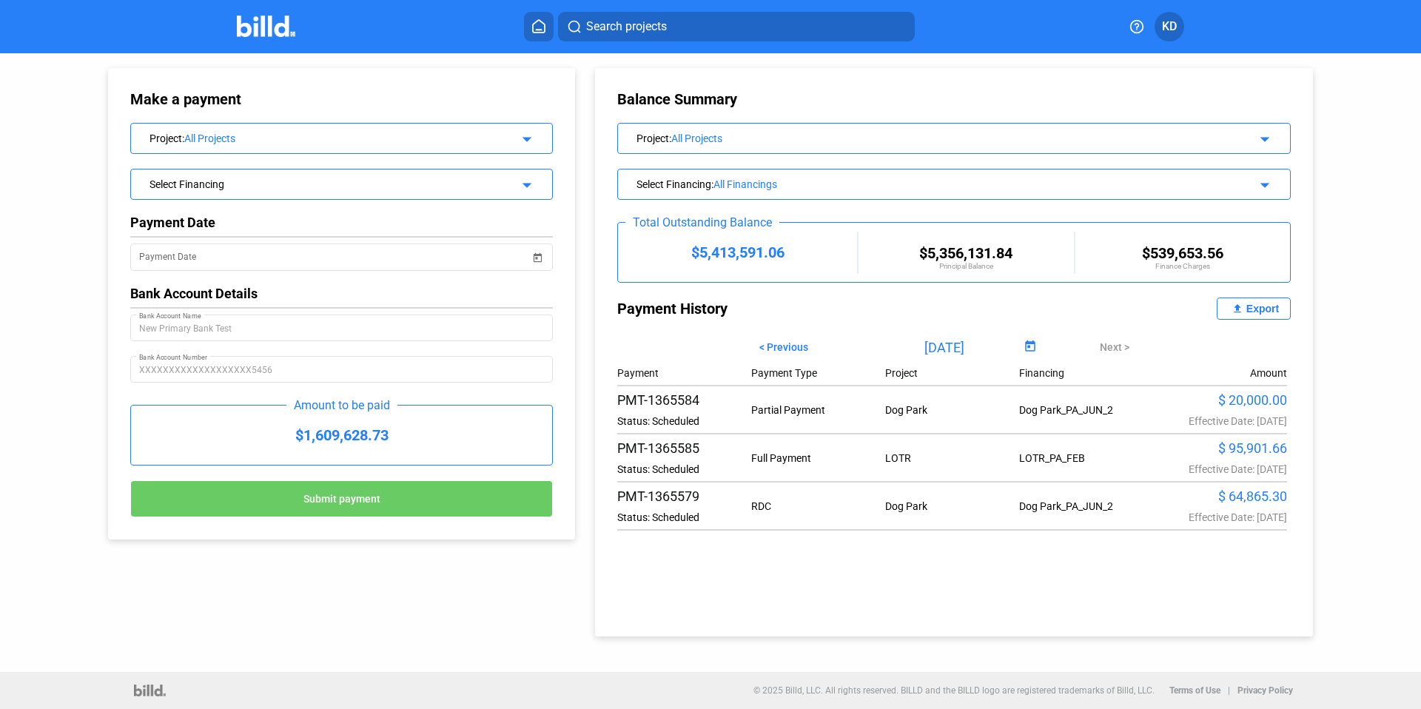
click at [775, 144] on div "Project : All Projects arrow_drop_down" at bounding box center [954, 137] width 672 height 26
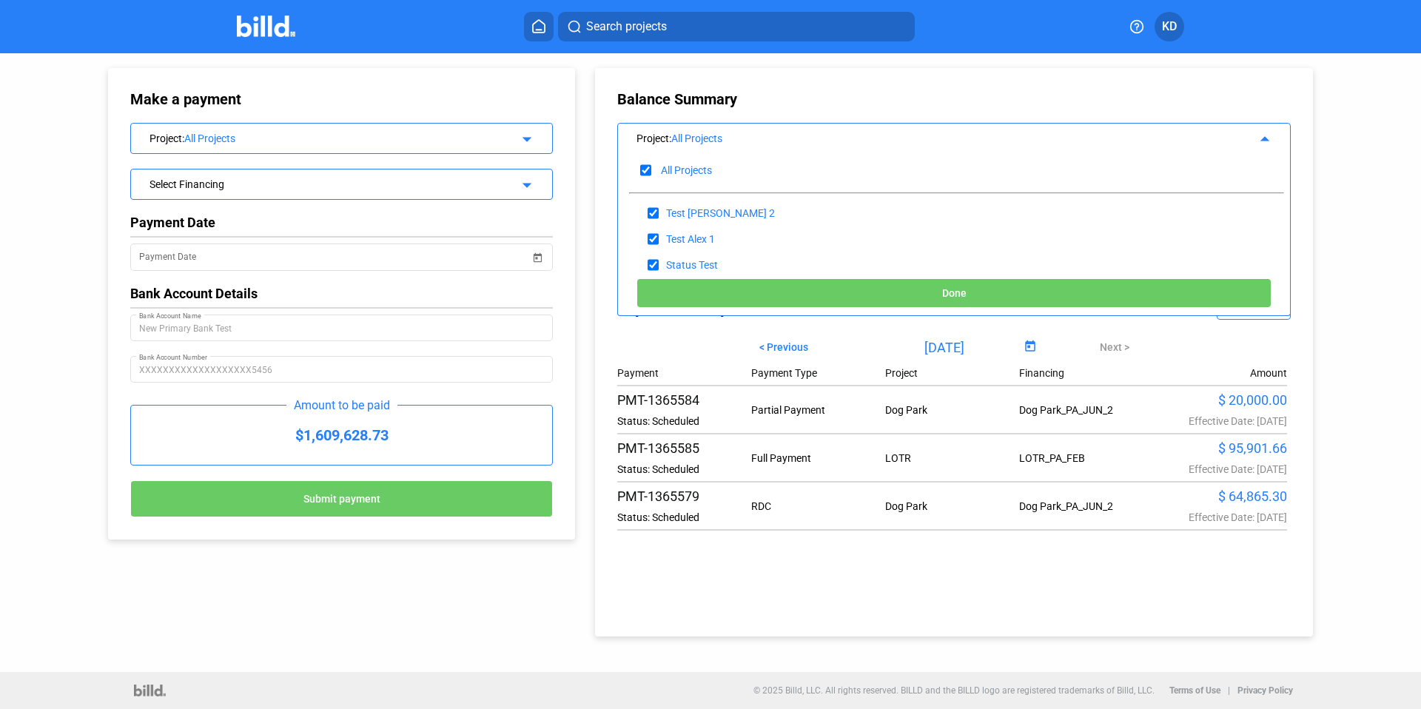
click at [1391, 211] on div "Make a payment Project : All Projects arrow_drop_down Select Financing arrow_dr…" at bounding box center [710, 362] width 1421 height 619
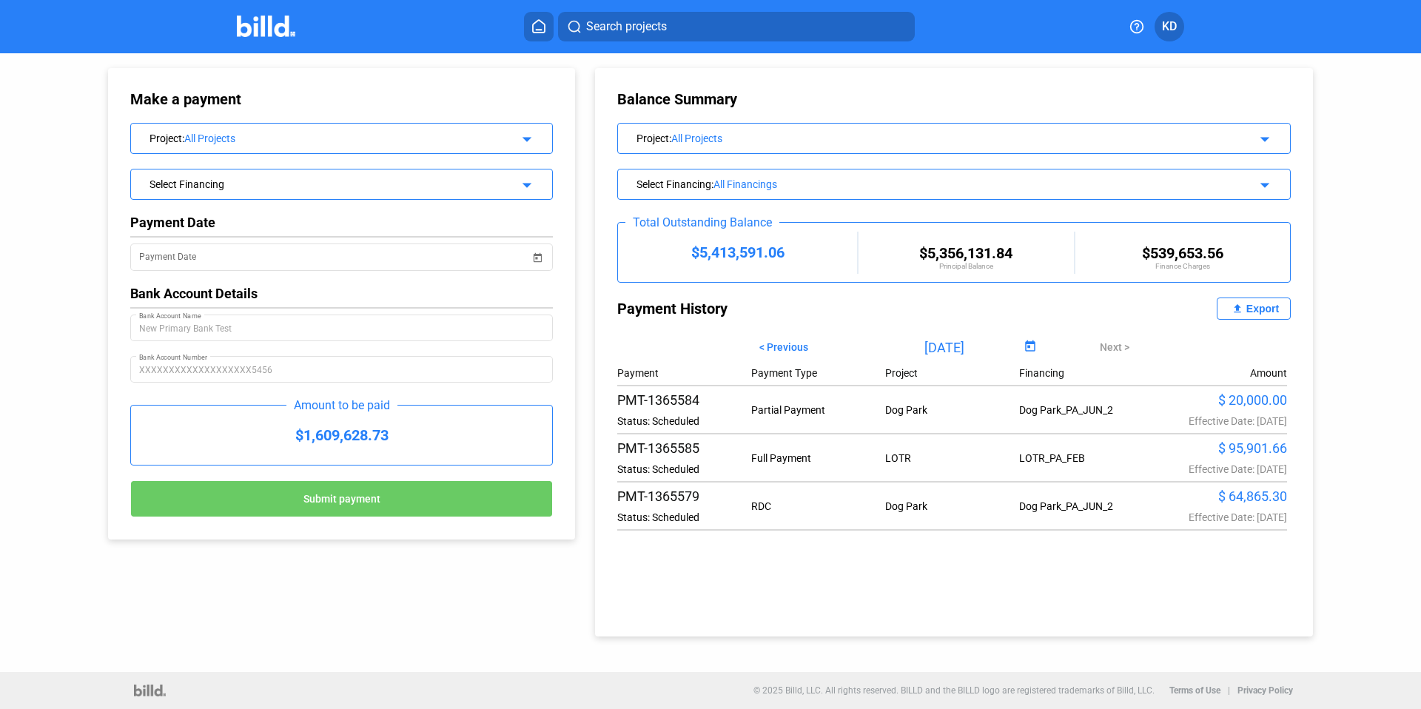
click at [751, 185] on div "All Financings" at bounding box center [961, 184] width 494 height 12
click at [663, 182] on div "Select Financing : All Financings" at bounding box center [922, 182] width 571 height 15
click at [739, 181] on div "All Financings" at bounding box center [961, 184] width 494 height 12
click at [1263, 181] on mat-icon "arrow_drop_down" at bounding box center [1263, 183] width 18 height 18
click at [739, 205] on div "Balance Summary Project : All Projects arrow_drop_down Select Financing : All F…" at bounding box center [954, 352] width 718 height 568
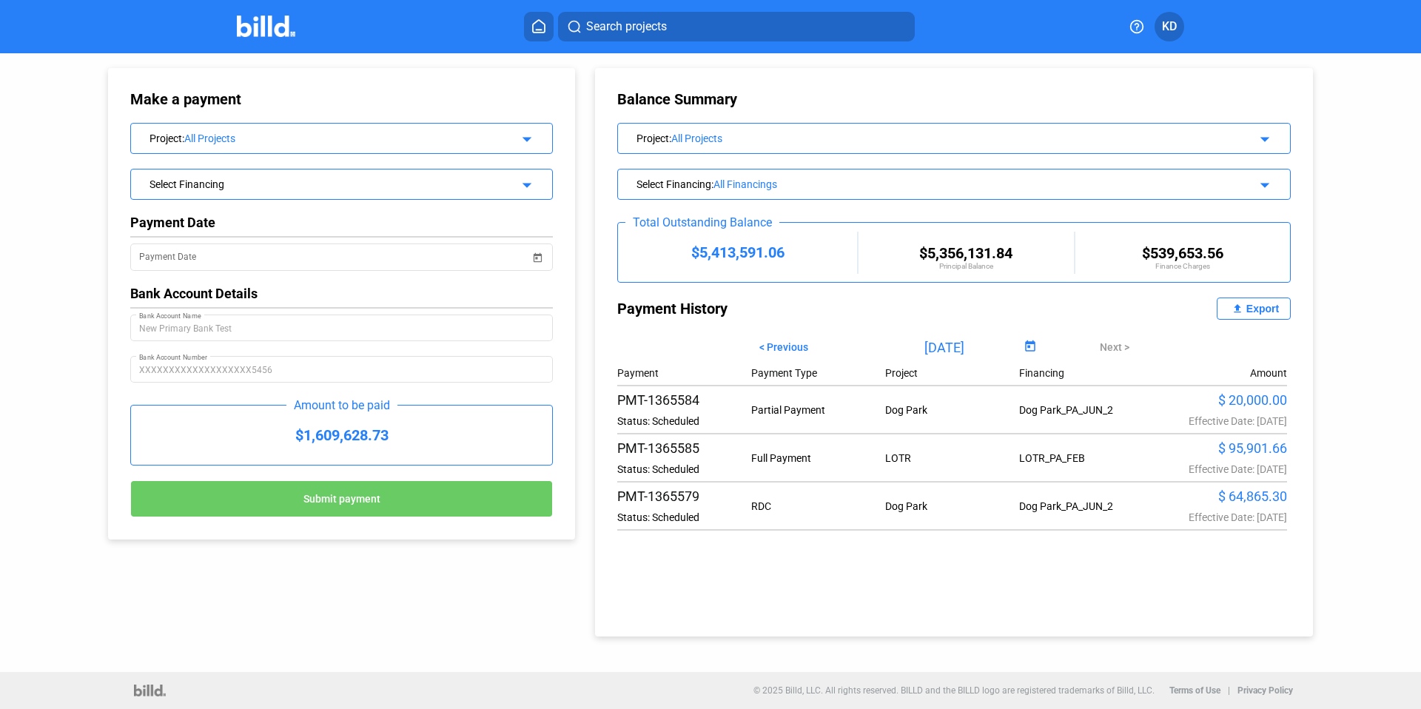
click at [742, 217] on div "Total Outstanding Balance" at bounding box center [702, 222] width 154 height 14
click at [741, 184] on div "All Financings" at bounding box center [961, 184] width 494 height 12
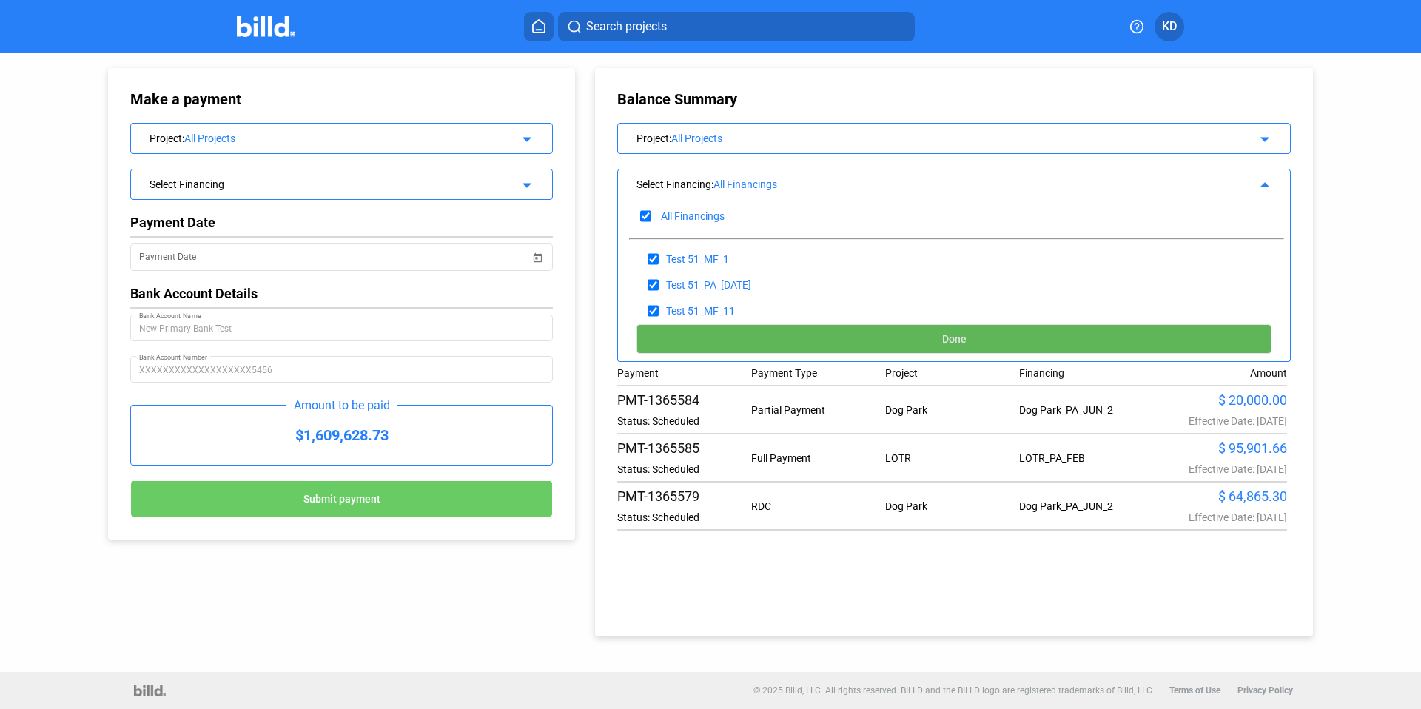
scroll to position [1067, 0]
click at [945, 352] on button "Done" at bounding box center [954, 339] width 635 height 30
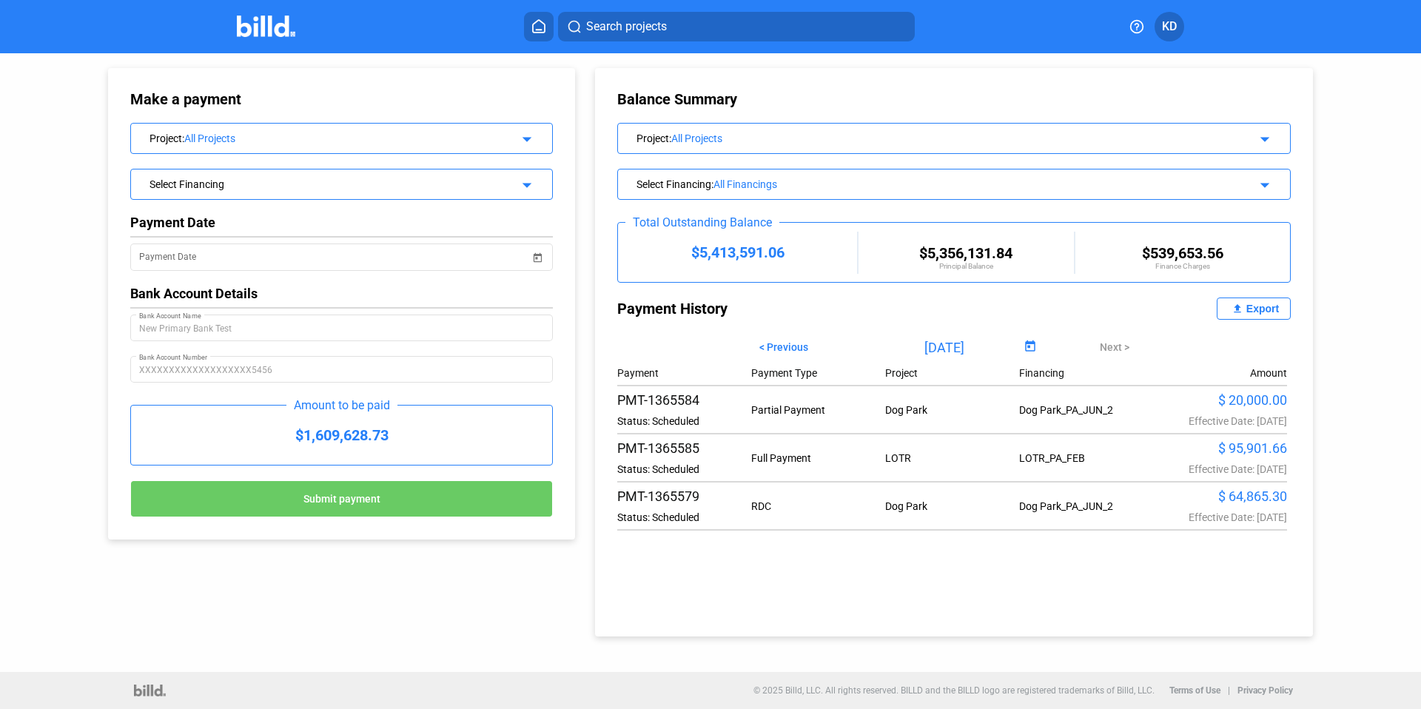
click at [546, 28] on home-icon at bounding box center [539, 26] width 18 height 14
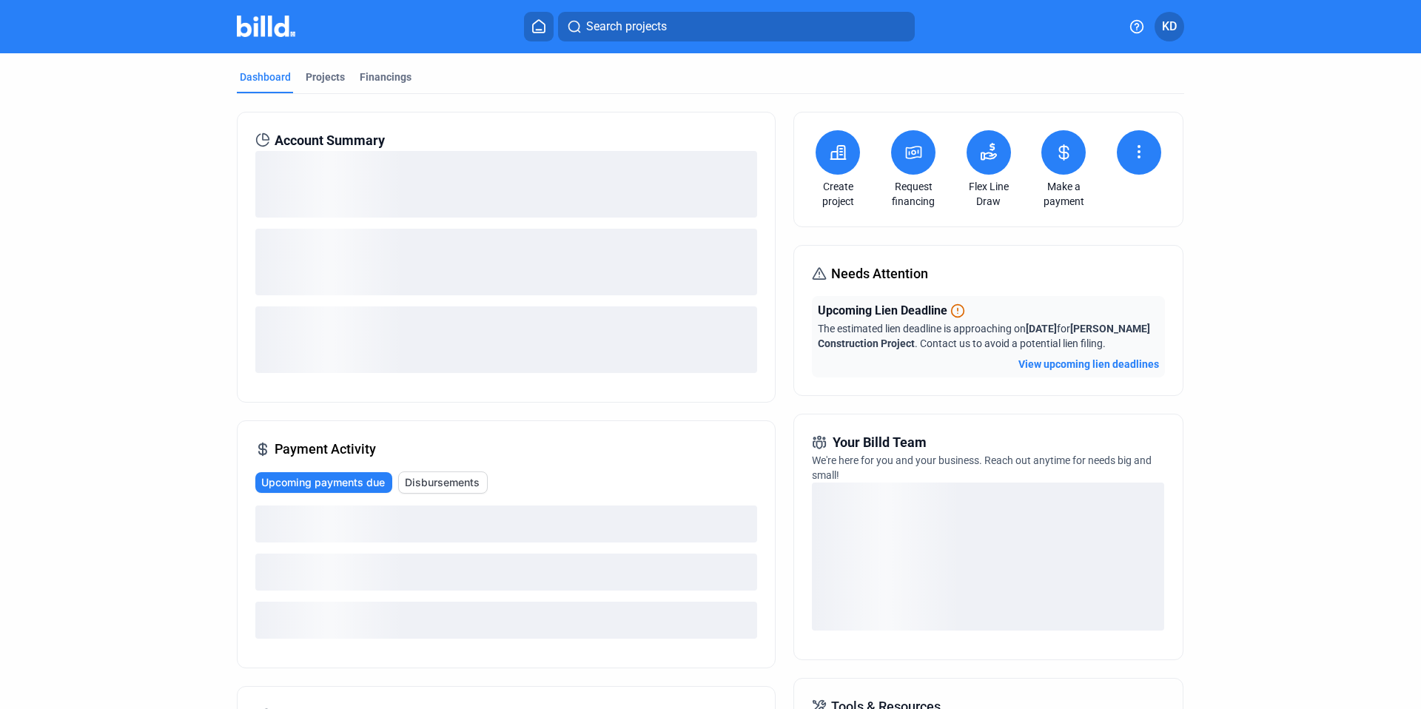
click at [1047, 153] on button at bounding box center [1063, 152] width 44 height 44
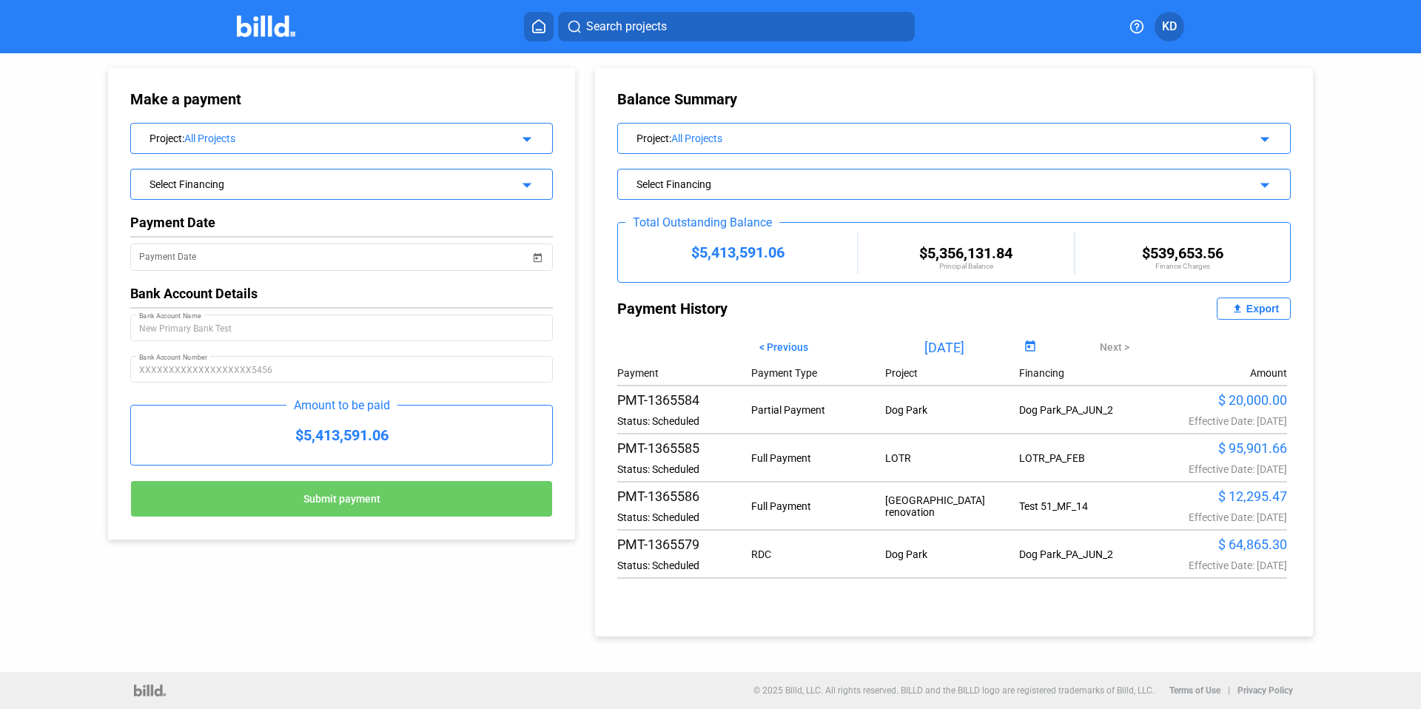
drag, startPoint x: 1017, startPoint y: 505, endPoint x: 1118, endPoint y: 503, distance: 100.7
click at [1118, 503] on div "Test 51_MF_14" at bounding box center [1086, 506] width 134 height 12
click at [204, 241] on div "Payment Date" at bounding box center [334, 256] width 391 height 30
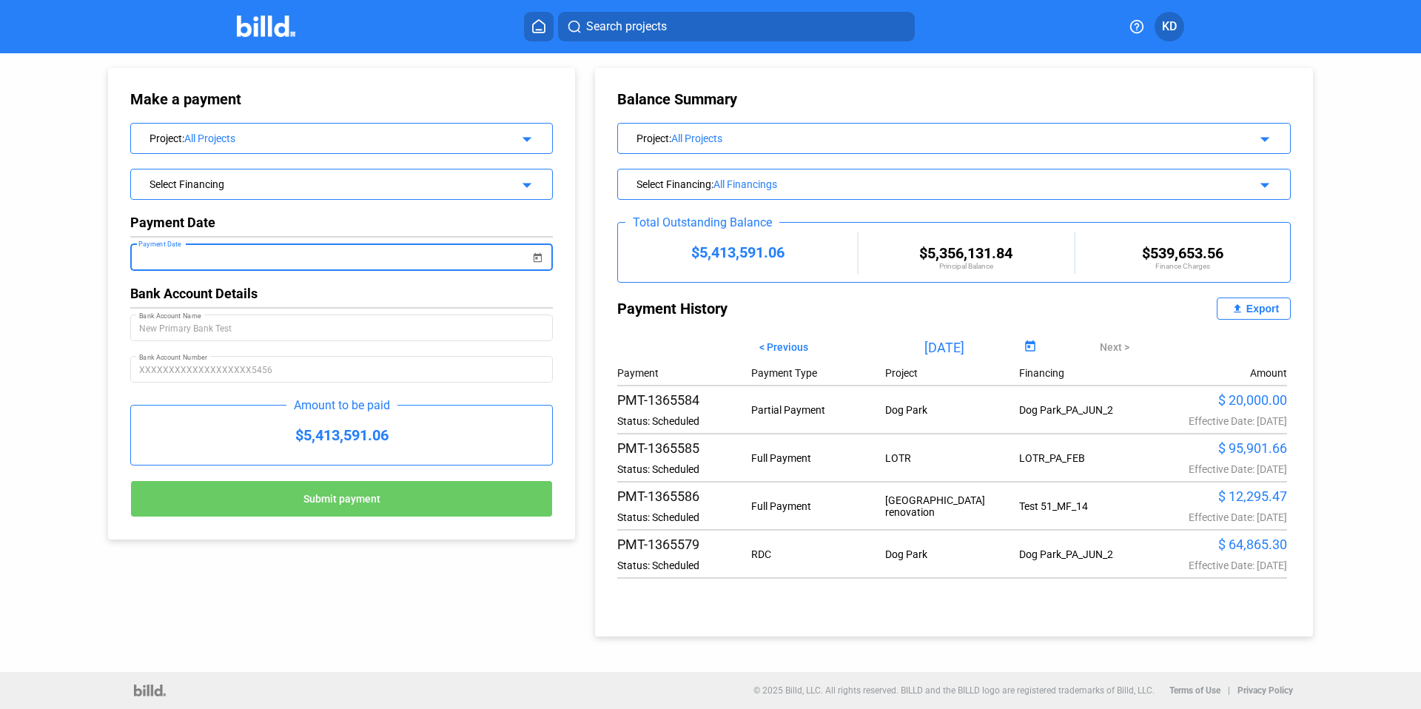
click at [223, 249] on input "Payment Date" at bounding box center [334, 258] width 391 height 18
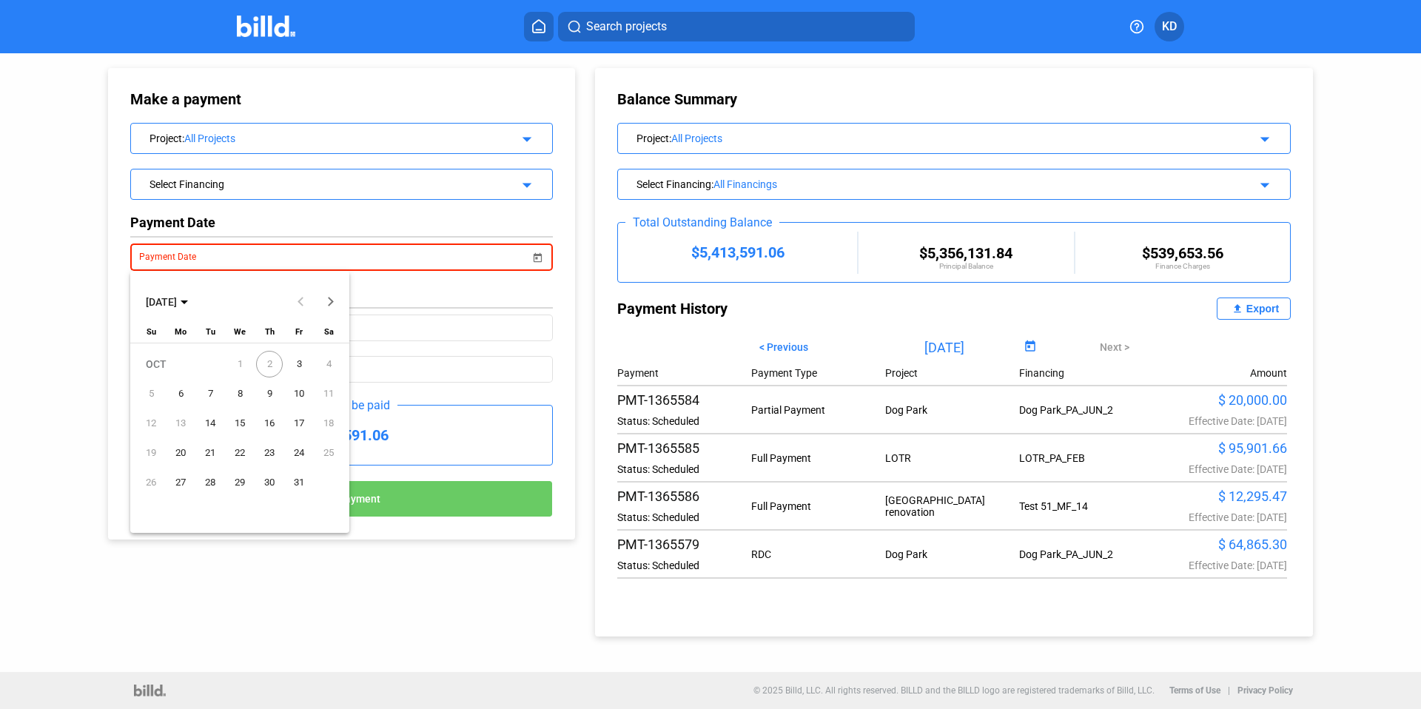
click at [271, 176] on div at bounding box center [710, 354] width 1421 height 709
click at [275, 179] on div "Select Financing" at bounding box center [323, 182] width 346 height 15
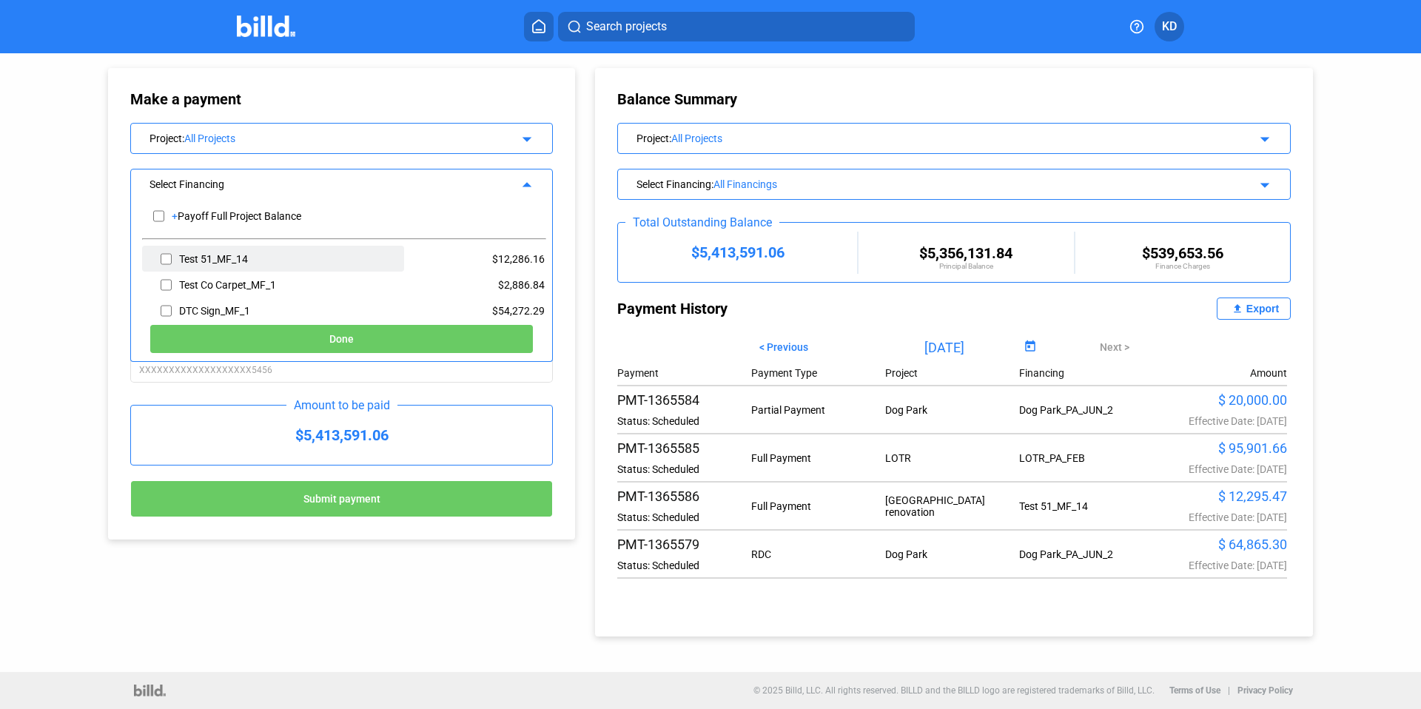
click at [204, 258] on div "Test 51_MF_14" at bounding box center [213, 259] width 69 height 12
click at [174, 260] on div "Test 51_MF_14" at bounding box center [273, 259] width 262 height 26
click at [164, 258] on input "checkbox" at bounding box center [166, 259] width 11 height 22
checkbox input "true"
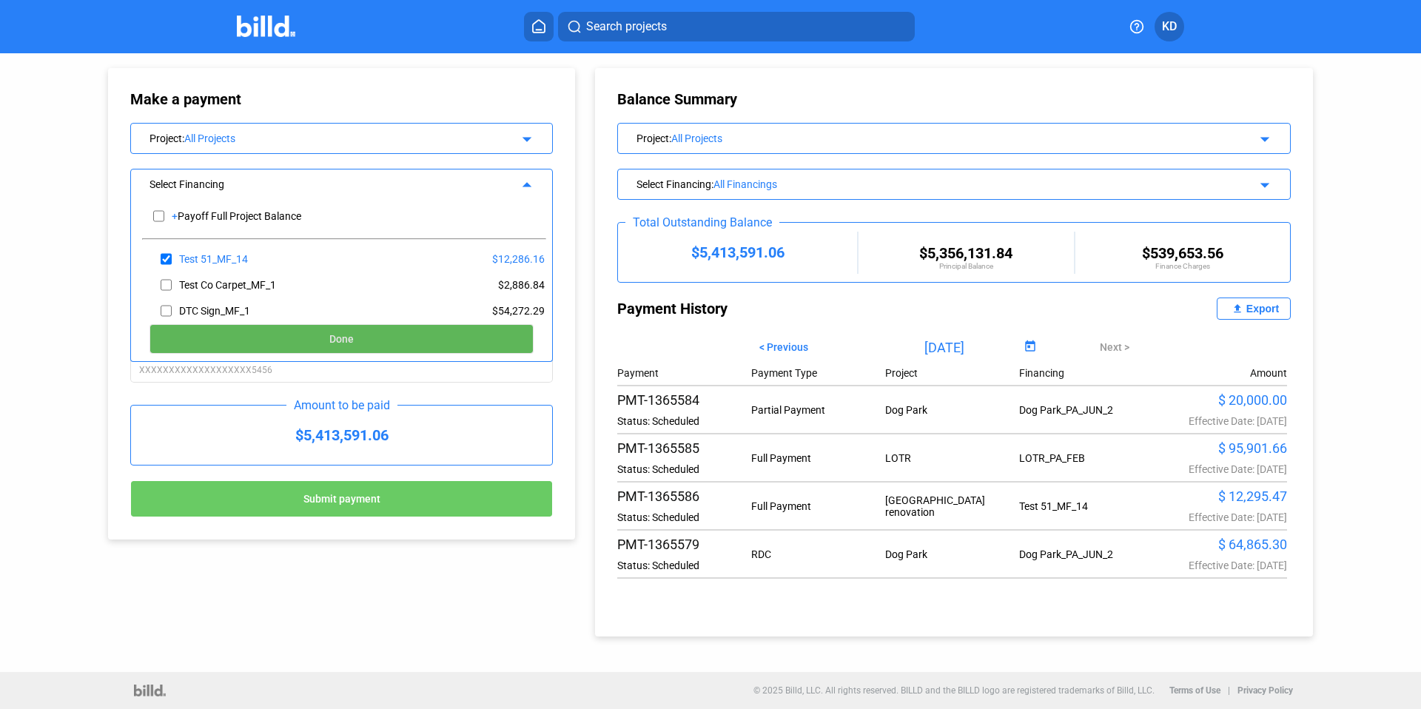
click at [285, 346] on button "Done" at bounding box center [342, 339] width 384 height 30
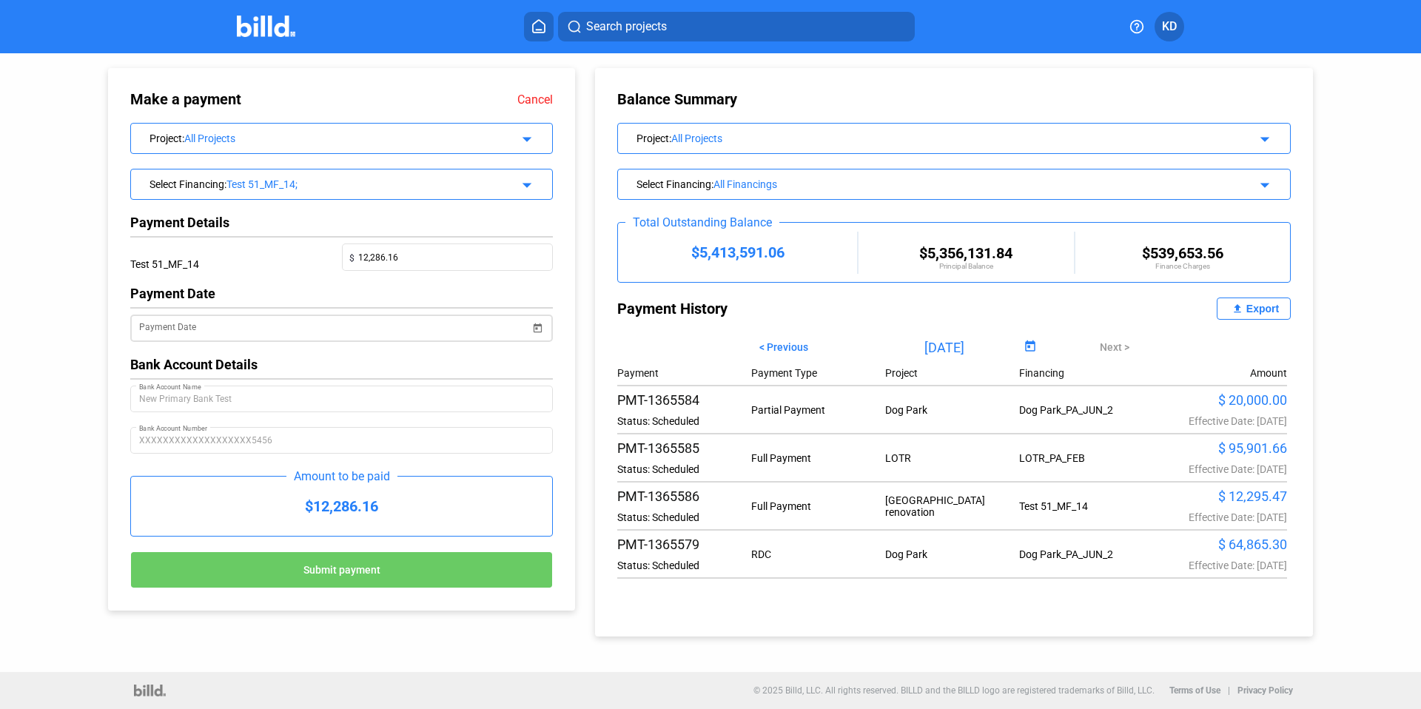
click at [208, 326] on input "Payment Date" at bounding box center [334, 329] width 391 height 18
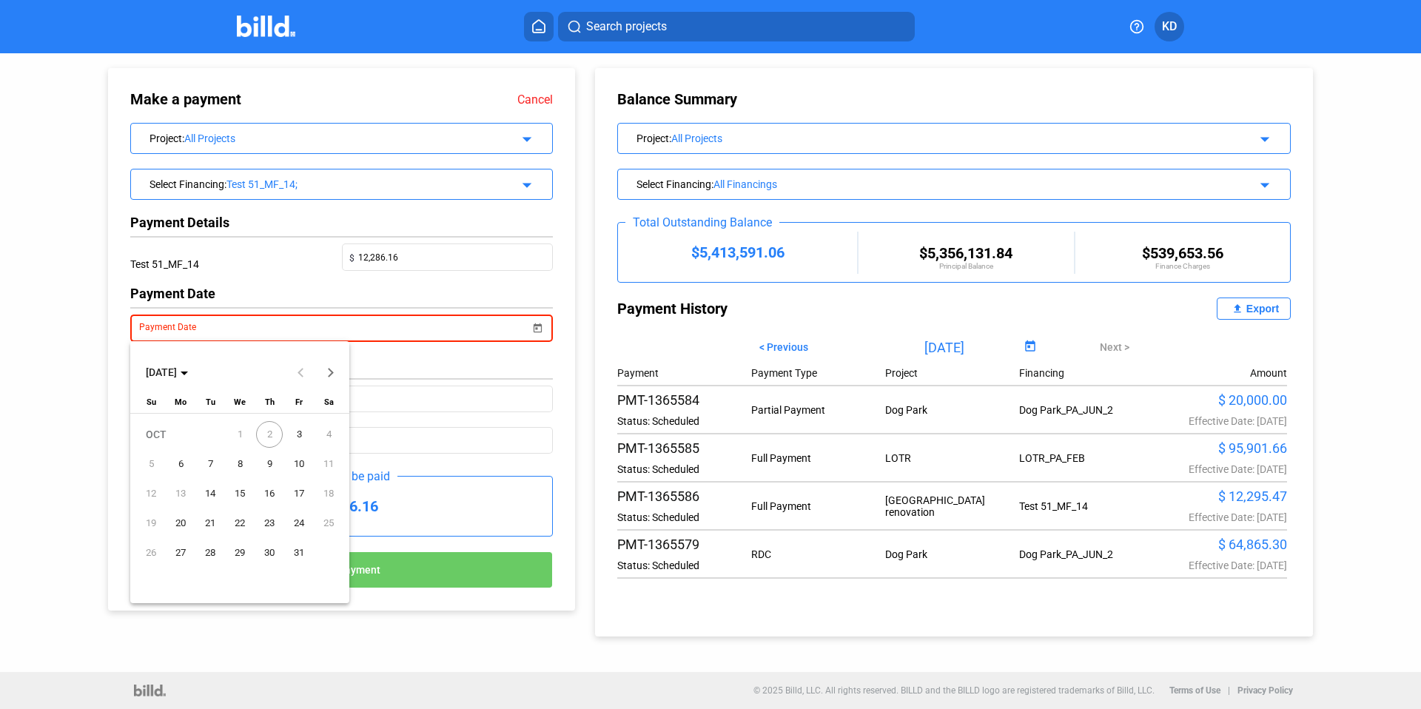
click at [178, 463] on span "6" at bounding box center [180, 464] width 27 height 27
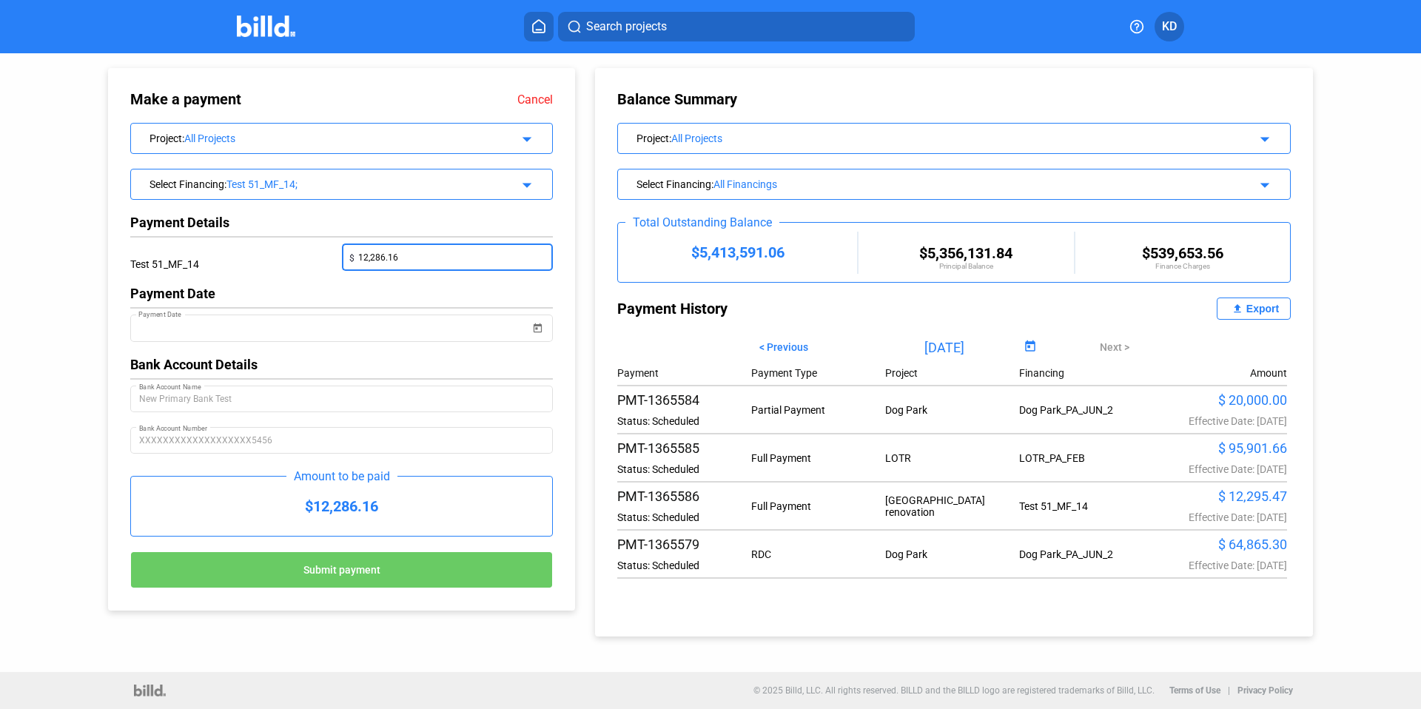
click at [414, 252] on input "12,286.16" at bounding box center [451, 256] width 187 height 21
drag, startPoint x: 459, startPoint y: 257, endPoint x: 244, endPoint y: 261, distance: 215.4
click at [244, 261] on div "Test 51_MF_14 $ 12,286.16" at bounding box center [341, 265] width 423 height 42
type input "2,000"
click at [272, 278] on div "Test 51_MF_14" at bounding box center [236, 265] width 212 height 42
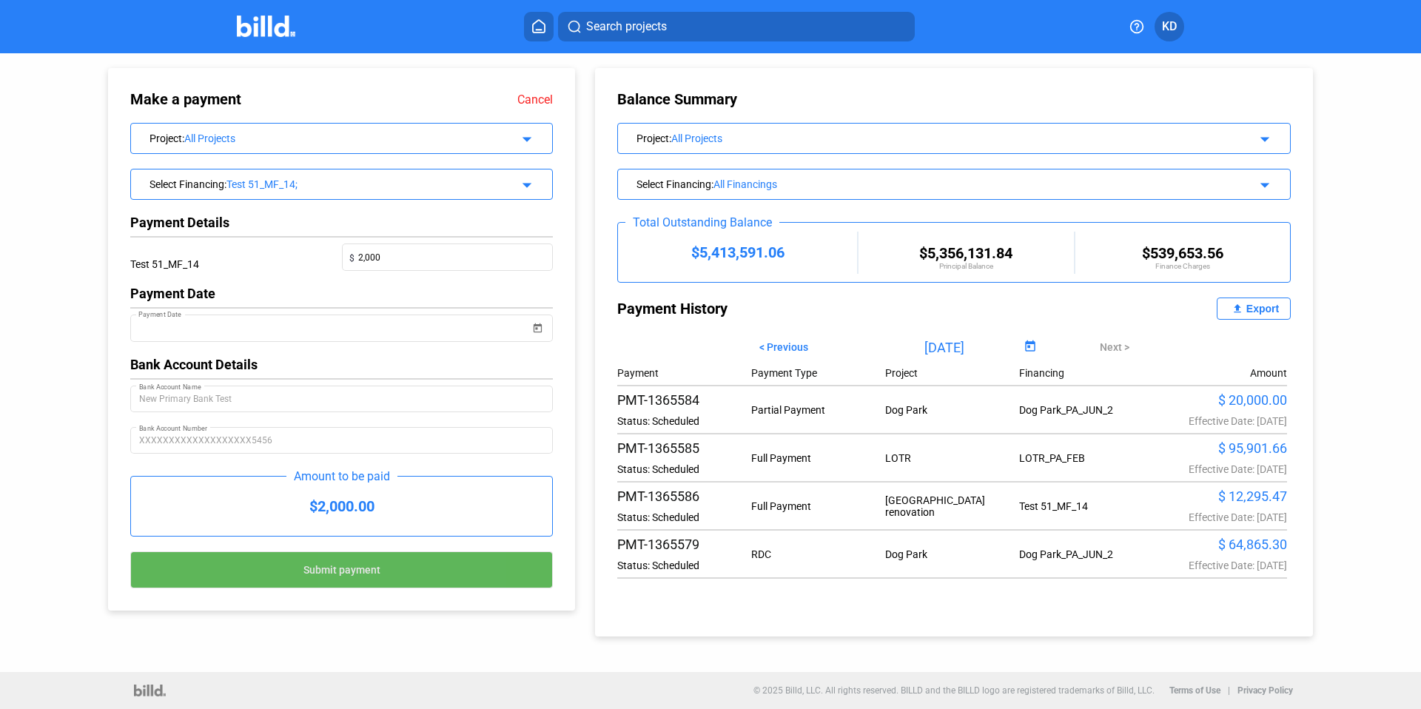
click at [379, 566] on span "Submit payment" at bounding box center [341, 570] width 77 height 12
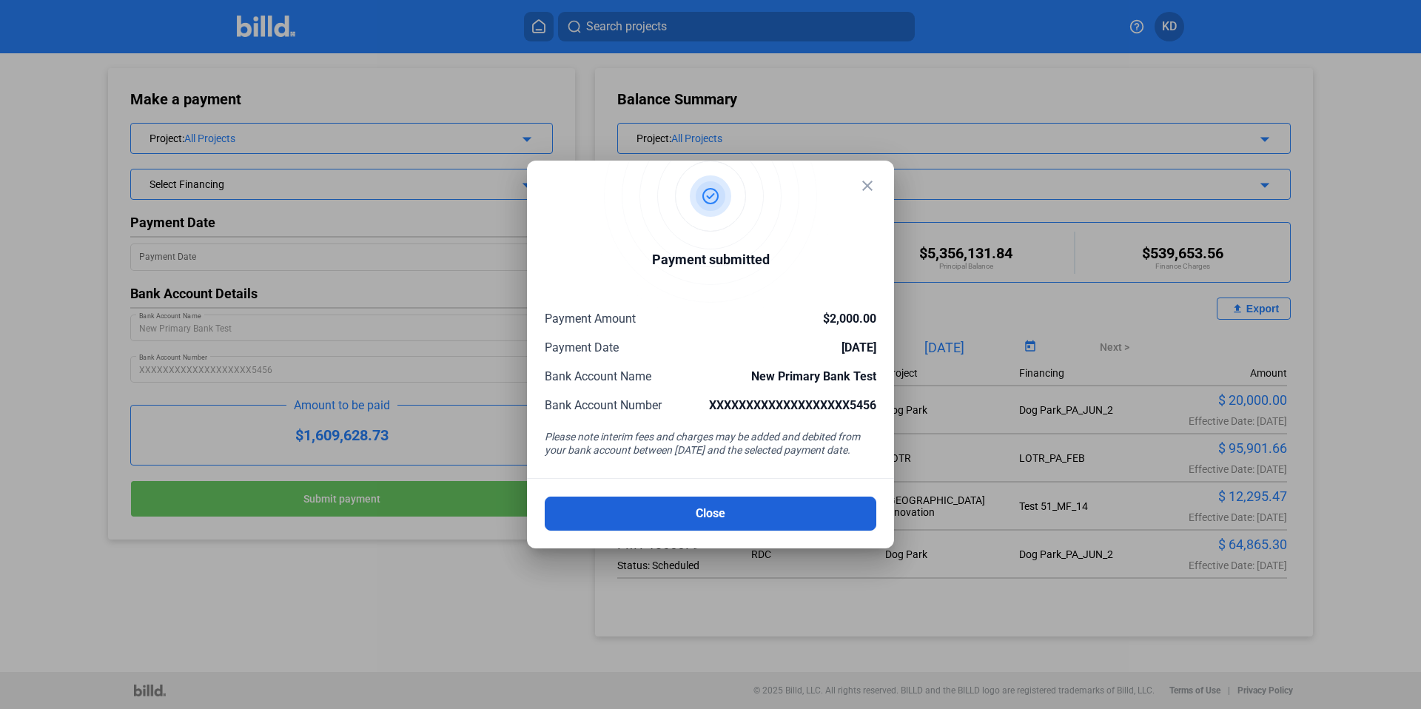
click at [640, 514] on button "Close" at bounding box center [711, 514] width 332 height 34
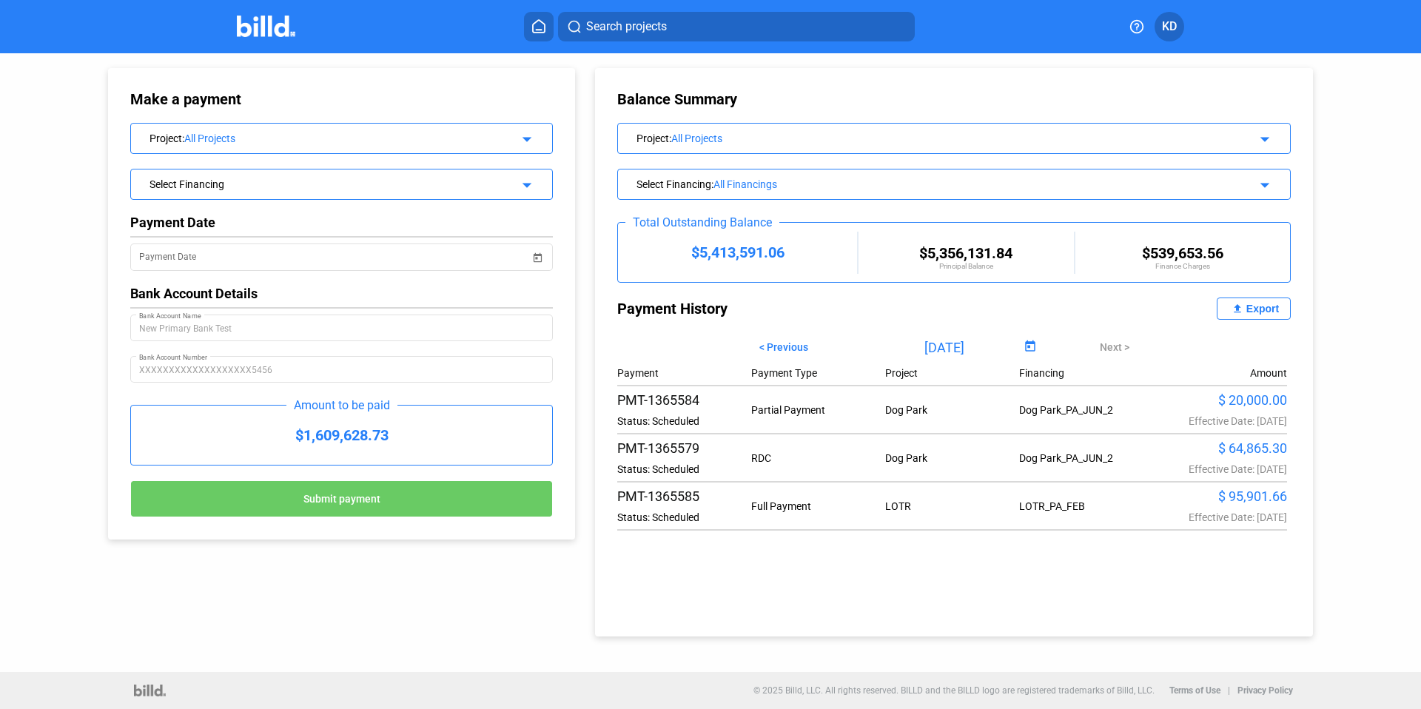
click at [536, 31] on icon at bounding box center [538, 26] width 15 height 14
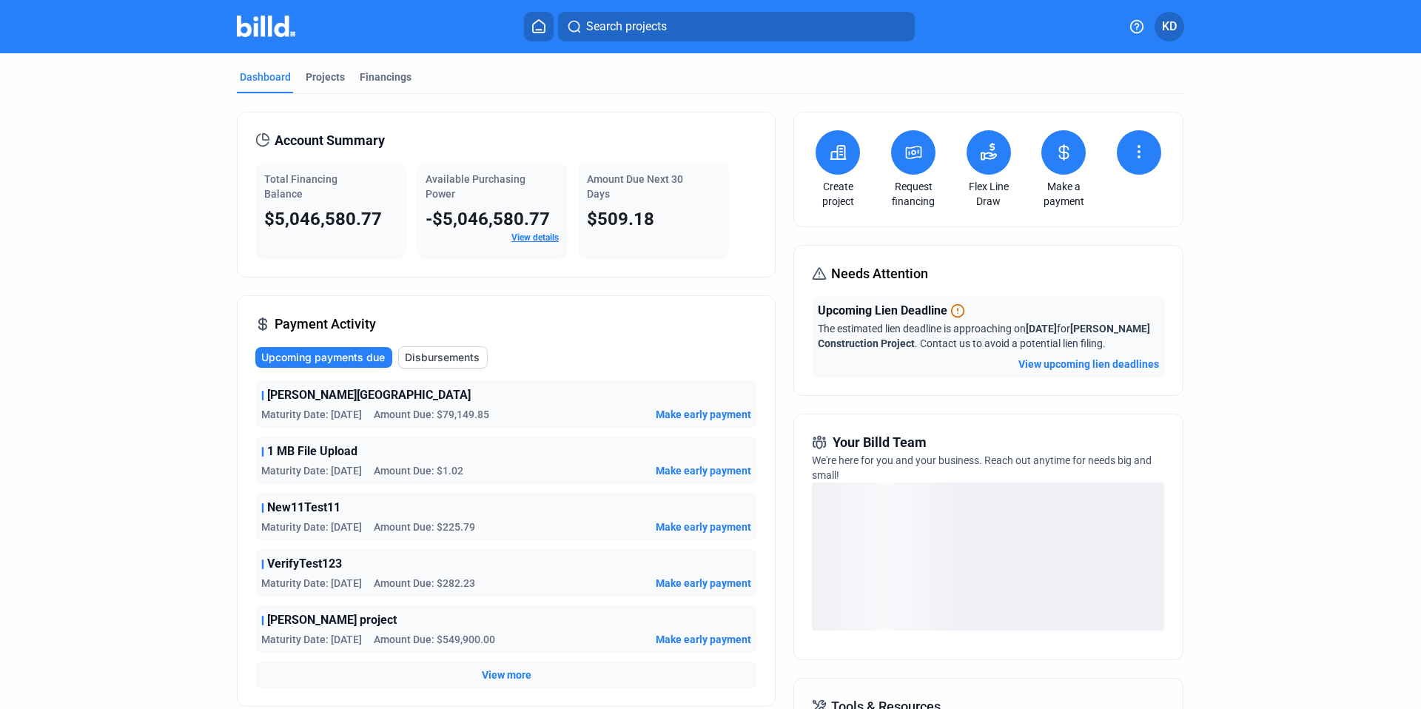
click at [1064, 156] on icon at bounding box center [1064, 152] width 9 height 15
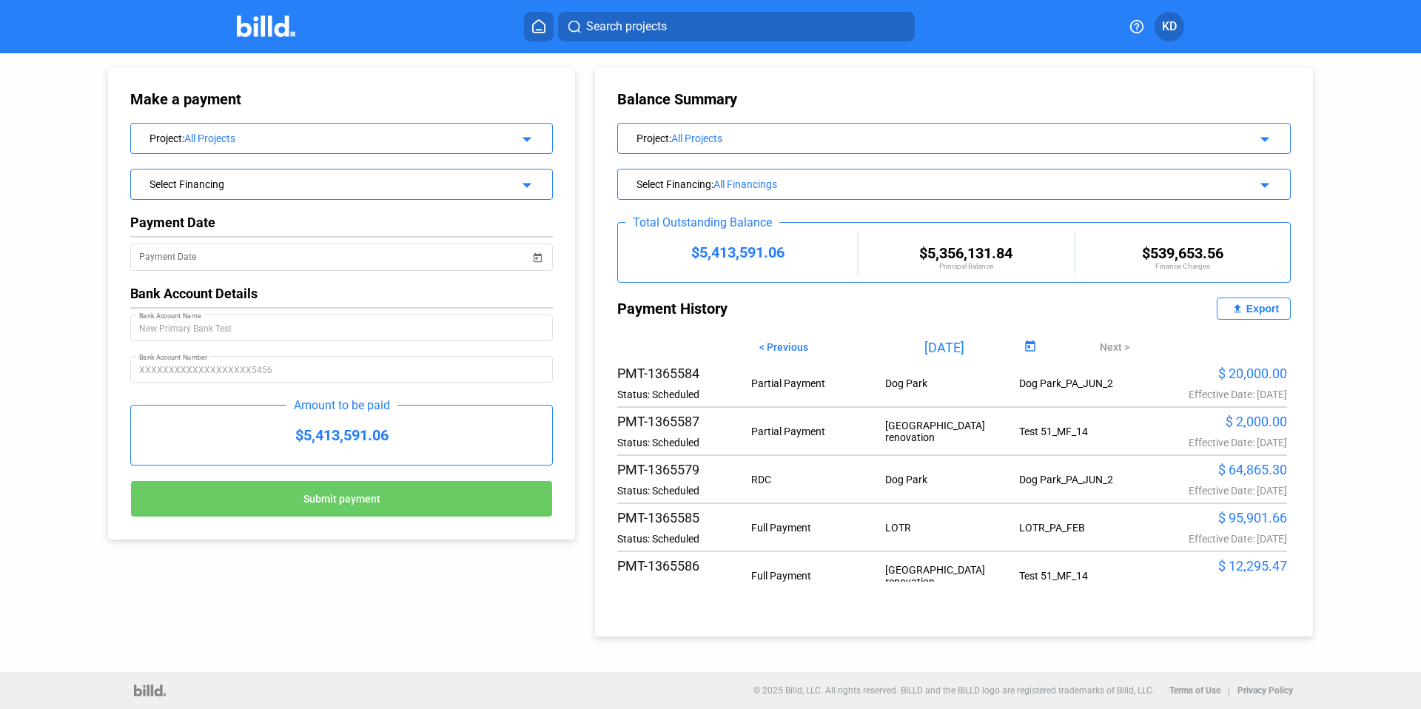
scroll to position [53, 0]
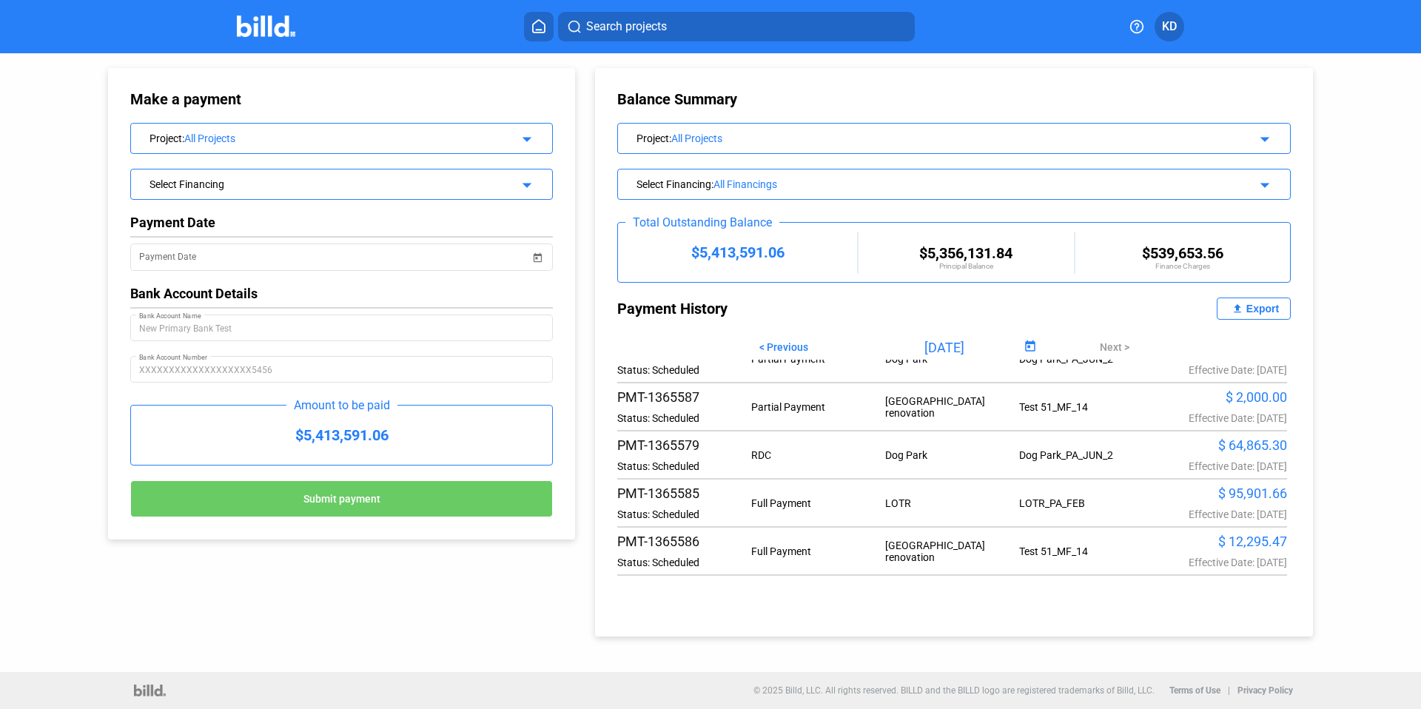
click at [1072, 563] on div "PMT-1365586 Status: Scheduled Full Payment [GEOGRAPHIC_DATA] renovation Test 51…" at bounding box center [952, 551] width 670 height 35
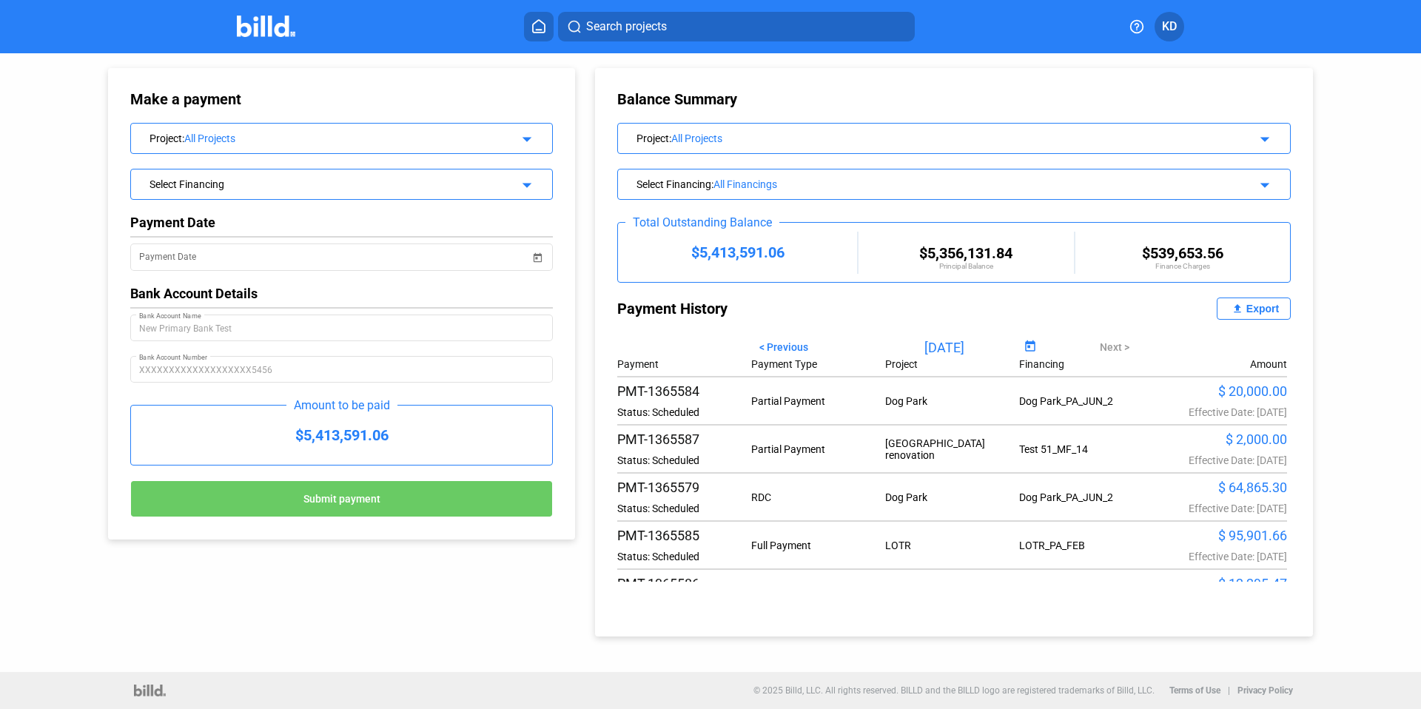
scroll to position [0, 0]
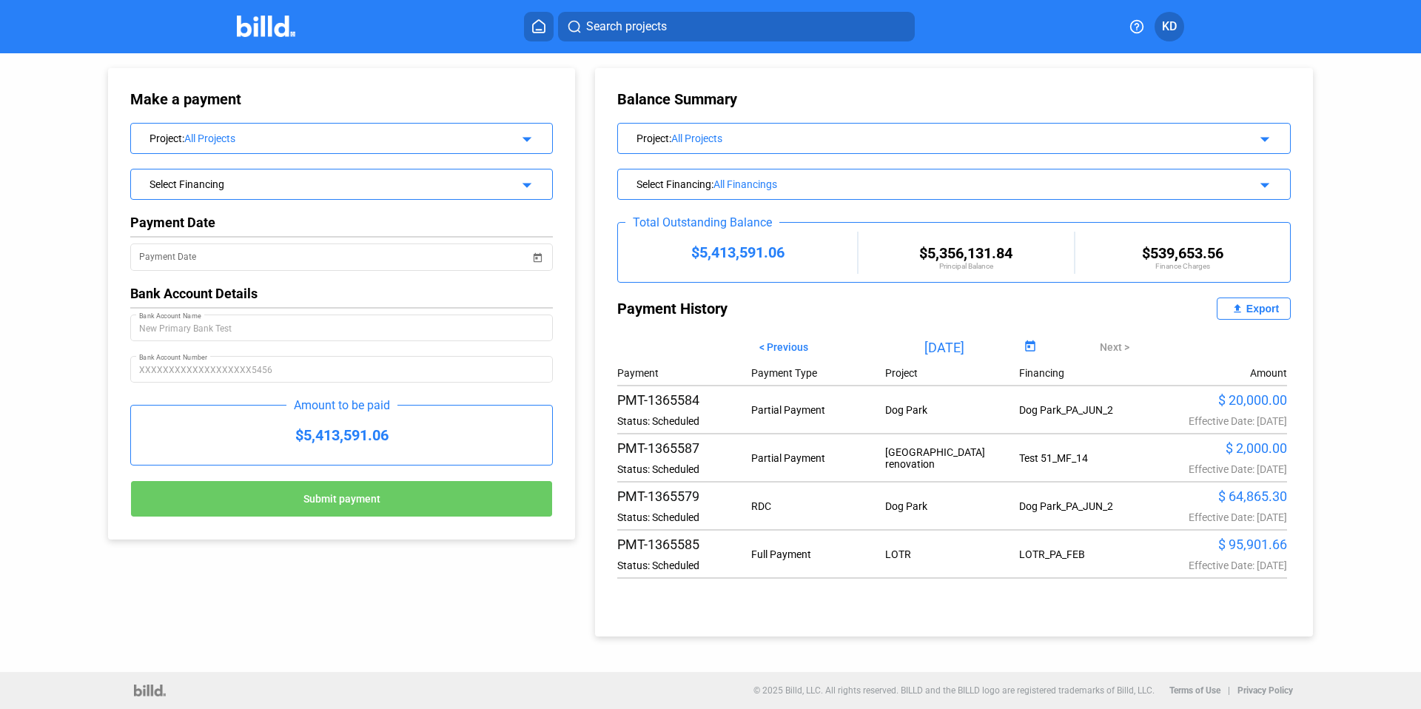
drag, startPoint x: 620, startPoint y: 449, endPoint x: 703, endPoint y: 447, distance: 82.9
click at [703, 447] on div "PMT-1365587" at bounding box center [684, 448] width 134 height 16
click at [732, 342] on div "< Previous" at bounding box center [718, 347] width 202 height 25
click at [212, 192] on div "Select Financing arrow_drop_down" at bounding box center [341, 183] width 421 height 26
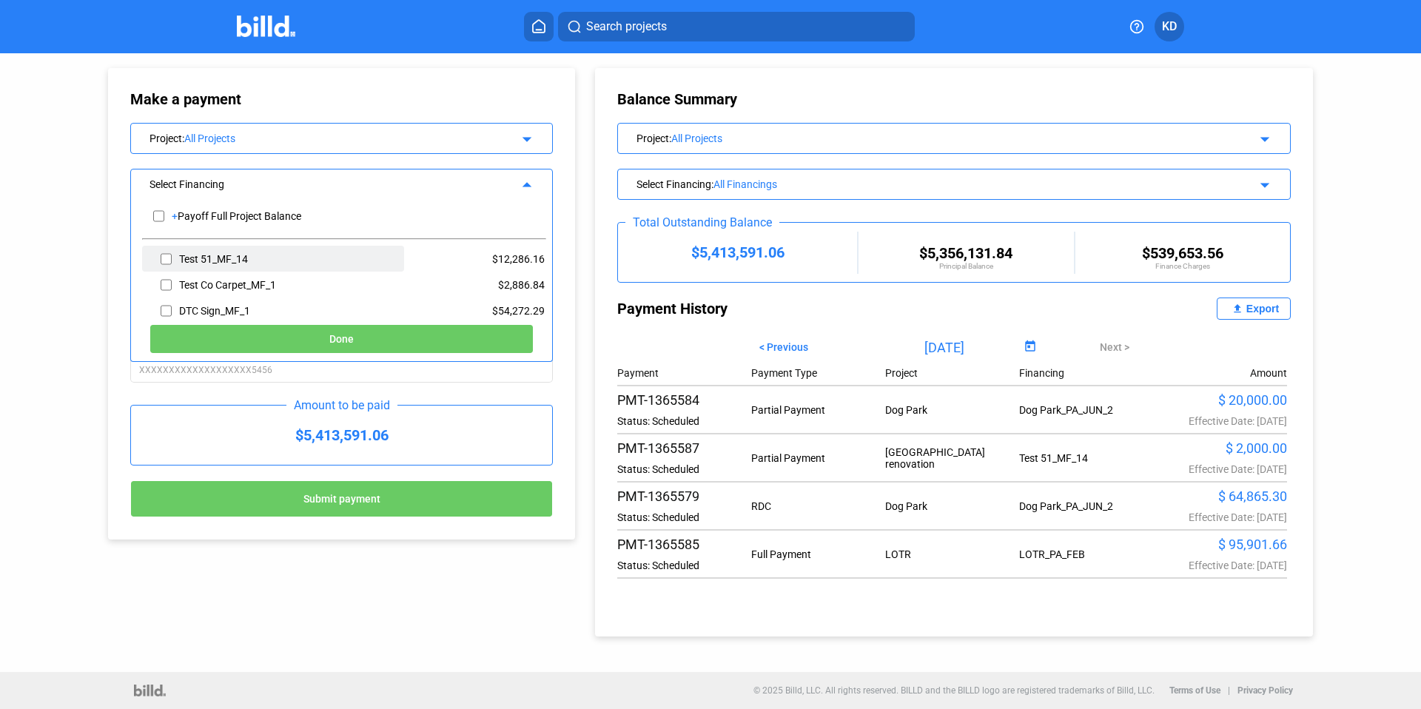
click at [229, 253] on div "Test 51_MF_14" at bounding box center [213, 259] width 69 height 12
click at [182, 262] on div "Test 51_MF_14" at bounding box center [213, 259] width 69 height 12
click at [168, 262] on input "checkbox" at bounding box center [166, 259] width 11 height 22
checkbox input "true"
click at [326, 346] on button "Done" at bounding box center [342, 339] width 384 height 30
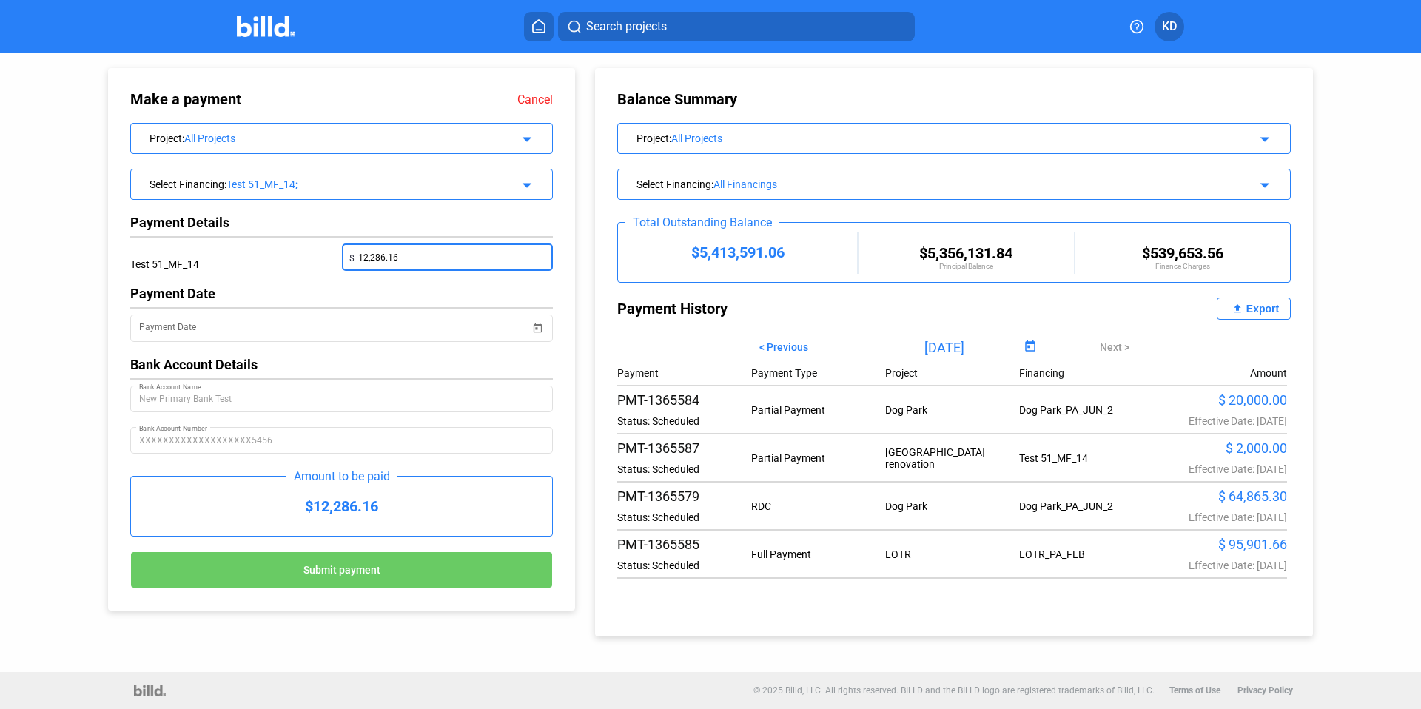
drag, startPoint x: 401, startPoint y: 258, endPoint x: 284, endPoint y: 256, distance: 117.0
click at [284, 256] on div "Test 51_MF_14 $ 12,286.16" at bounding box center [341, 265] width 423 height 42
type input "200"
click at [215, 336] on input "Payment Date" at bounding box center [334, 329] width 391 height 18
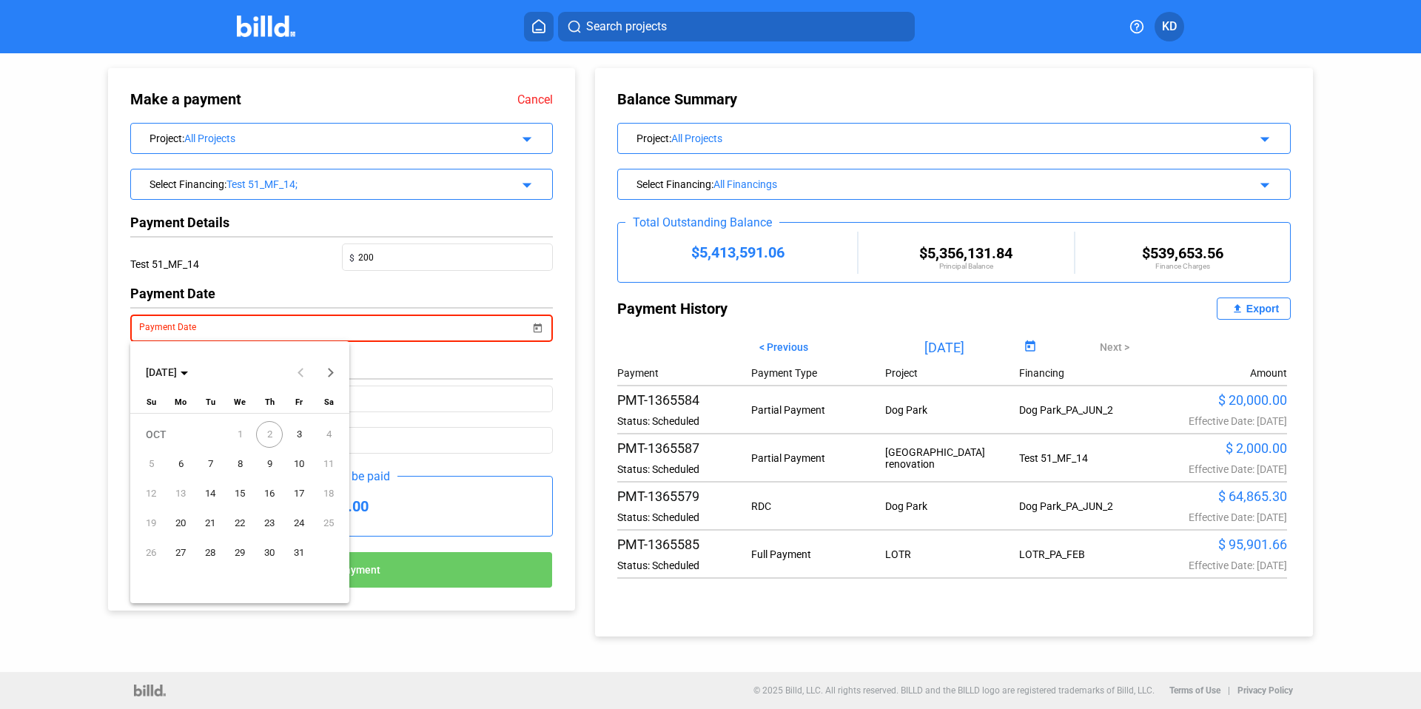
click at [299, 436] on span "3" at bounding box center [299, 434] width 27 height 27
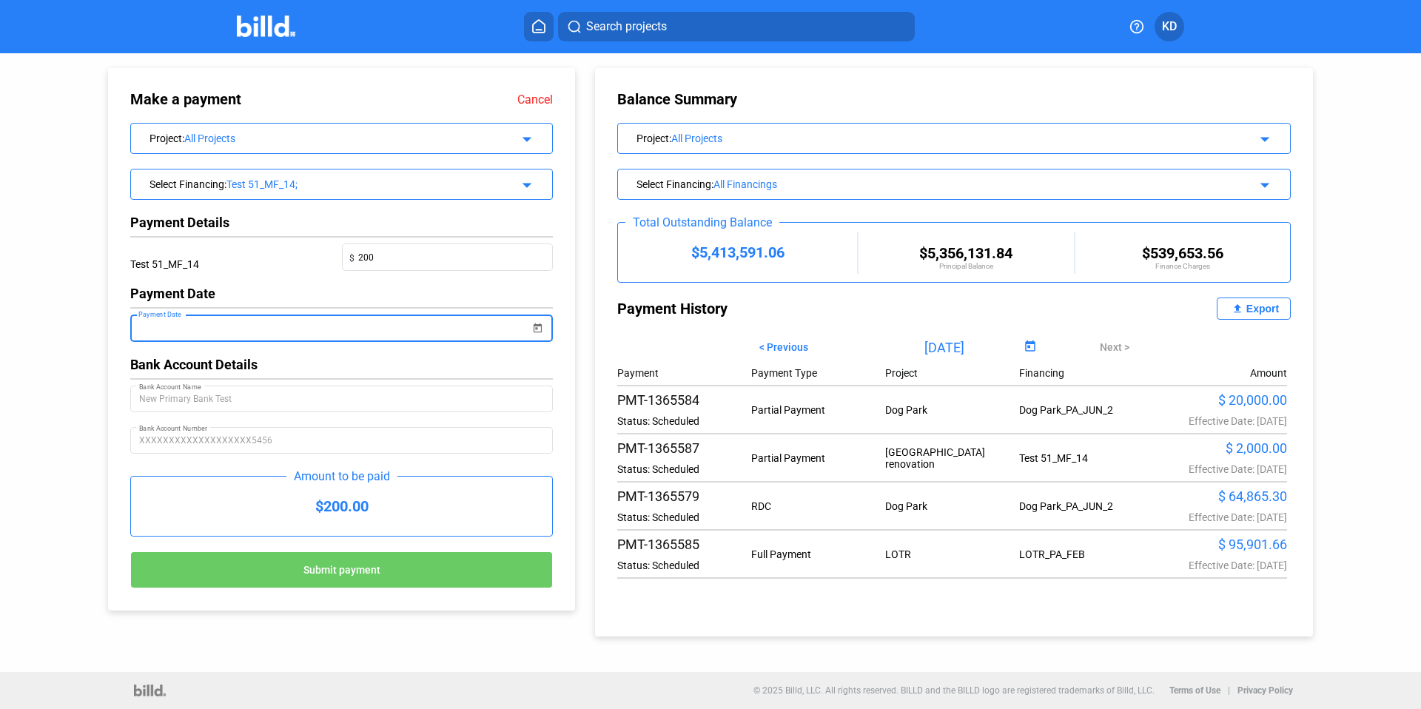
click at [364, 564] on span "Submit payment" at bounding box center [341, 570] width 77 height 12
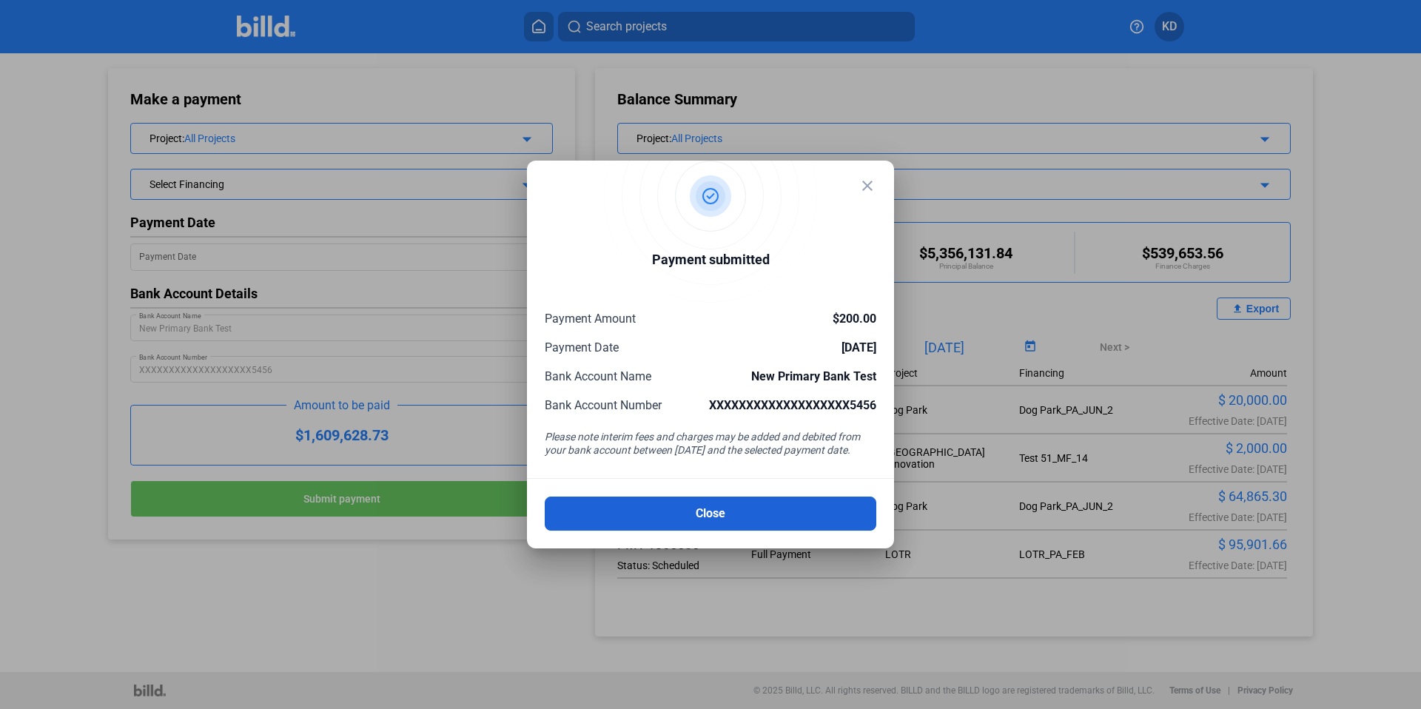
click at [757, 510] on button "Close" at bounding box center [711, 514] width 332 height 34
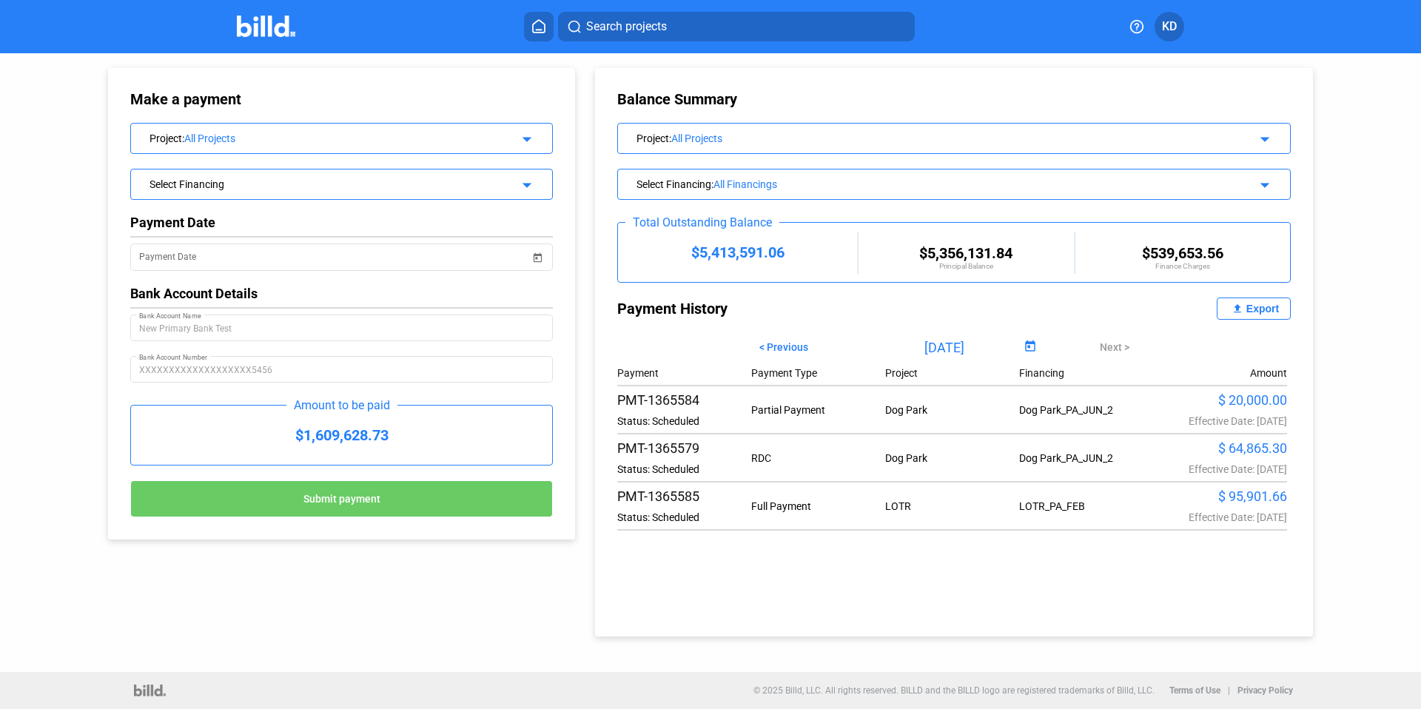
click at [526, 32] on button at bounding box center [539, 27] width 30 height 30
